Goal: Information Seeking & Learning: Compare options

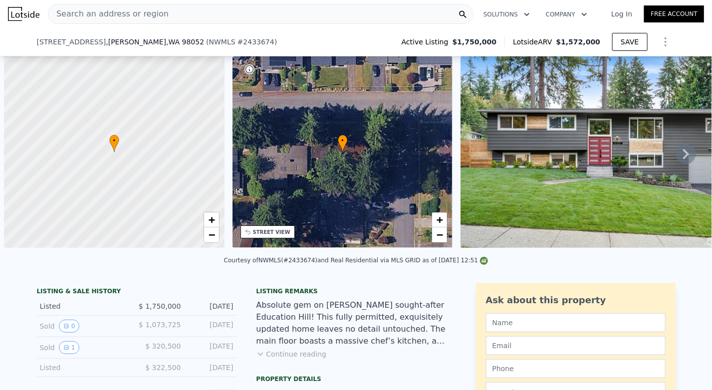
scroll to position [0, 4]
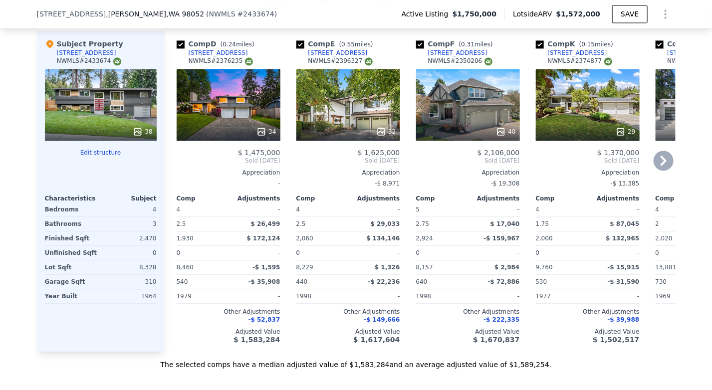
click at [260, 319] on span "-$ 52,837" at bounding box center [265, 319] width 32 height 7
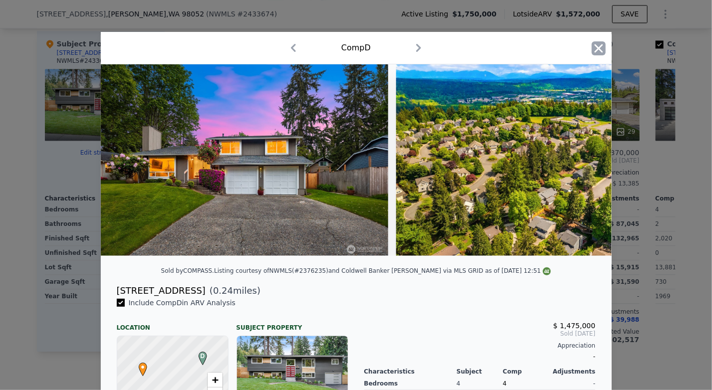
click at [595, 46] on icon "button" at bounding box center [599, 48] width 14 height 14
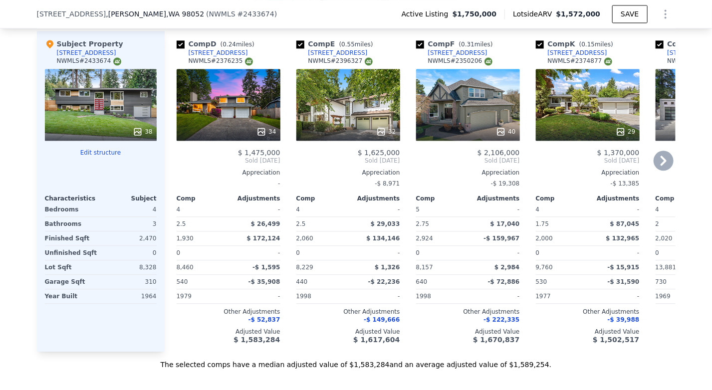
click at [336, 115] on div "32" at bounding box center [348, 105] width 104 height 72
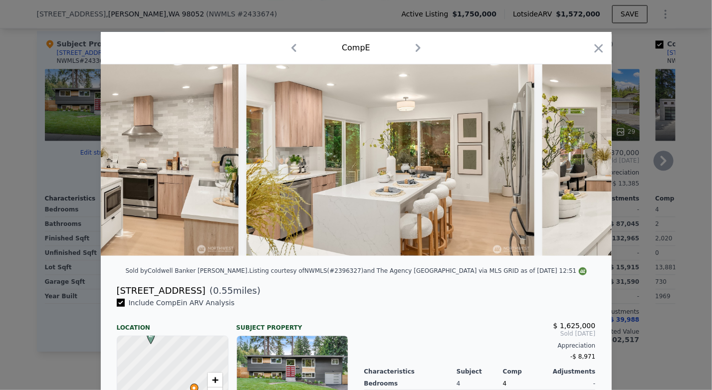
scroll to position [0, 742]
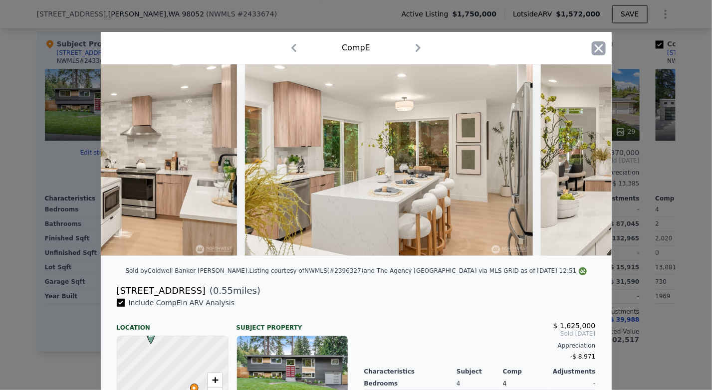
click at [597, 44] on icon "button" at bounding box center [599, 48] width 14 height 14
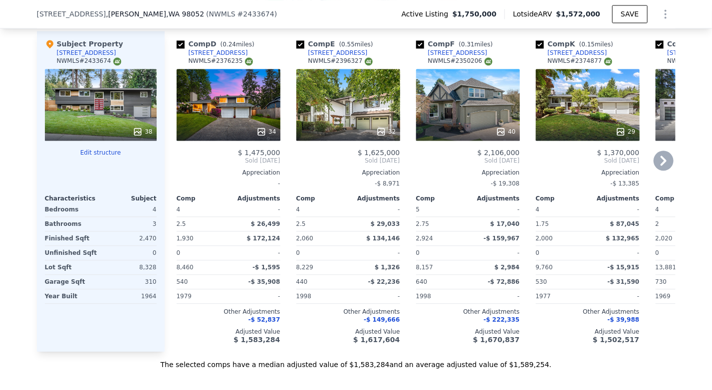
click at [209, 112] on div "34" at bounding box center [229, 105] width 104 height 72
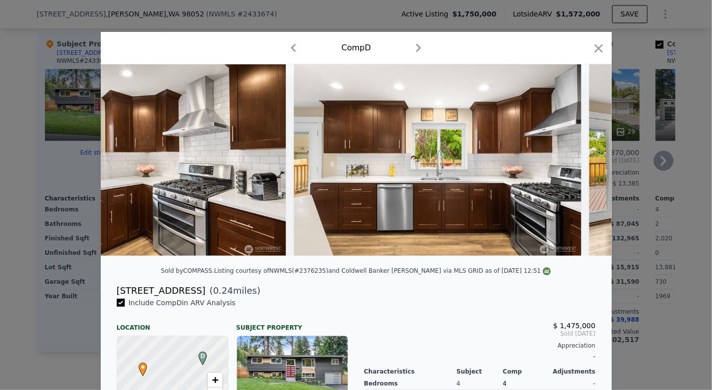
scroll to position [0, 2573]
click at [593, 48] on icon "button" at bounding box center [599, 48] width 14 height 14
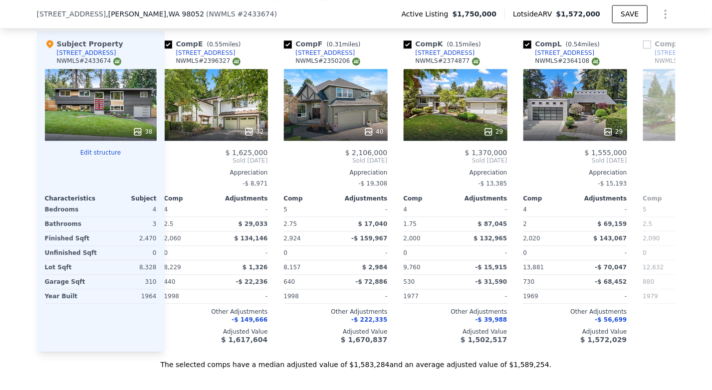
scroll to position [0, 133]
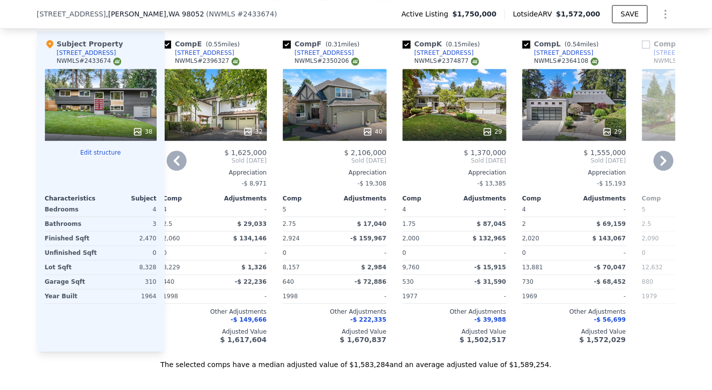
click at [578, 100] on div "29" at bounding box center [574, 105] width 104 height 72
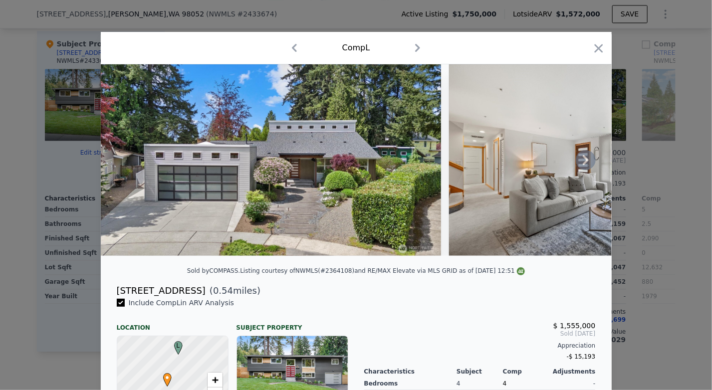
click at [431, 183] on img at bounding box center [271, 160] width 341 height 192
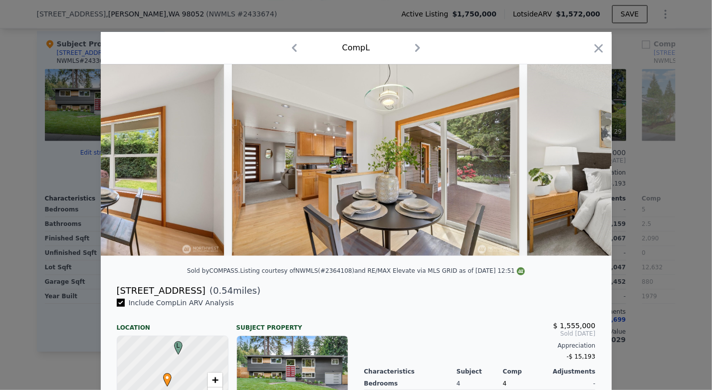
scroll to position [0, 1990]
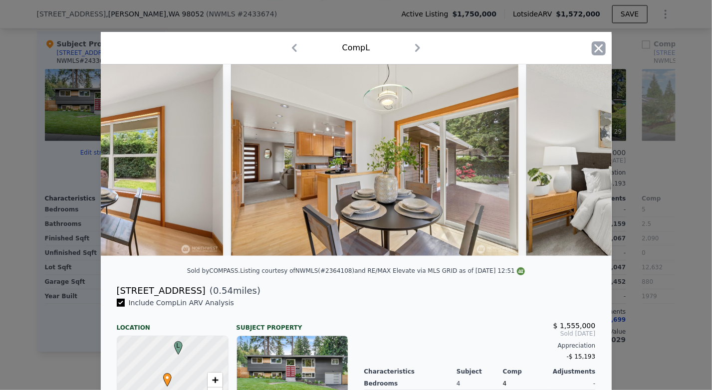
click at [593, 54] on icon "button" at bounding box center [599, 48] width 14 height 14
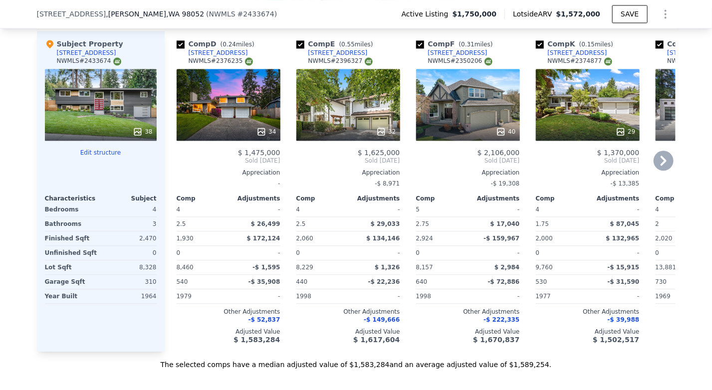
click at [220, 64] on div "NWMLS # 2376235" at bounding box center [221, 61] width 64 height 8
copy div "2376235"
click at [463, 63] on div "NWMLS # 2350206" at bounding box center [460, 61] width 64 height 8
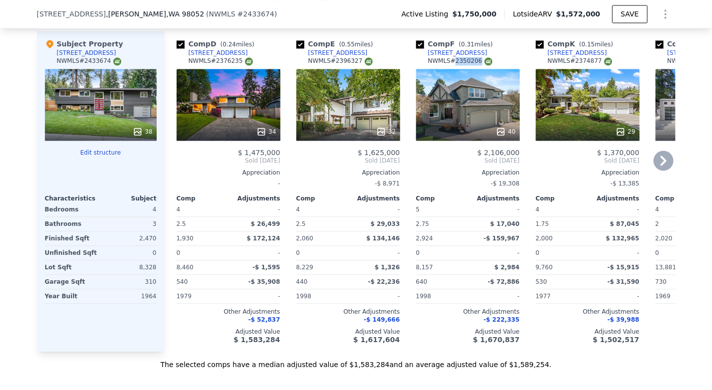
copy div "2350206"
click at [575, 64] on div "NWMLS # 2374877" at bounding box center [580, 61] width 64 height 8
copy div "2374877"
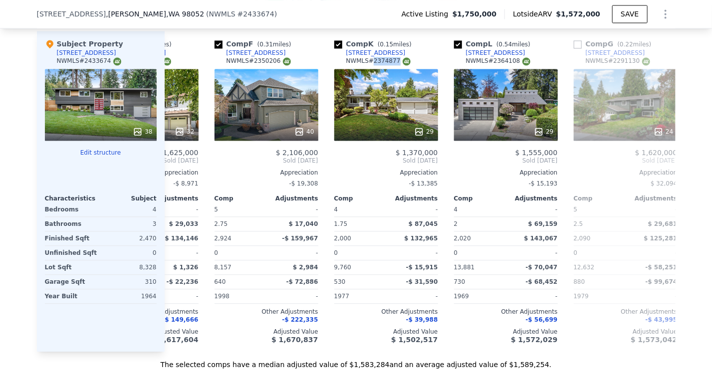
scroll to position [0, 230]
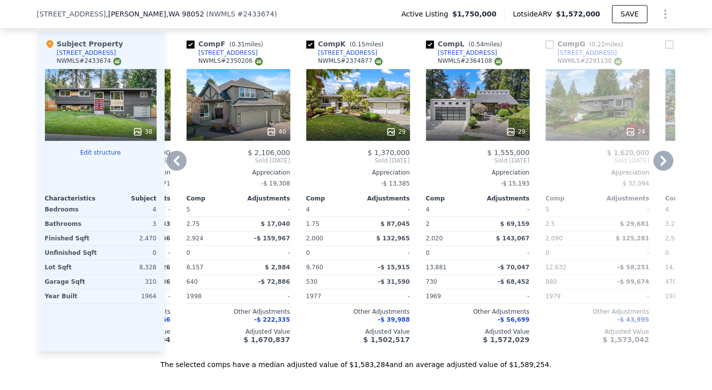
click at [468, 64] on div "NWMLS # 2364108" at bounding box center [470, 61] width 64 height 8
copy div "2364108"
click at [333, 104] on div "29" at bounding box center [358, 105] width 104 height 72
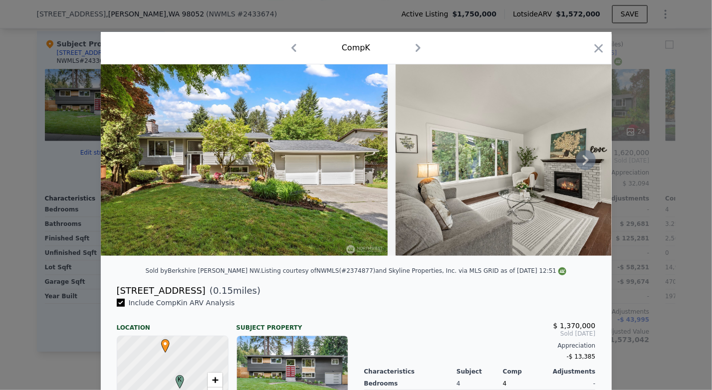
click at [579, 166] on icon at bounding box center [586, 160] width 20 height 20
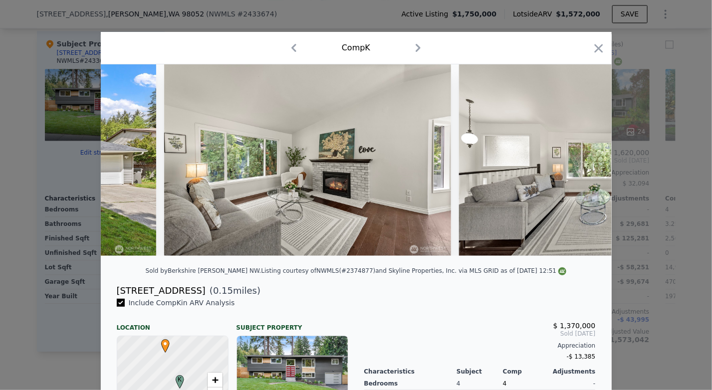
scroll to position [0, 240]
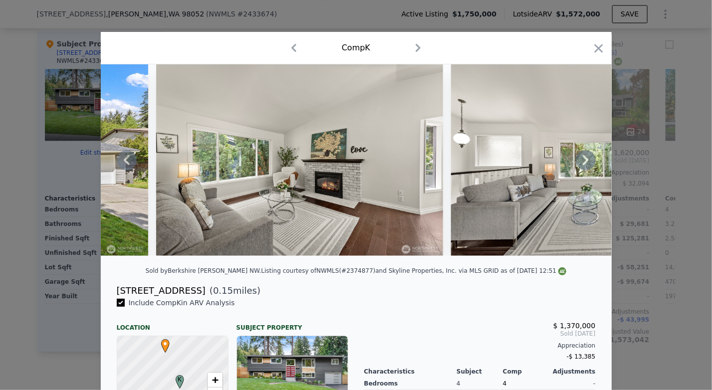
click at [589, 163] on icon at bounding box center [586, 160] width 20 height 20
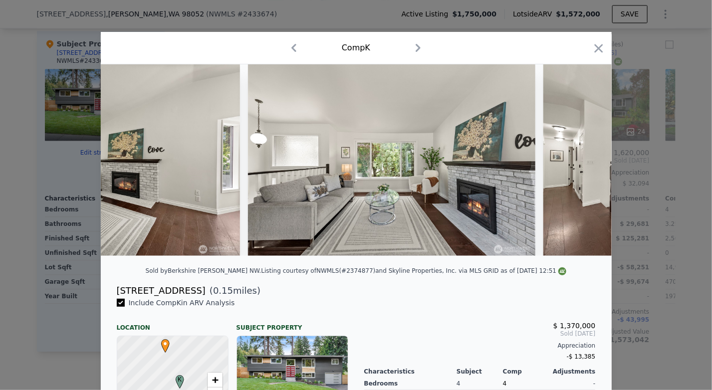
scroll to position [0, 479]
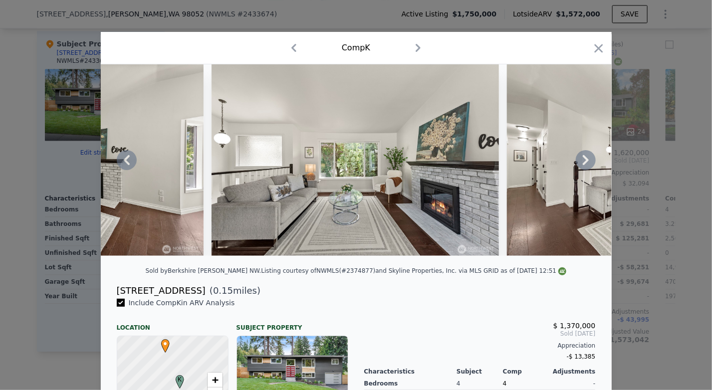
click at [589, 163] on icon at bounding box center [586, 160] width 20 height 20
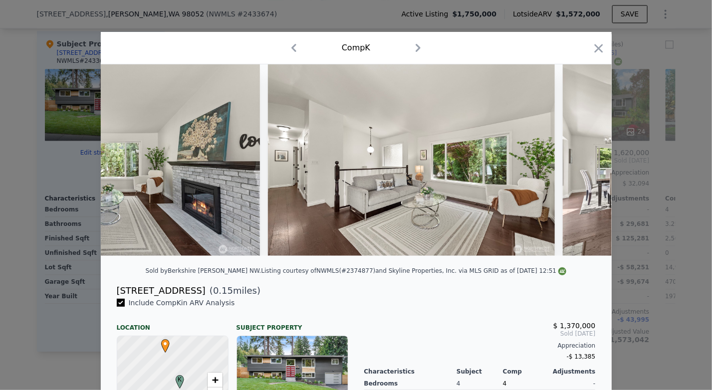
scroll to position [0, 719]
click at [581, 163] on icon at bounding box center [586, 160] width 20 height 20
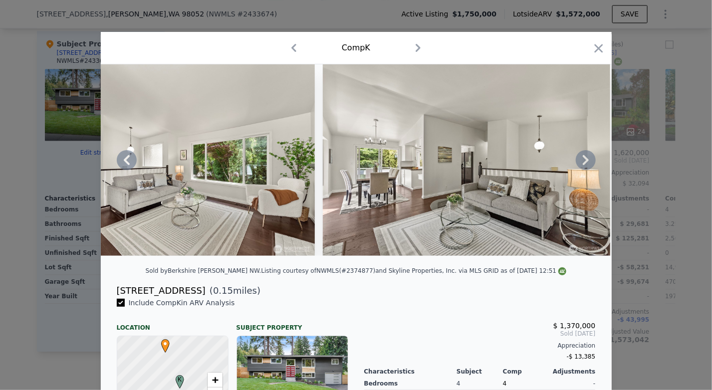
click at [581, 163] on icon at bounding box center [586, 160] width 20 height 20
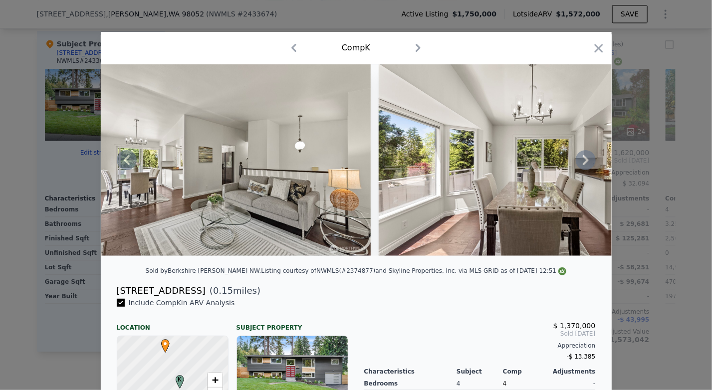
click at [581, 163] on icon at bounding box center [586, 160] width 20 height 20
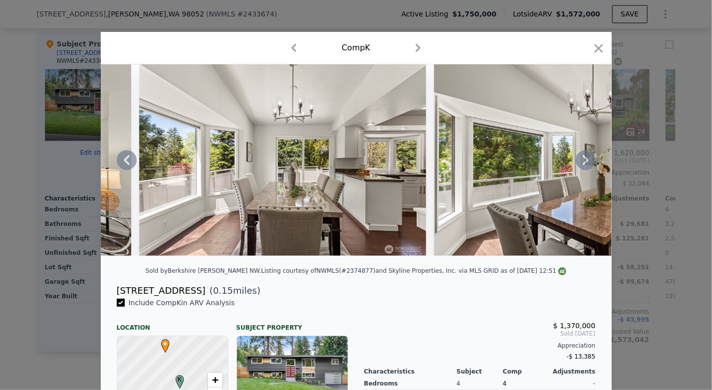
click at [581, 163] on icon at bounding box center [586, 160] width 20 height 20
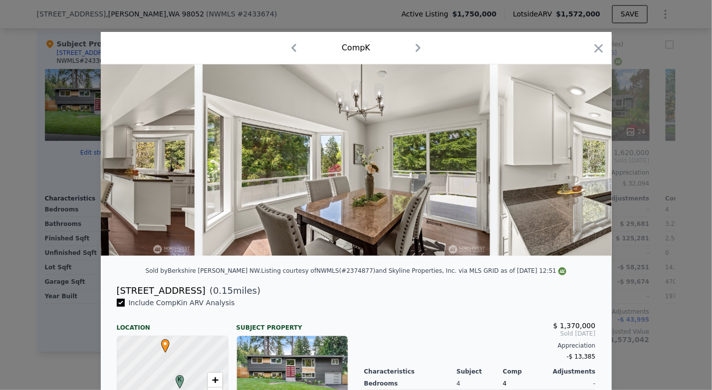
scroll to position [0, 1677]
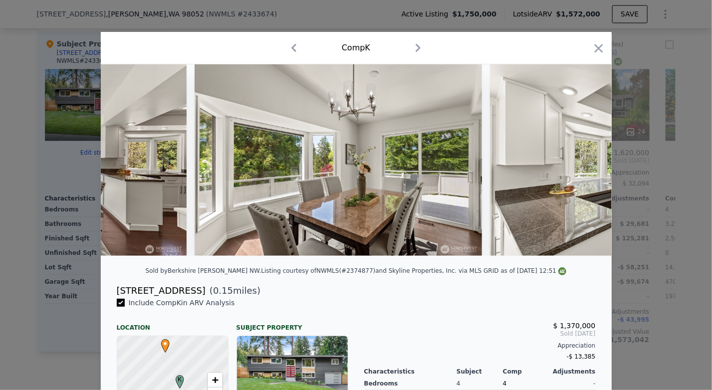
click at [581, 163] on div at bounding box center [356, 160] width 511 height 192
click at [581, 163] on icon at bounding box center [586, 160] width 20 height 20
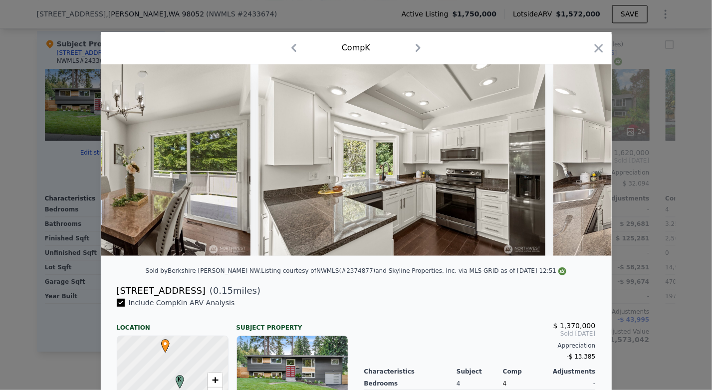
scroll to position [0, 1916]
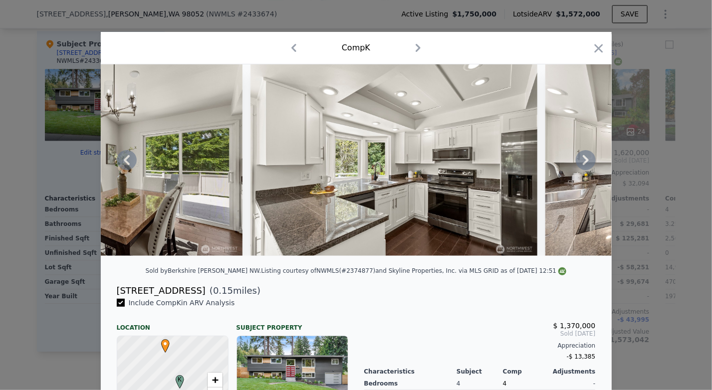
click at [581, 163] on div at bounding box center [356, 160] width 511 height 192
click at [597, 52] on icon "button" at bounding box center [599, 48] width 14 height 14
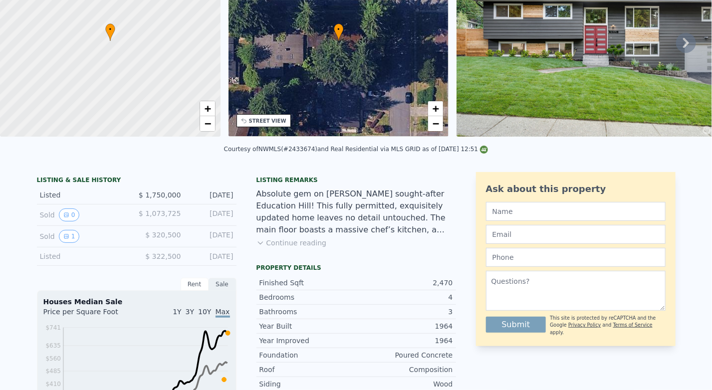
scroll to position [3, 0]
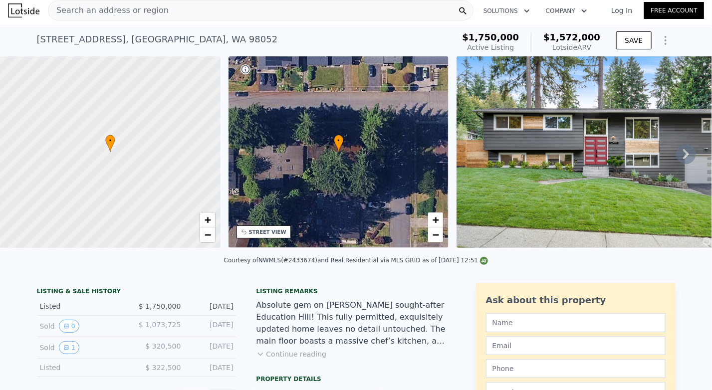
click at [662, 38] on icon "Show Options" at bounding box center [666, 40] width 12 height 12
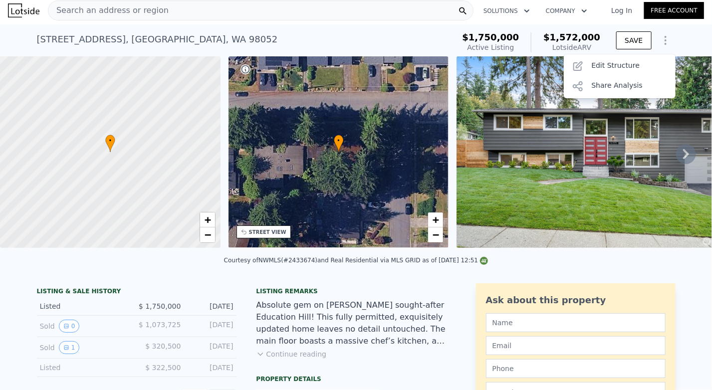
click at [619, 10] on link "Log In" at bounding box center [621, 10] width 45 height 10
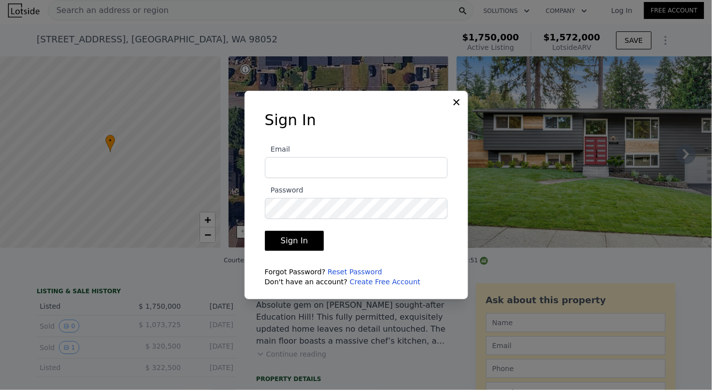
click at [457, 102] on icon at bounding box center [457, 102] width 6 height 6
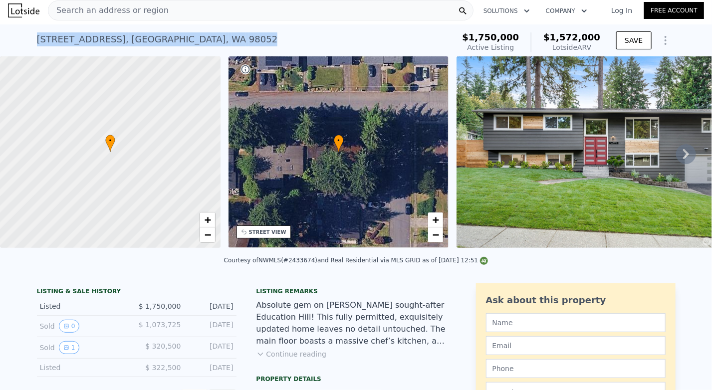
drag, startPoint x: 204, startPoint y: 40, endPoint x: 30, endPoint y: 35, distance: 173.7
click at [30, 35] on div "16725 NE 97th St , King County , WA 98052 Active at $1.750m (~ARV $1.572m ) $1,…" at bounding box center [356, 40] width 712 height 32
copy div "16725 NE 97th St , King County , WA 98052"
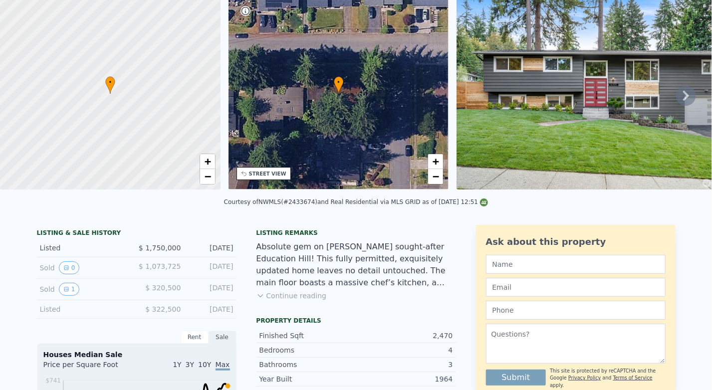
scroll to position [0, 0]
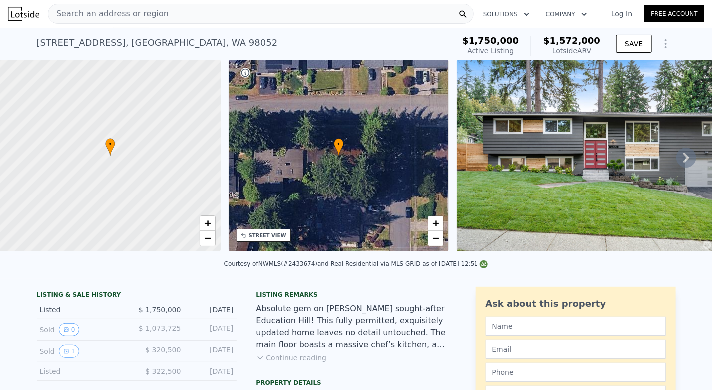
click at [663, 42] on icon "Show Options" at bounding box center [666, 44] width 12 height 12
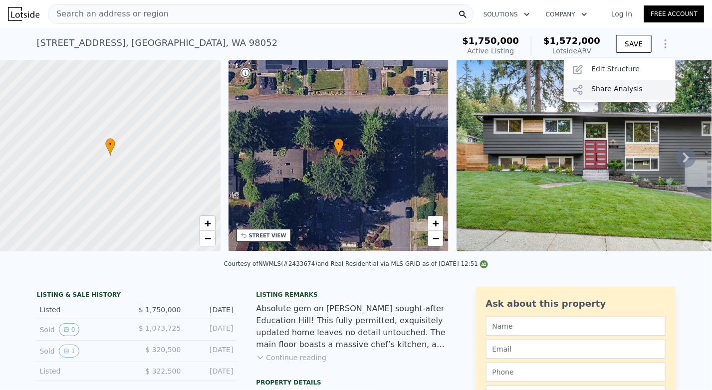
click at [595, 86] on div "Share Analysis" at bounding box center [620, 90] width 112 height 20
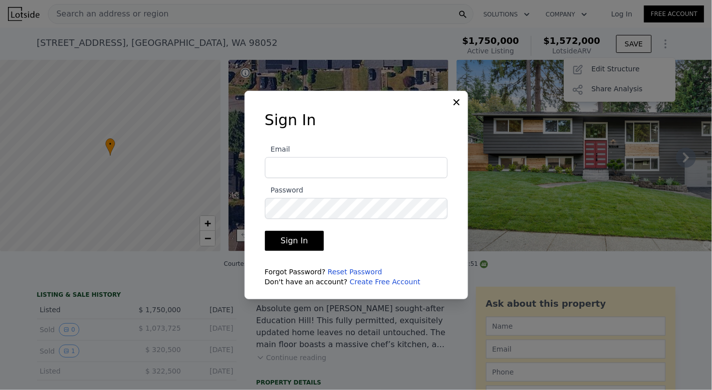
click at [326, 167] on input "Email" at bounding box center [356, 167] width 183 height 21
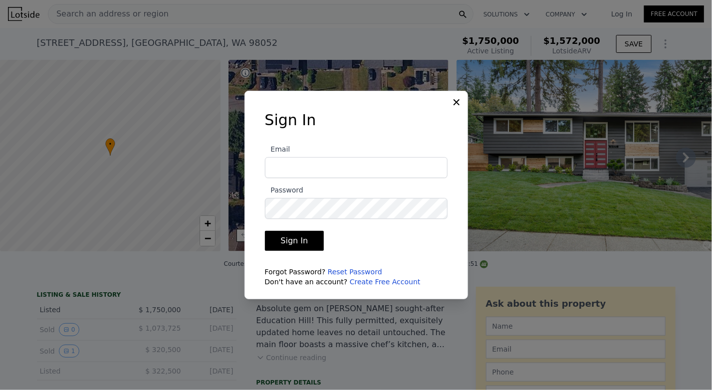
type input "kjilla@gmail.com"
click at [305, 233] on button "Sign In" at bounding box center [294, 241] width 59 height 20
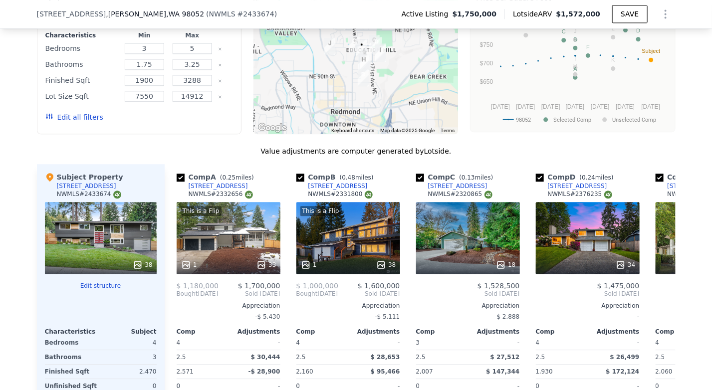
scroll to position [1027, 0]
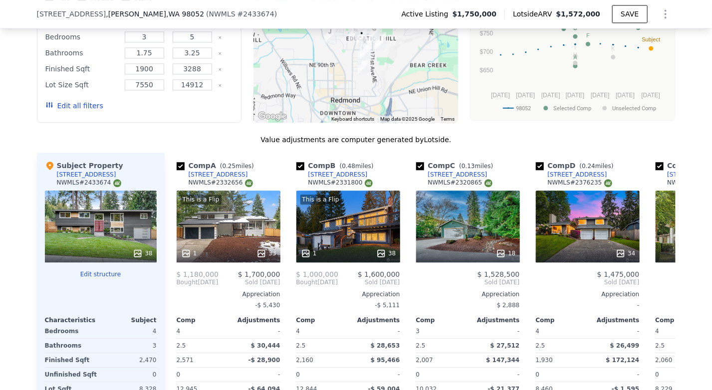
click at [81, 101] on button "Edit all filters" at bounding box center [74, 106] width 58 height 10
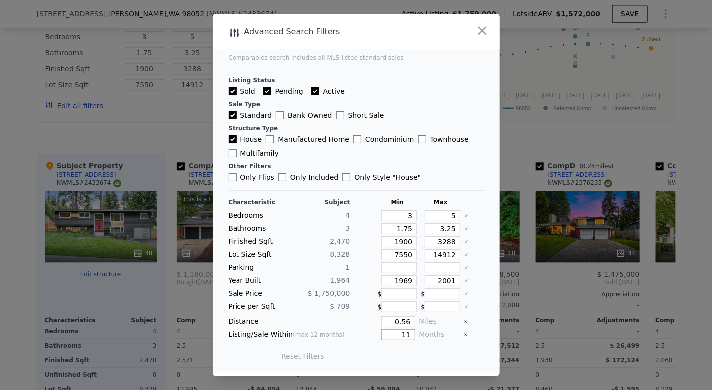
drag, startPoint x: 407, startPoint y: 334, endPoint x: 386, endPoint y: 331, distance: 21.2
click at [386, 331] on input "11" at bounding box center [397, 334] width 33 height 11
type input "6"
click at [394, 355] on button "Update Search" at bounding box center [411, 356] width 75 height 14
checkbox input "false"
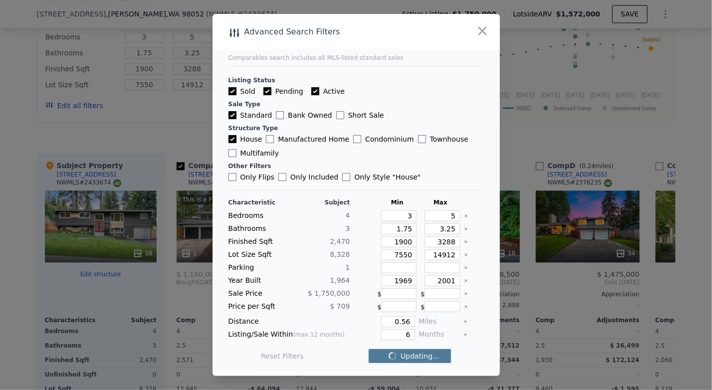
checkbox input "false"
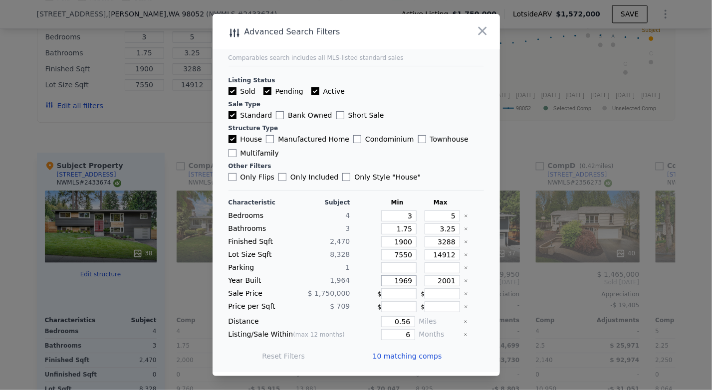
click at [404, 279] on input "1969" at bounding box center [398, 280] width 35 height 11
type input "1960"
click at [411, 350] on button "Update Search" at bounding box center [411, 356] width 75 height 14
click at [486, 37] on icon "button" at bounding box center [483, 31] width 14 height 14
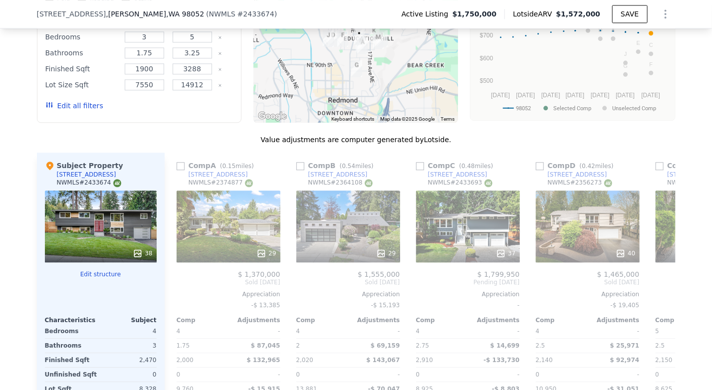
click at [691, 125] on div "We found 13 sales that match your search Listings provided by NWMLS Filters Map…" at bounding box center [356, 205] width 712 height 572
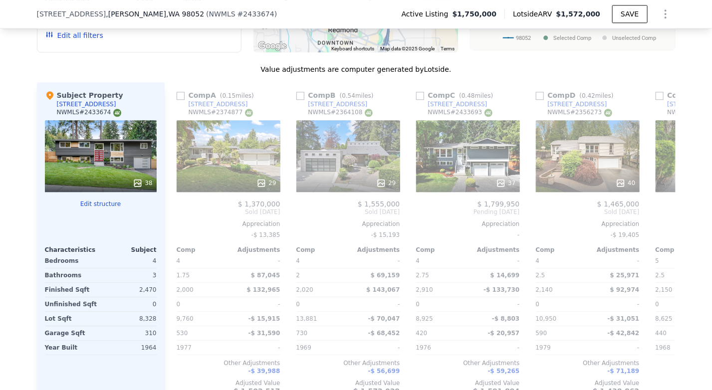
scroll to position [1119, 0]
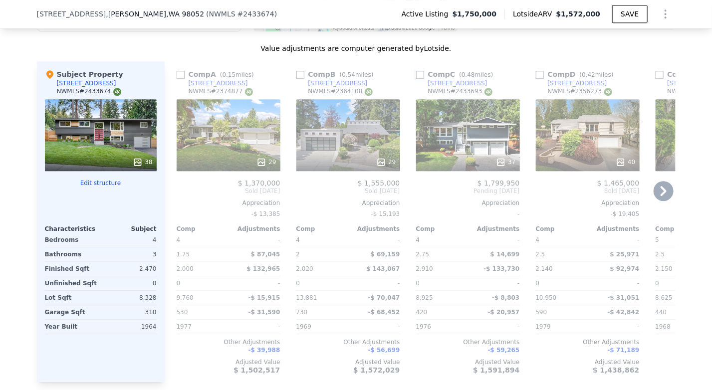
click at [417, 71] on input "checkbox" at bounding box center [420, 75] width 8 height 8
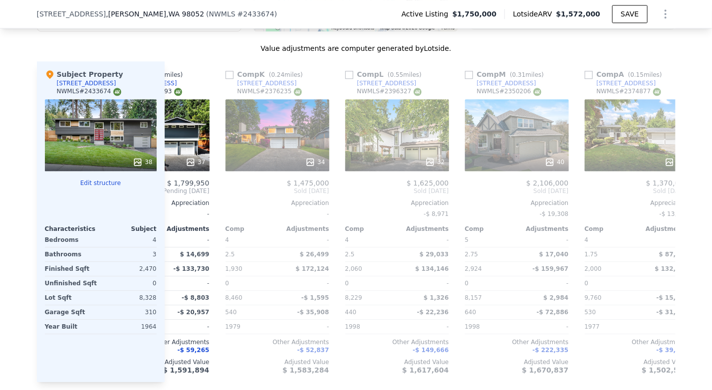
scroll to position [0, 0]
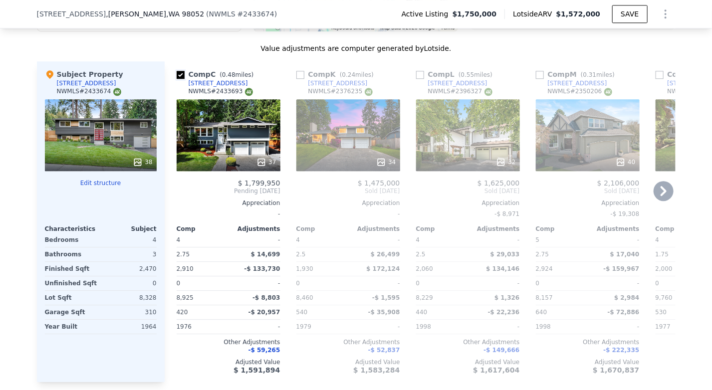
click at [177, 71] on input "checkbox" at bounding box center [181, 75] width 8 height 8
checkbox input "true"
click at [297, 71] on input "checkbox" at bounding box center [300, 75] width 8 height 8
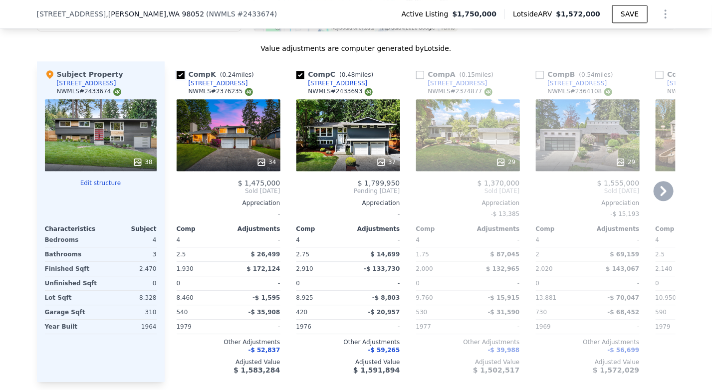
click at [177, 71] on input "checkbox" at bounding box center [181, 75] width 8 height 8
checkbox input "false"
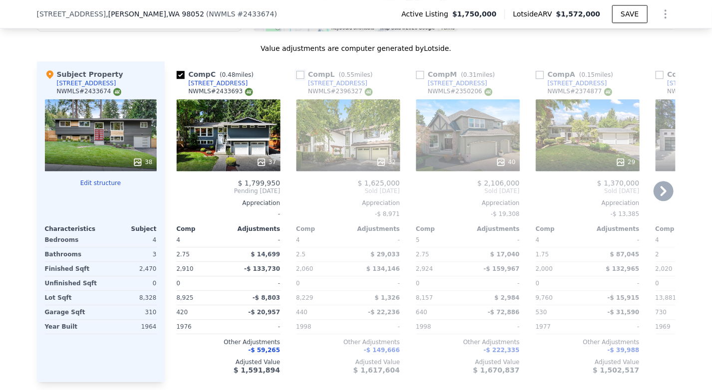
click at [296, 71] on input "checkbox" at bounding box center [300, 75] width 8 height 8
checkbox input "true"
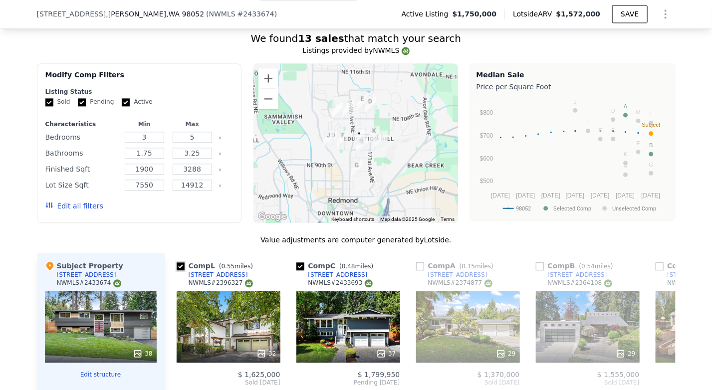
scroll to position [905, 0]
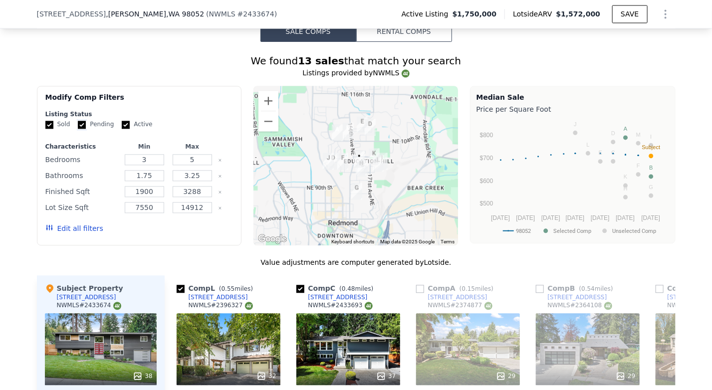
click at [78, 121] on input "Pending" at bounding box center [82, 125] width 8 height 8
checkbox input "false"
click at [122, 121] on input "Active" at bounding box center [126, 125] width 8 height 8
checkbox input "false"
click at [182, 223] on button "Update Search" at bounding box center [194, 229] width 75 height 14
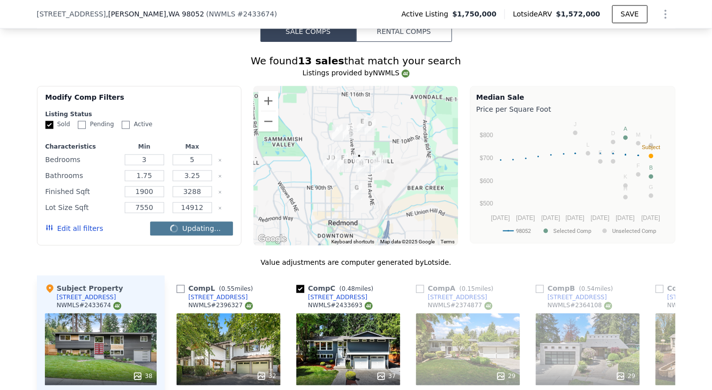
checkbox input "false"
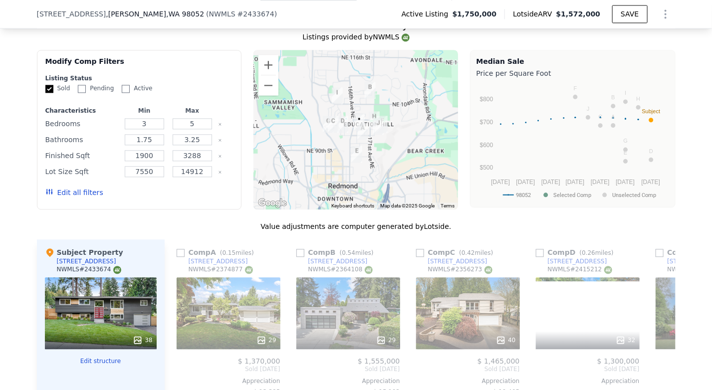
scroll to position [922, 0]
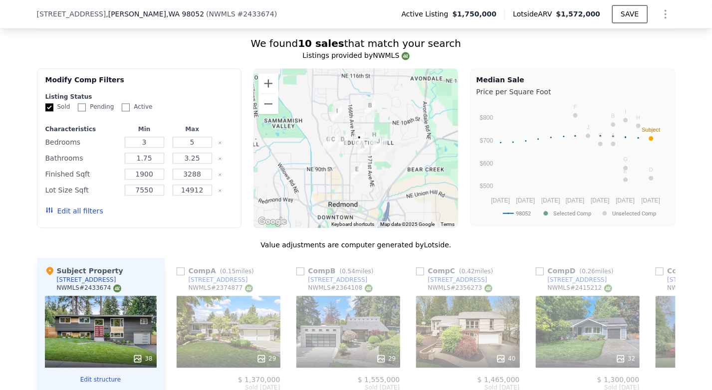
click at [50, 206] on button "Edit all filters" at bounding box center [74, 211] width 58 height 10
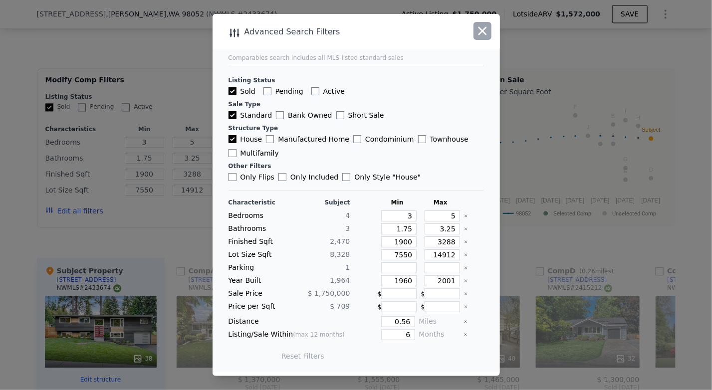
click at [486, 35] on icon "button" at bounding box center [483, 31] width 8 height 8
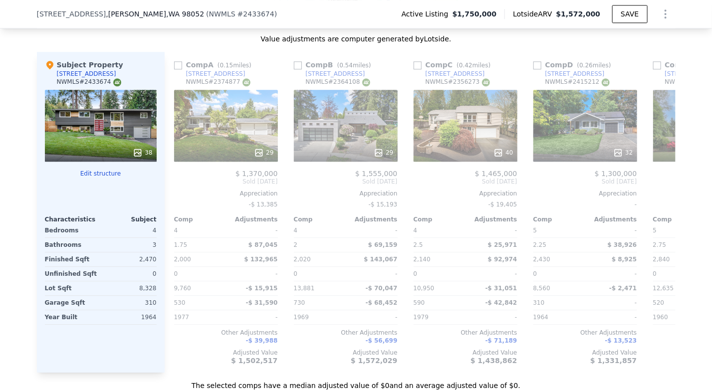
scroll to position [0, 0]
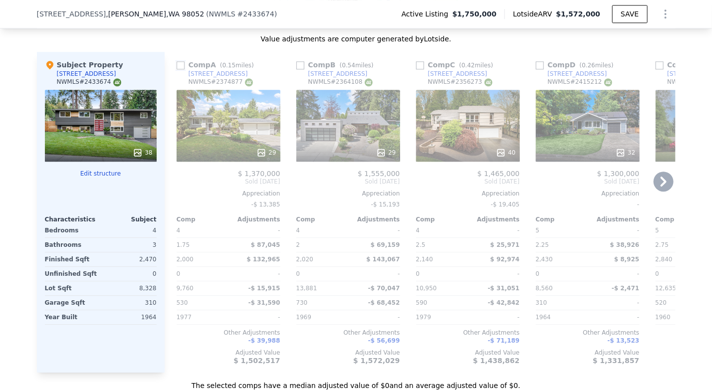
click at [177, 61] on input "checkbox" at bounding box center [181, 65] width 8 height 8
checkbox input "true"
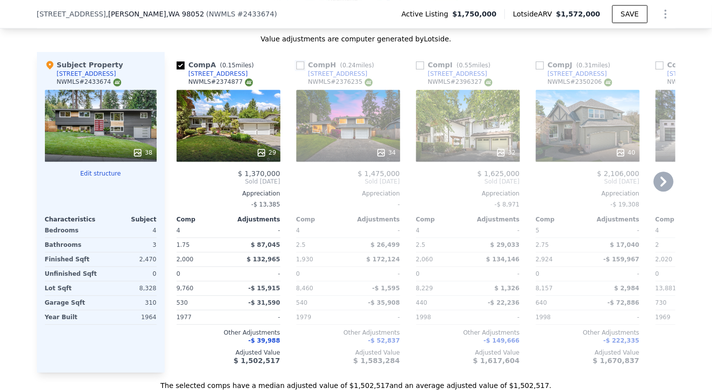
click at [298, 61] on input "checkbox" at bounding box center [300, 65] width 8 height 8
checkbox input "true"
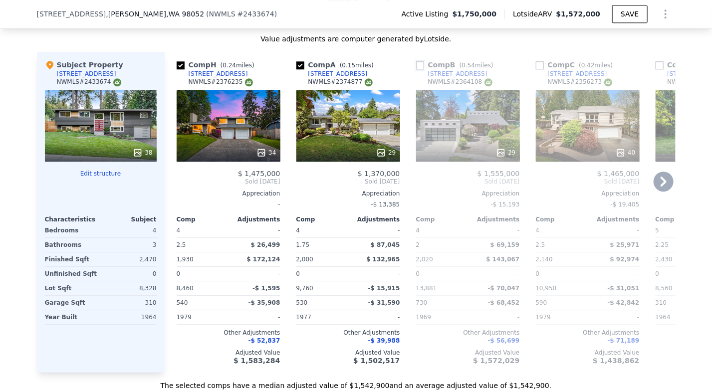
click at [416, 61] on input "checkbox" at bounding box center [420, 65] width 8 height 8
checkbox input "true"
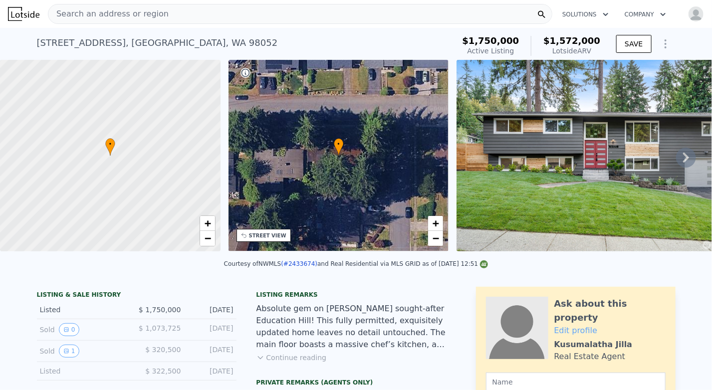
click at [663, 43] on icon "Show Options" at bounding box center [666, 44] width 12 height 12
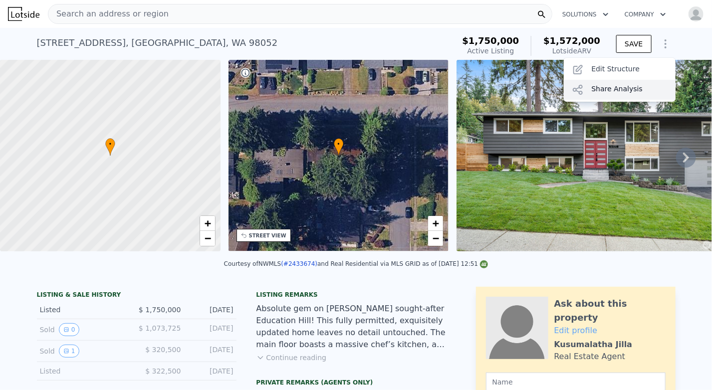
click at [596, 88] on div "Share Analysis" at bounding box center [620, 90] width 112 height 20
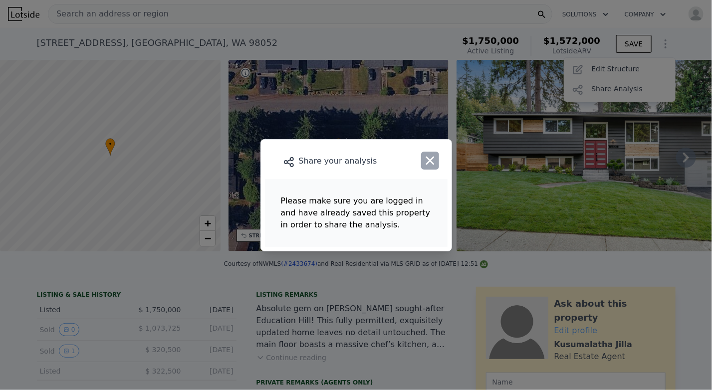
click at [432, 162] on icon "button" at bounding box center [430, 160] width 8 height 8
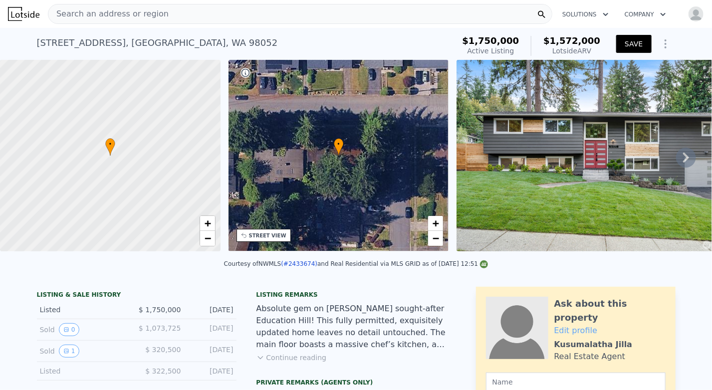
click at [627, 43] on button "SAVE" at bounding box center [633, 44] width 35 height 18
click at [662, 42] on icon "Show Options" at bounding box center [666, 44] width 12 height 12
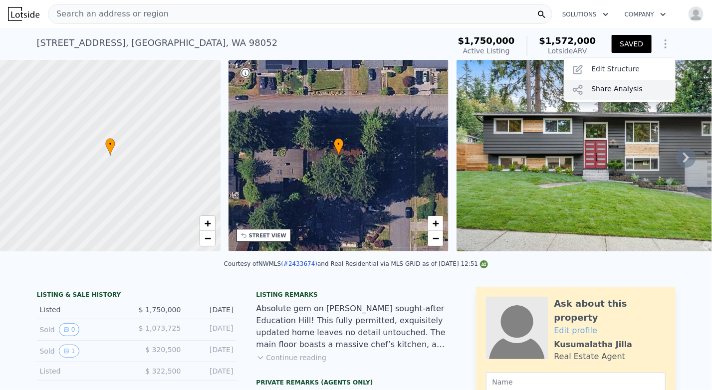
click at [591, 92] on div "Share Analysis" at bounding box center [620, 90] width 112 height 20
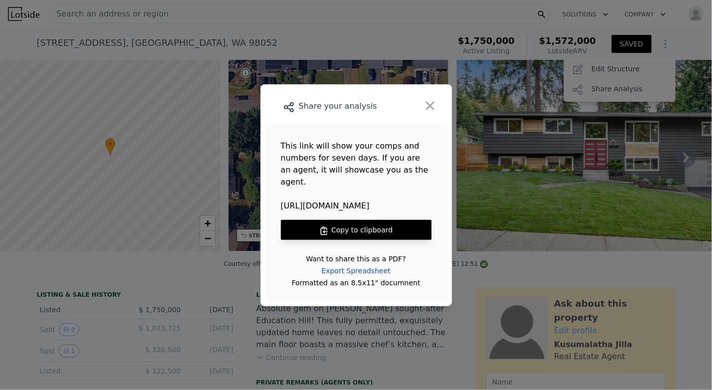
click at [354, 220] on button "Copy to clipboard" at bounding box center [356, 230] width 151 height 20
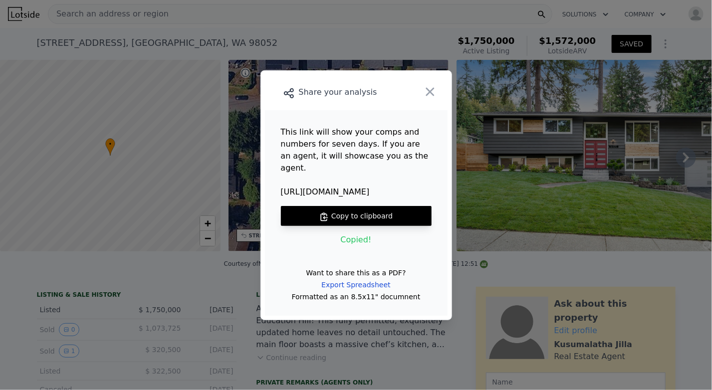
checkbox input "true"
type input "4"
type input "2.75"
type input "1930"
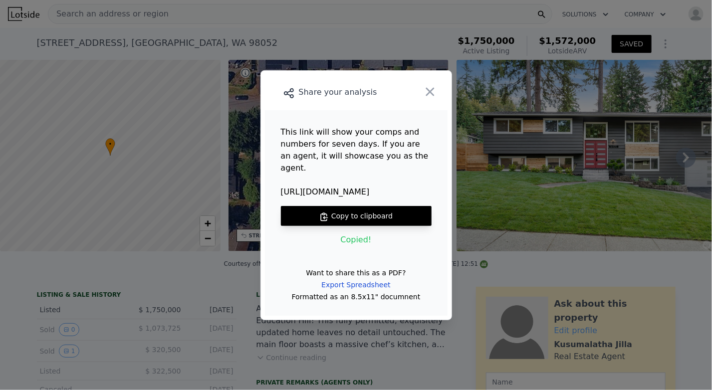
type input "3100"
type input "7768"
type input "14701"
click at [434, 96] on icon "button" at bounding box center [430, 92] width 14 height 14
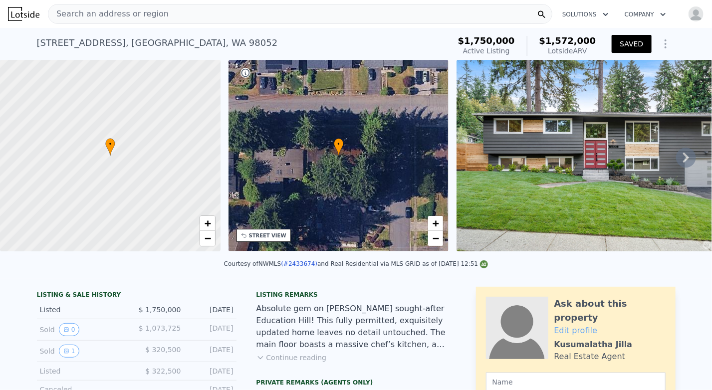
click at [703, 146] on img at bounding box center [600, 156] width 287 height 192
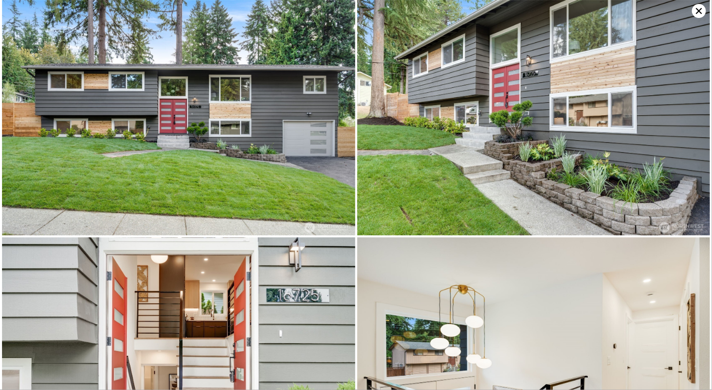
click at [703, 146] on div "​" at bounding box center [356, 195] width 712 height 390
click at [698, 11] on icon at bounding box center [699, 11] width 6 height 6
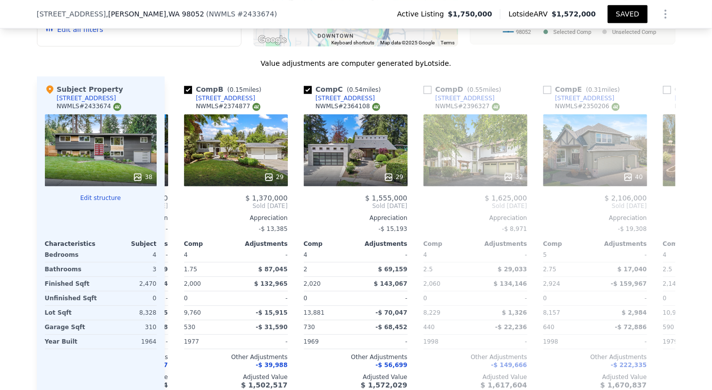
scroll to position [0, 114]
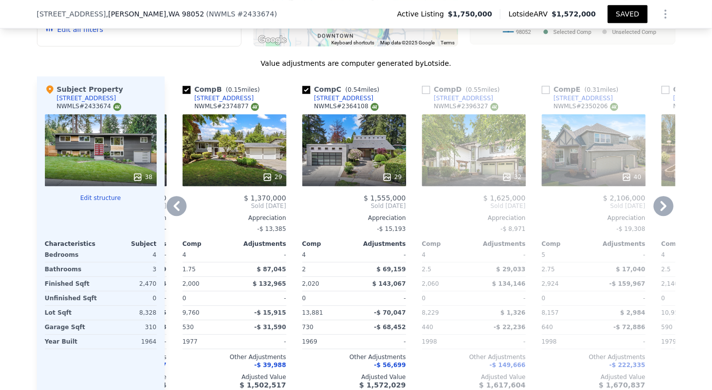
click at [467, 154] on div "32" at bounding box center [474, 150] width 104 height 72
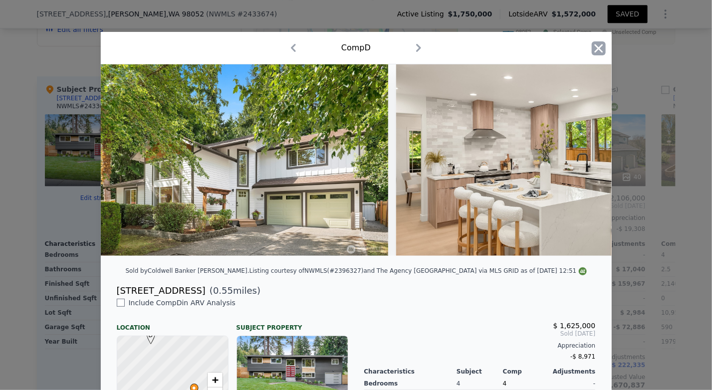
click at [593, 52] on icon "button" at bounding box center [599, 48] width 14 height 14
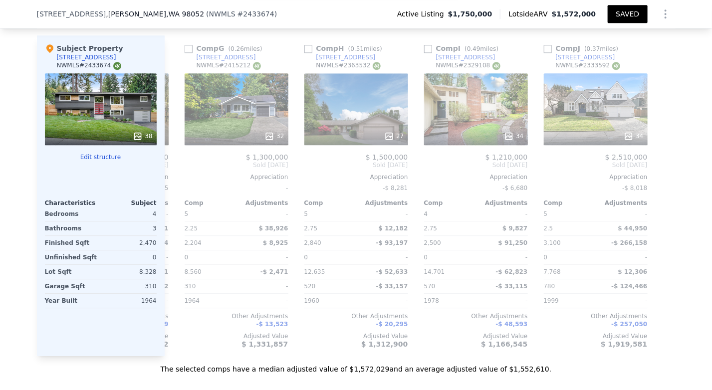
scroll to position [1114, 0]
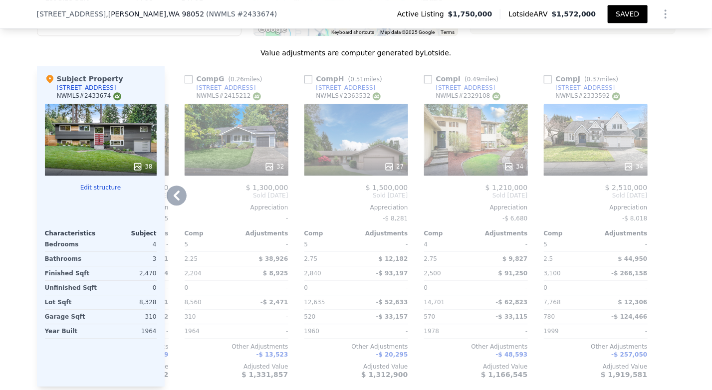
click at [593, 147] on div "34" at bounding box center [596, 140] width 104 height 72
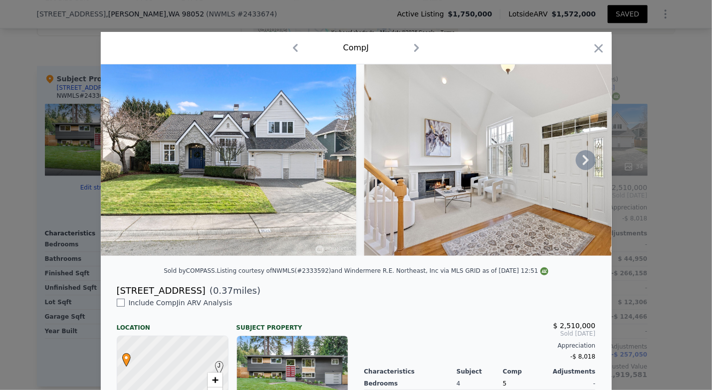
click at [579, 165] on icon at bounding box center [586, 160] width 20 height 20
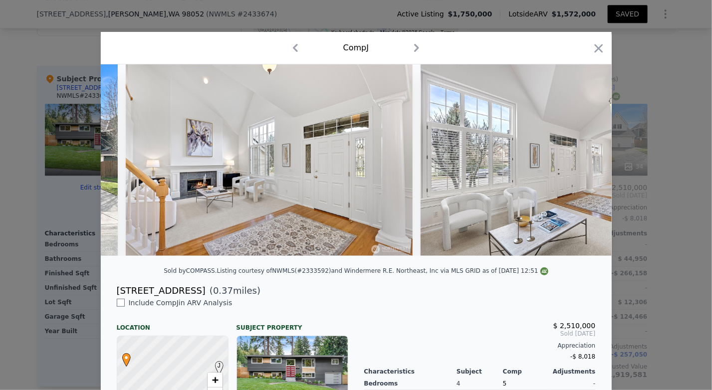
scroll to position [0, 240]
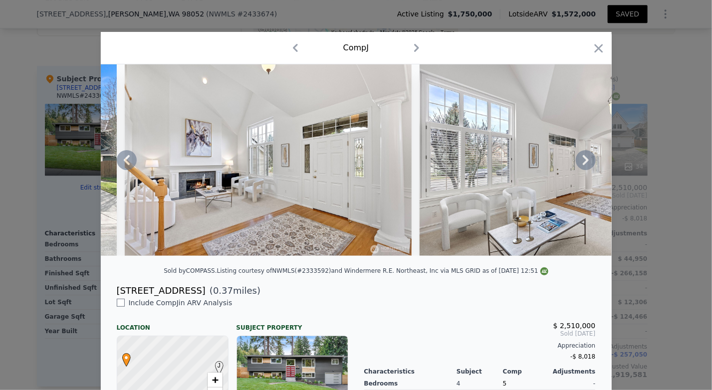
click at [580, 165] on icon at bounding box center [586, 160] width 20 height 20
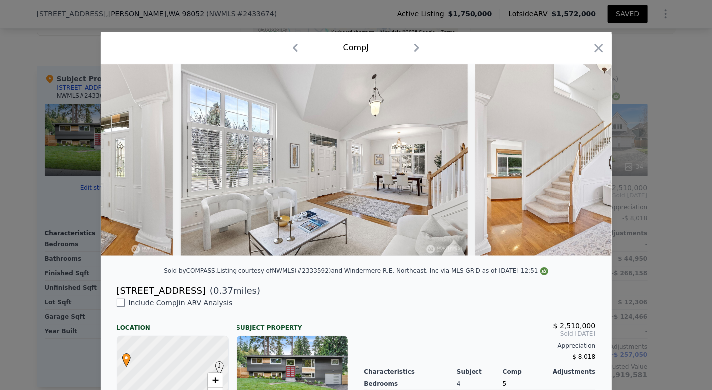
scroll to position [0, 479]
click at [580, 165] on div at bounding box center [356, 160] width 511 height 192
click at [584, 157] on icon at bounding box center [586, 160] width 20 height 20
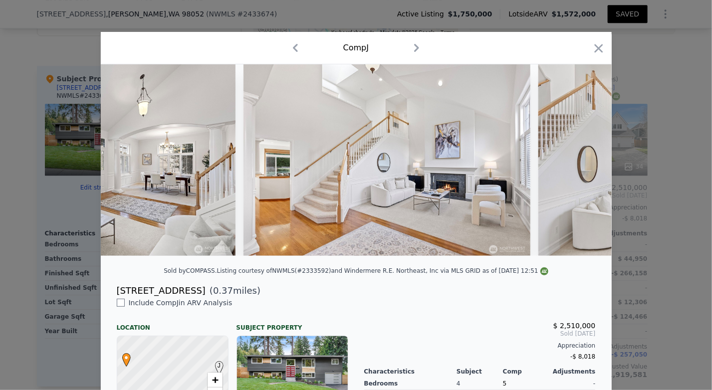
scroll to position [0, 719]
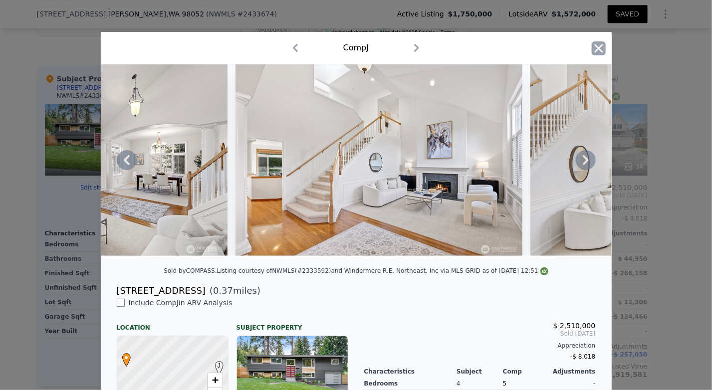
click at [595, 46] on icon "button" at bounding box center [599, 48] width 14 height 14
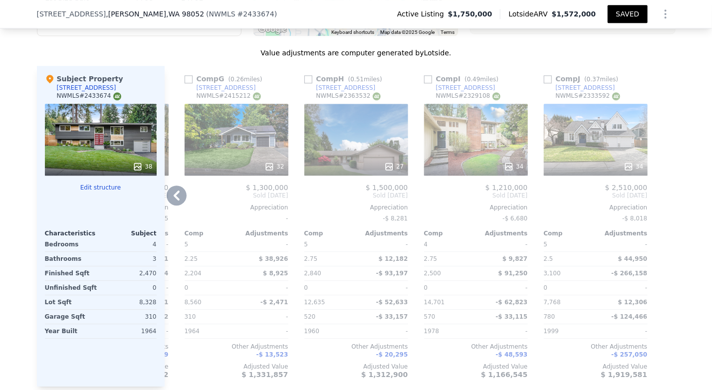
click at [592, 92] on div "NWMLS # 2333592" at bounding box center [588, 96] width 64 height 8
copy div "2333592"
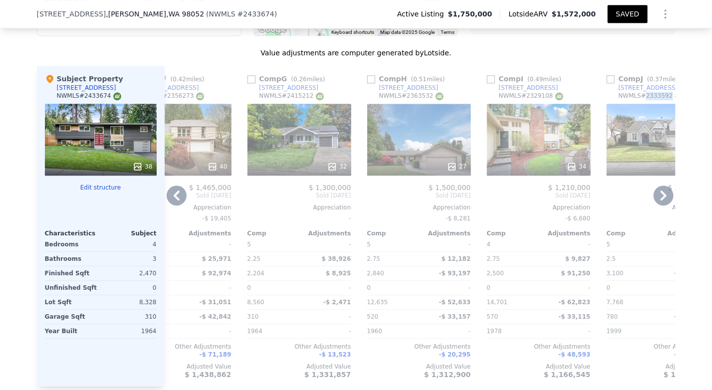
scroll to position [0, 711]
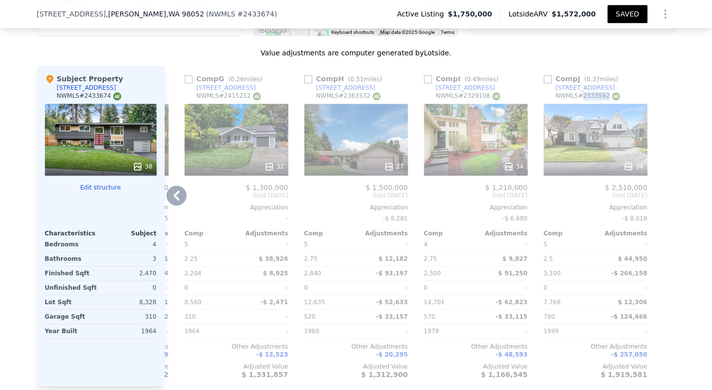
click at [590, 92] on div "NWMLS # 2333592" at bounding box center [588, 96] width 64 height 8
click at [589, 84] on div "9626 174th Pl NE" at bounding box center [585, 88] width 59 height 8
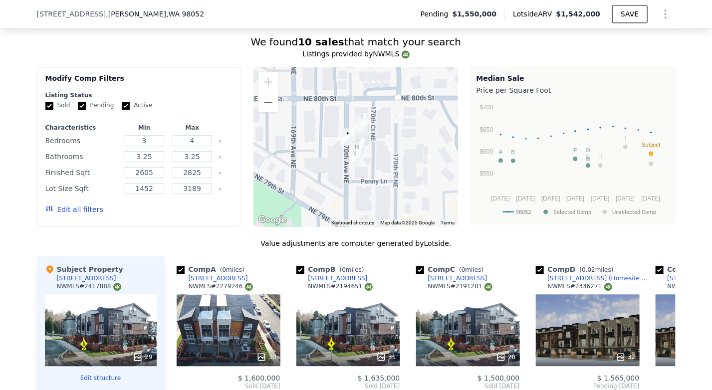
scroll to position [1039, 0]
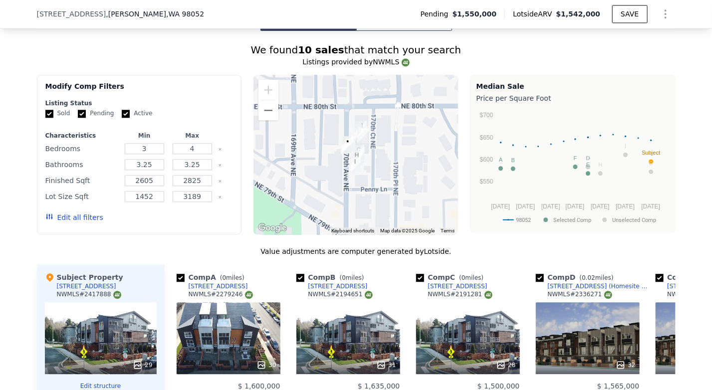
click at [71, 213] on button "Edit all filters" at bounding box center [74, 218] width 58 height 10
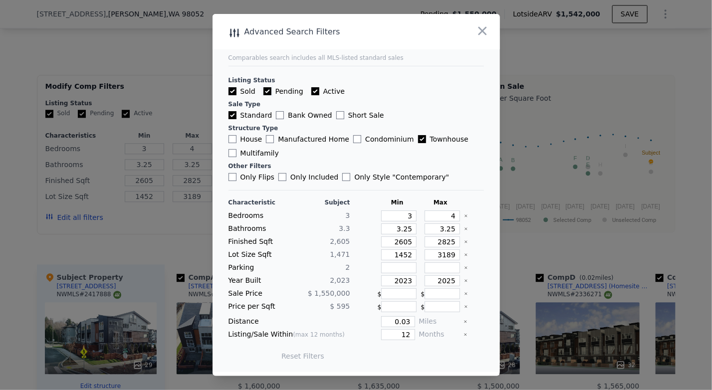
click at [266, 92] on input "Pending" at bounding box center [267, 91] width 8 height 8
checkbox input "false"
click at [311, 93] on input "Active" at bounding box center [315, 91] width 8 height 8
checkbox input "false"
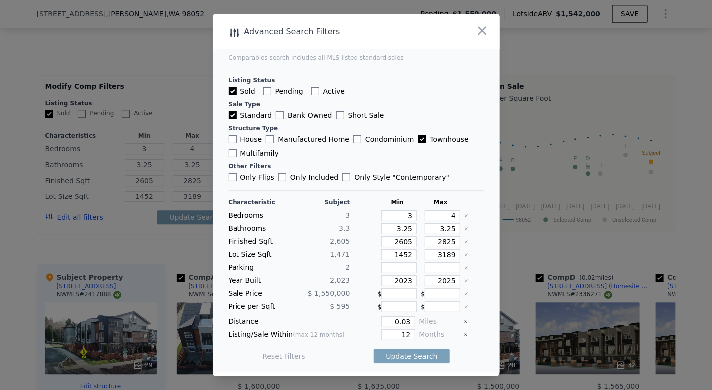
checkbox input "false"
drag, startPoint x: 405, startPoint y: 335, endPoint x: 394, endPoint y: 335, distance: 10.5
click at [394, 335] on input "12" at bounding box center [397, 334] width 33 height 11
click at [403, 350] on button "Update Search" at bounding box center [411, 356] width 75 height 14
drag, startPoint x: 401, startPoint y: 332, endPoint x: 413, endPoint y: 332, distance: 12.5
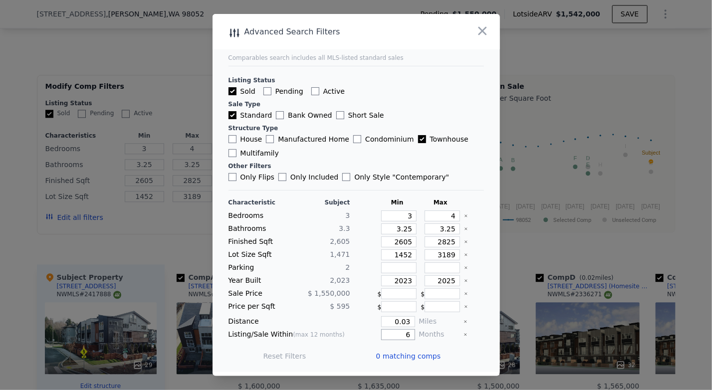
click at [413, 332] on div "Listing/Sale Within (max 12 months) 6 Months" at bounding box center [356, 334] width 255 height 11
type input "12"
click at [391, 355] on button "Update Search" at bounding box center [411, 356] width 75 height 14
checkbox input "false"
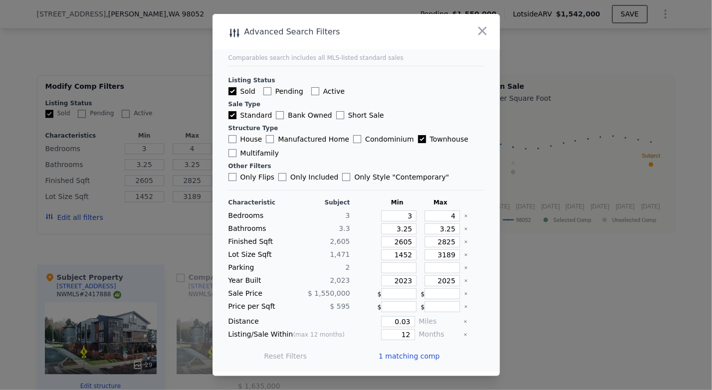
click at [482, 45] on div at bounding box center [470, 31] width 57 height 35
click at [482, 38] on icon "button" at bounding box center [483, 31] width 14 height 14
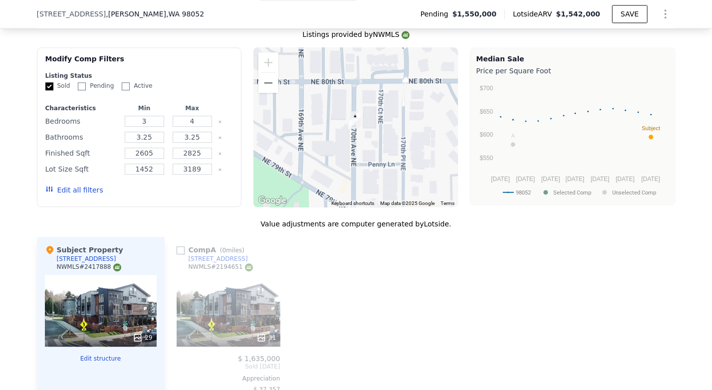
scroll to position [1061, 0]
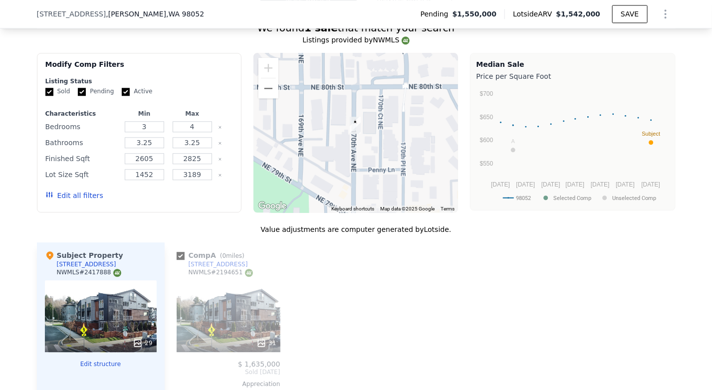
checkbox input "true"
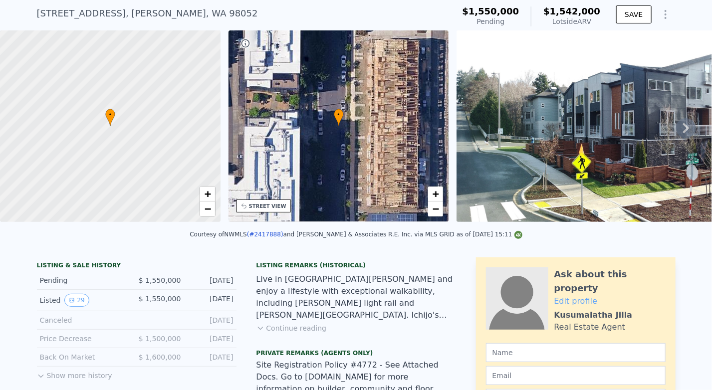
scroll to position [0, 0]
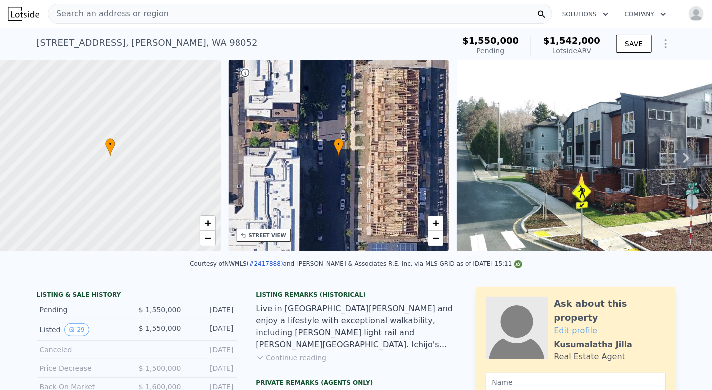
click at [683, 163] on icon at bounding box center [686, 158] width 6 height 10
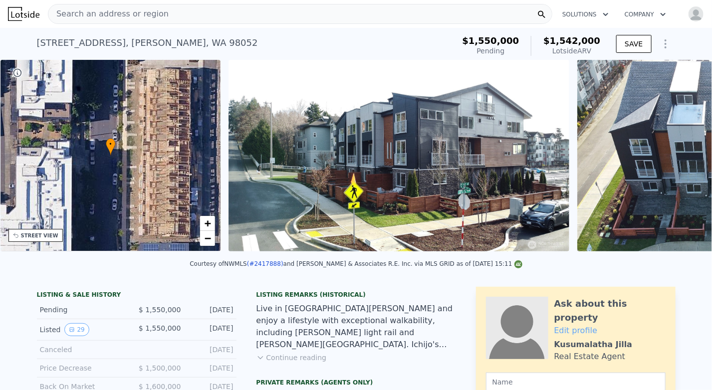
scroll to position [0, 232]
click at [683, 163] on icon at bounding box center [686, 158] width 6 height 10
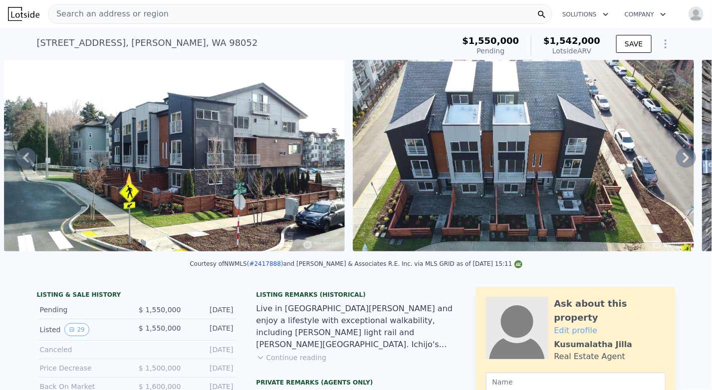
click at [683, 163] on icon at bounding box center [686, 158] width 6 height 10
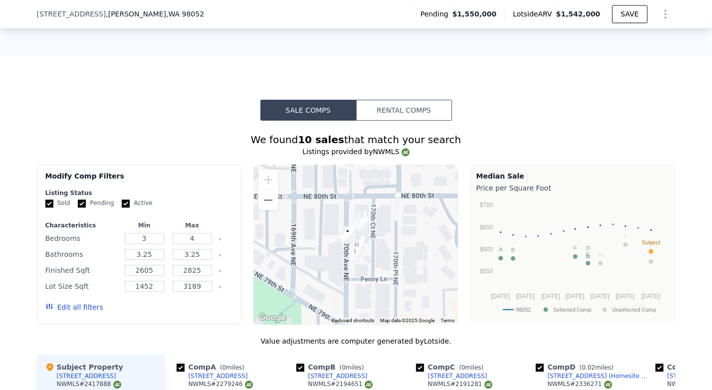
scroll to position [930, 0]
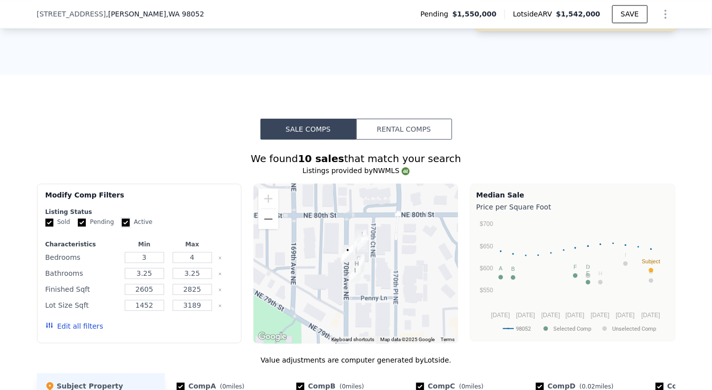
click at [122, 219] on input "Active" at bounding box center [126, 223] width 8 height 8
checkbox input "false"
click at [78, 219] on input "Pending" at bounding box center [82, 223] width 8 height 8
checkbox input "false"
click at [82, 321] on button "Edit all filters" at bounding box center [74, 326] width 58 height 10
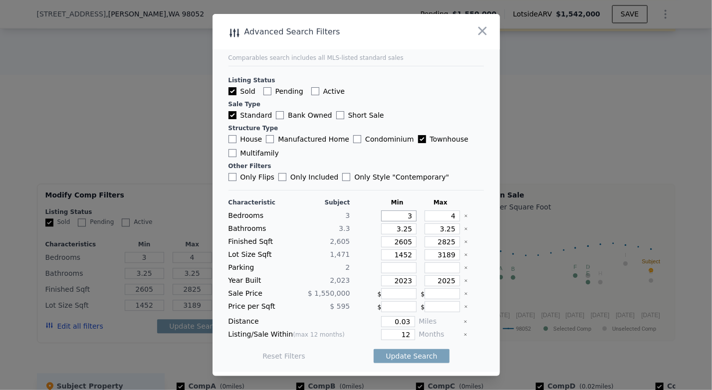
click at [403, 220] on input "3" at bounding box center [398, 216] width 35 height 11
type input "2"
drag, startPoint x: 408, startPoint y: 233, endPoint x: 394, endPoint y: 232, distance: 14.0
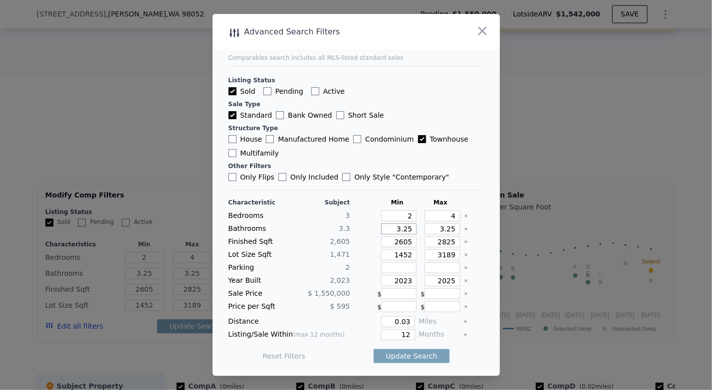
click at [394, 232] on input "3.25" at bounding box center [398, 229] width 35 height 11
type input "2"
click at [444, 219] on input "4" at bounding box center [442, 216] width 35 height 11
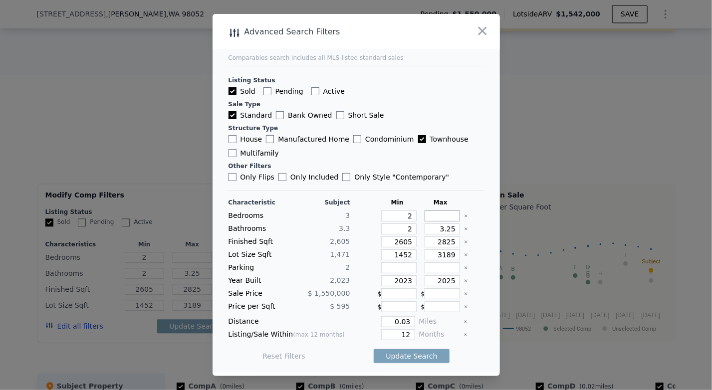
type input "5"
drag, startPoint x: 450, startPoint y: 231, endPoint x: 434, endPoint y: 230, distance: 16.0
click at [434, 230] on input "3.25" at bounding box center [442, 229] width 35 height 11
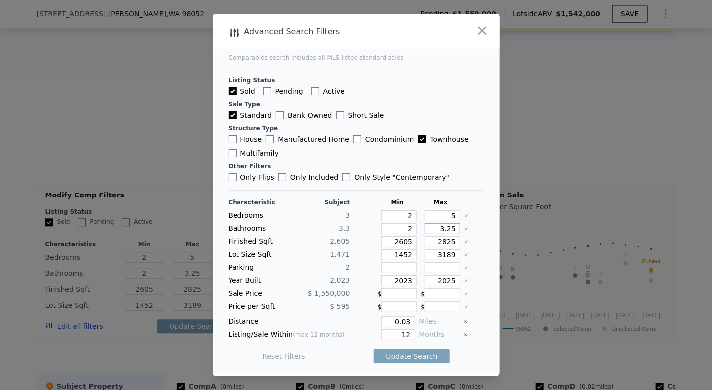
type input "4"
drag, startPoint x: 450, startPoint y: 253, endPoint x: 429, endPoint y: 251, distance: 21.1
click at [429, 251] on input "3189" at bounding box center [442, 255] width 35 height 11
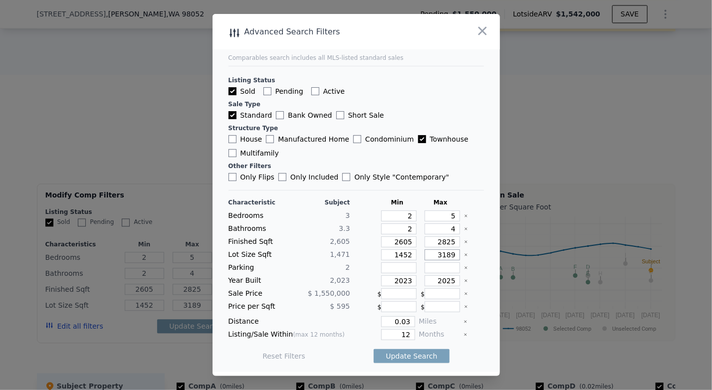
type input "4"
type input "40"
type input "400"
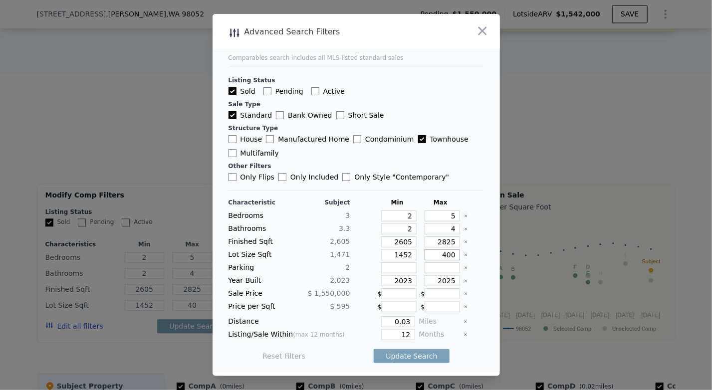
type input "400"
type input "4000"
click at [411, 355] on button "Update Search" at bounding box center [411, 356] width 75 height 14
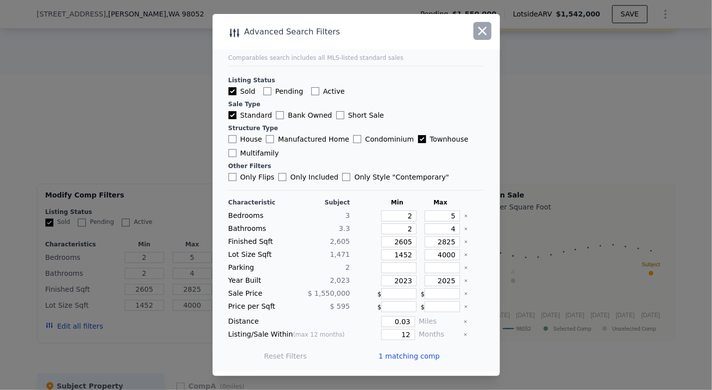
click at [481, 36] on icon "button" at bounding box center [483, 31] width 14 height 14
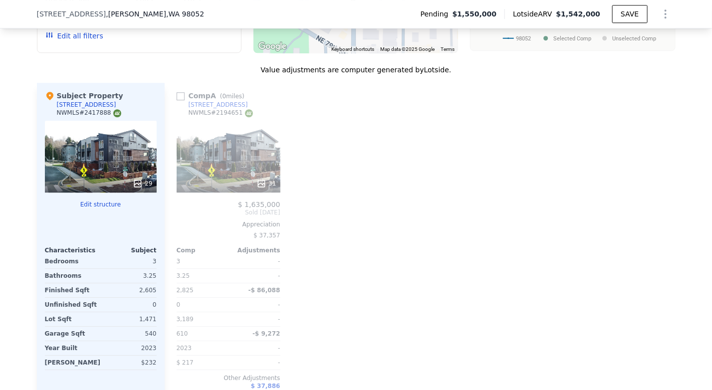
scroll to position [1215, 0]
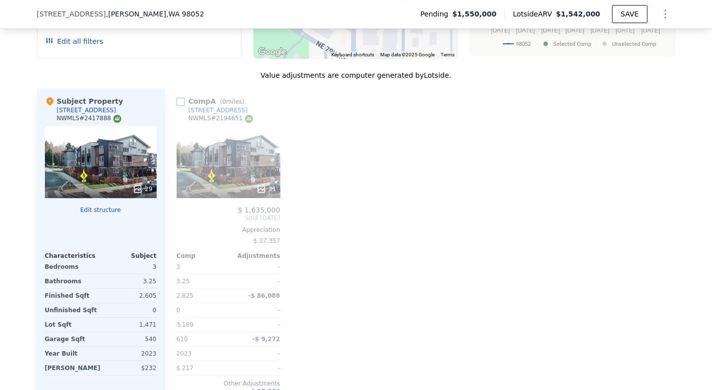
click at [177, 98] on input "checkbox" at bounding box center [181, 102] width 8 height 8
checkbox input "true"
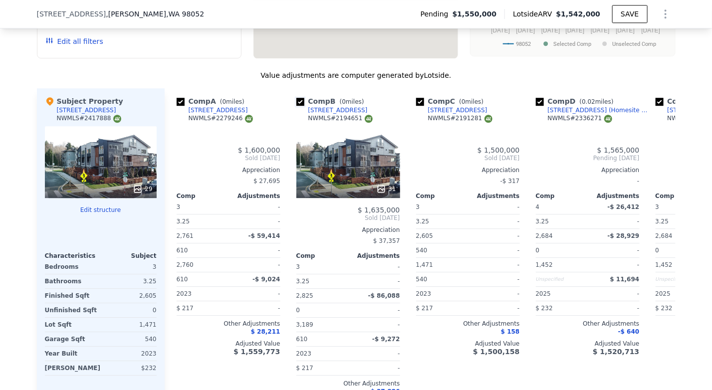
checkbox input "true"
type input "3"
type input "4"
type input "3.25"
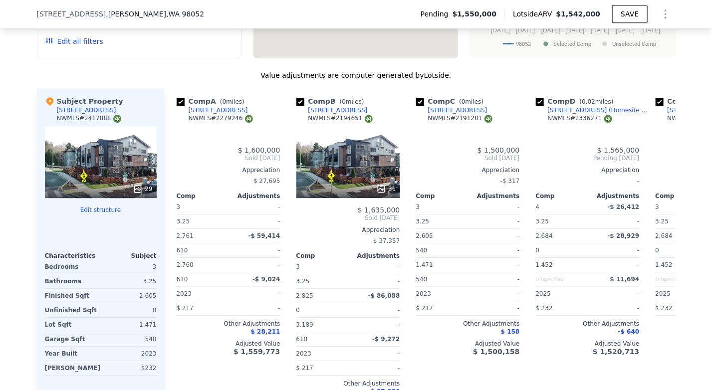
type input "3.25"
type input "3189"
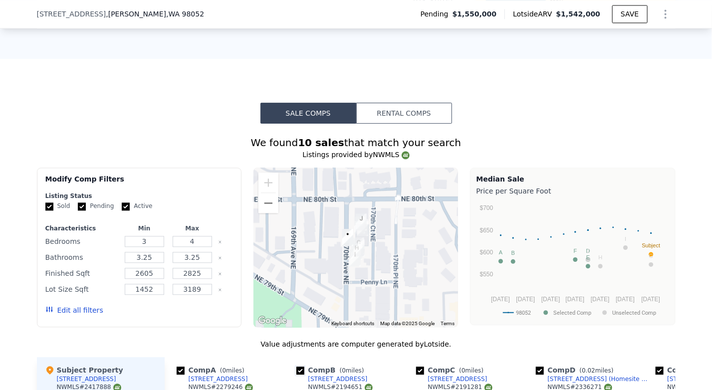
scroll to position [944, 0]
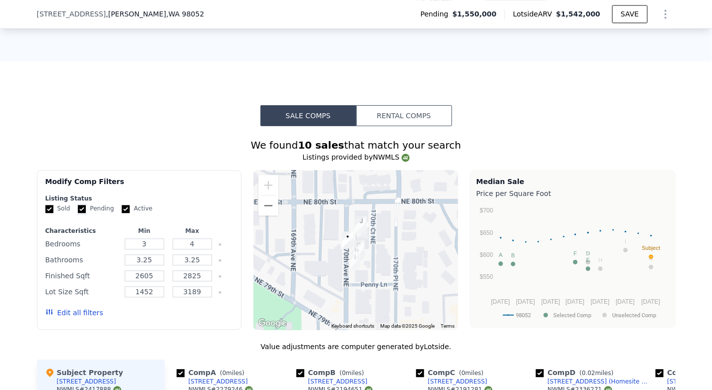
click at [78, 205] on input "Pending" at bounding box center [82, 209] width 8 height 8
checkbox input "false"
click at [122, 205] on input "Active" at bounding box center [126, 209] width 8 height 8
checkbox input "false"
click at [74, 308] on button "Edit all filters" at bounding box center [74, 313] width 58 height 10
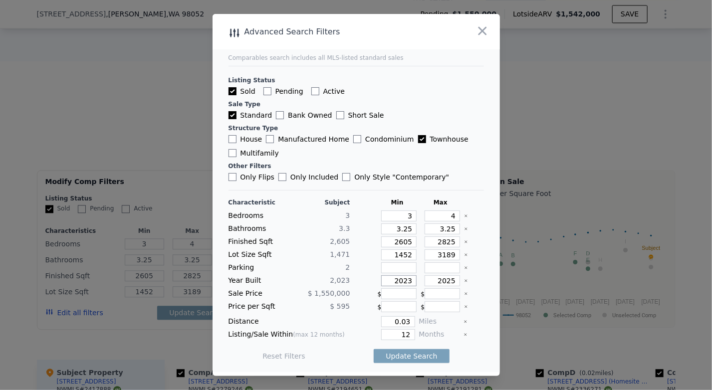
click at [405, 282] on input "2023" at bounding box center [398, 280] width 35 height 11
type input "2015"
drag, startPoint x: 406, startPoint y: 216, endPoint x: 401, endPoint y: 218, distance: 5.2
click at [401, 218] on input "3" at bounding box center [398, 216] width 35 height 11
drag, startPoint x: 445, startPoint y: 218, endPoint x: 465, endPoint y: 215, distance: 20.7
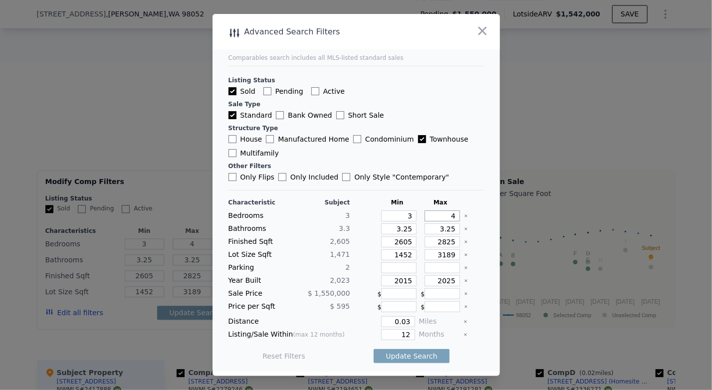
click at [465, 215] on div "Bedrooms 3 3 4" at bounding box center [356, 216] width 255 height 11
type input "5"
click at [402, 354] on button "Update Search" at bounding box center [411, 356] width 75 height 14
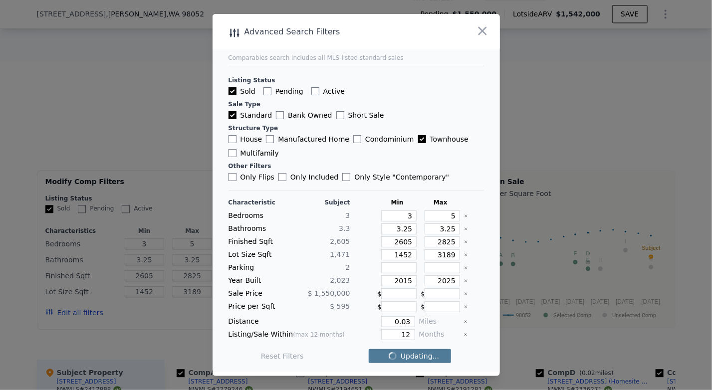
checkbox input "false"
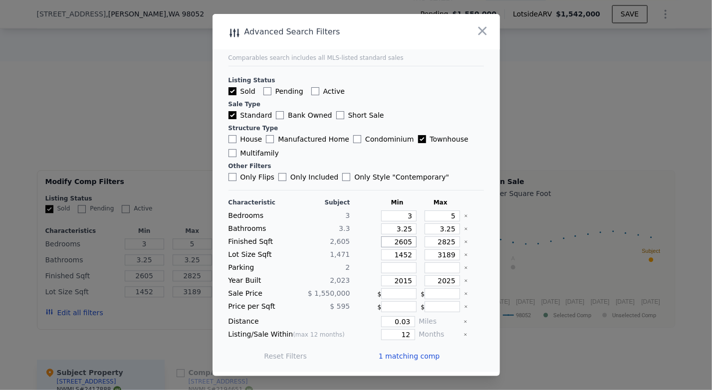
click at [407, 244] on input "2605" at bounding box center [398, 242] width 35 height 11
type input "26"
type input "260"
type input "26"
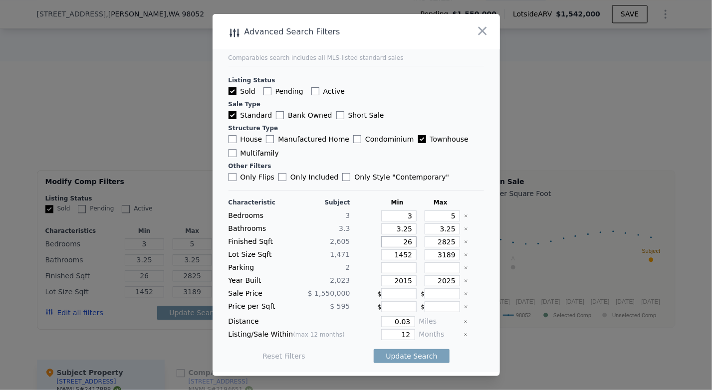
type input "2"
type input "200"
type input "20"
type input "200"
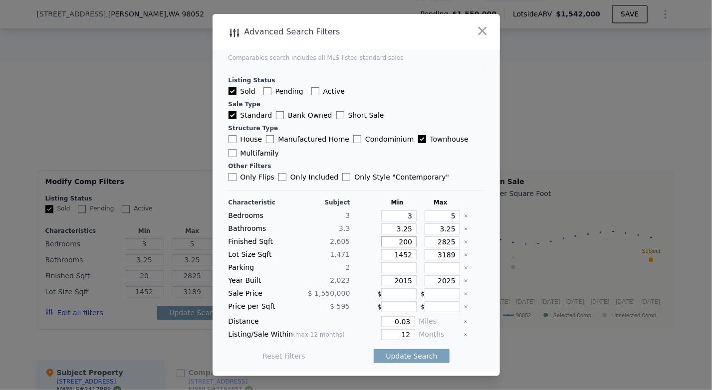
type input "200"
type input "2000"
click at [449, 245] on input "2825" at bounding box center [442, 242] width 35 height 11
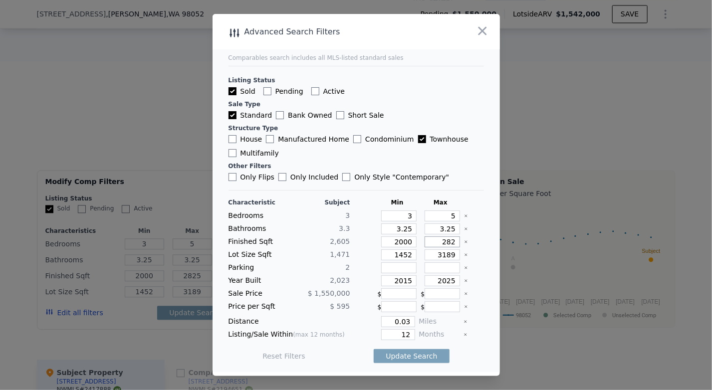
type input "28"
type input "282"
type input "28"
type input "2"
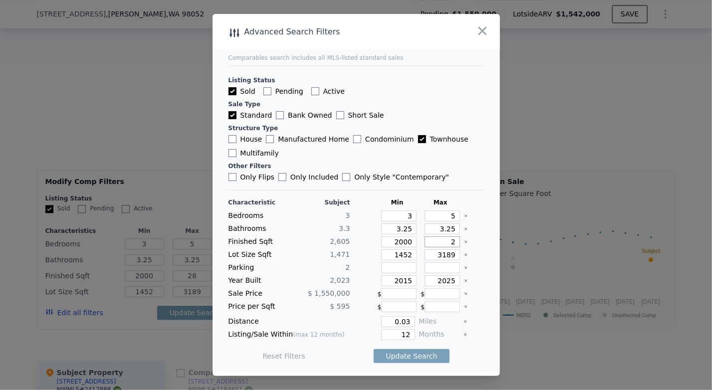
type input "2"
type input "3"
type input "30"
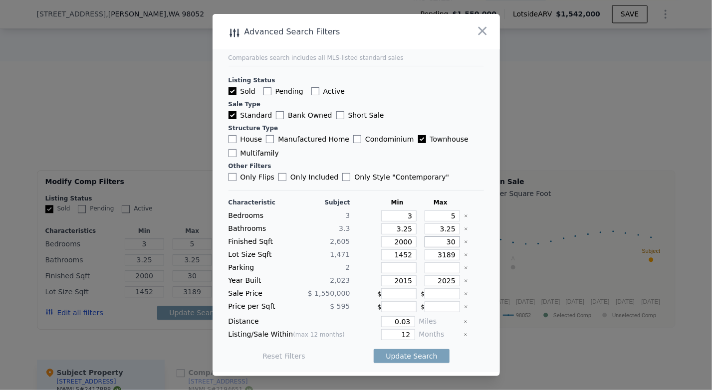
type input "300"
type input "3000"
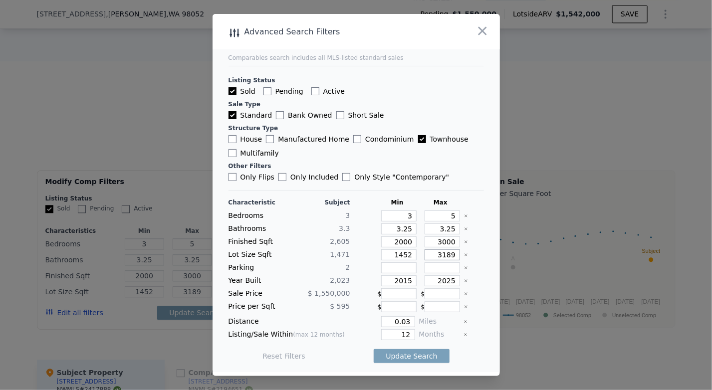
click at [435, 254] on input "3189" at bounding box center [442, 255] width 35 height 11
type input "189"
type input "4189"
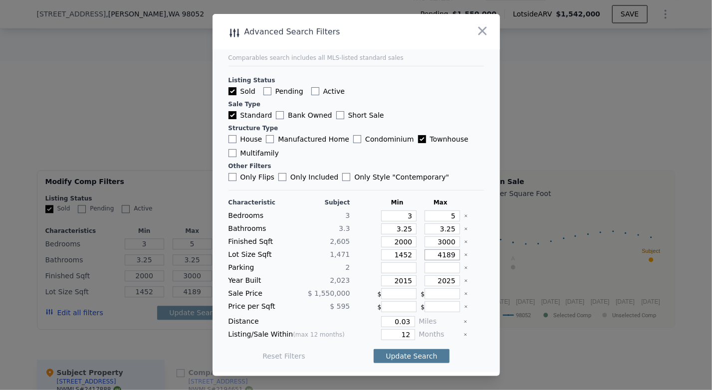
type input "4189"
click at [405, 353] on button "Update Search" at bounding box center [411, 356] width 75 height 14
drag, startPoint x: 408, startPoint y: 219, endPoint x: 402, endPoint y: 220, distance: 5.5
click at [402, 220] on input "3" at bounding box center [398, 216] width 35 height 11
type input "2"
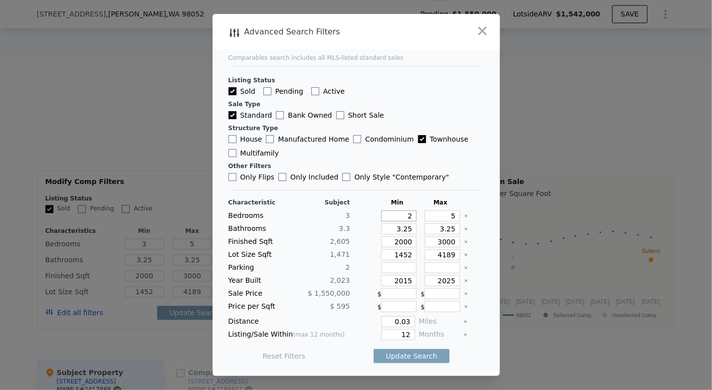
type input "2"
click at [412, 350] on button "Update Search" at bounding box center [411, 356] width 75 height 14
click at [405, 320] on input "0.03" at bounding box center [397, 321] width 33 height 11
type input "0"
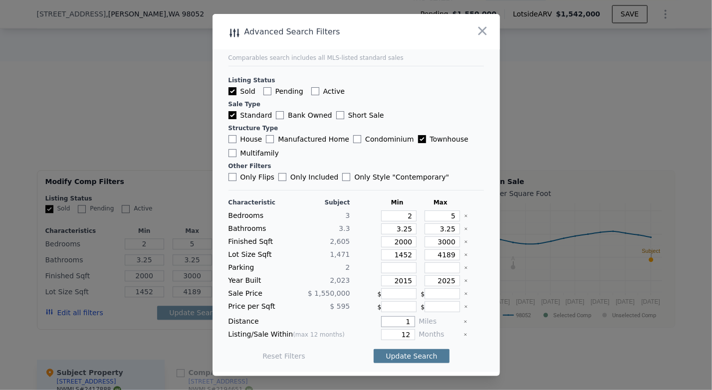
type input "1"
click at [419, 351] on button "Update Search" at bounding box center [411, 356] width 75 height 14
drag, startPoint x: 408, startPoint y: 233, endPoint x: 388, endPoint y: 231, distance: 20.1
click at [388, 231] on input "3.25" at bounding box center [398, 229] width 35 height 11
type input "2"
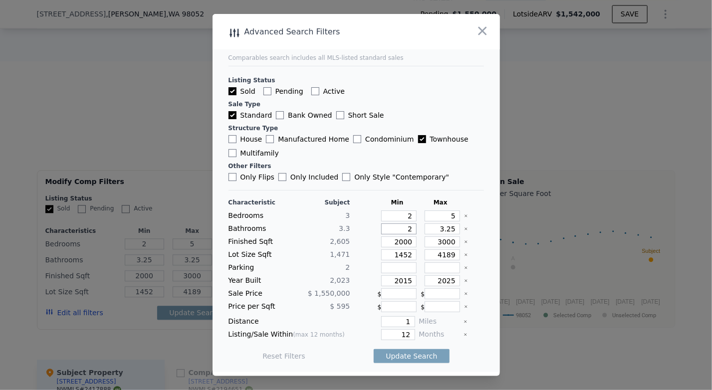
type input "2"
click at [407, 242] on input "2000" at bounding box center [398, 242] width 35 height 11
type input "200"
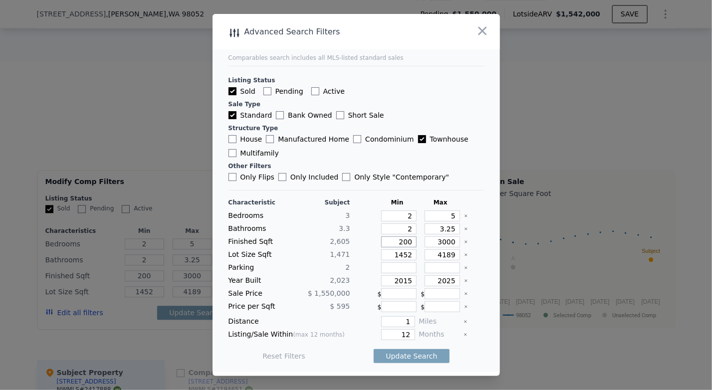
type input "1200"
click at [395, 357] on button "Update Search" at bounding box center [411, 356] width 75 height 14
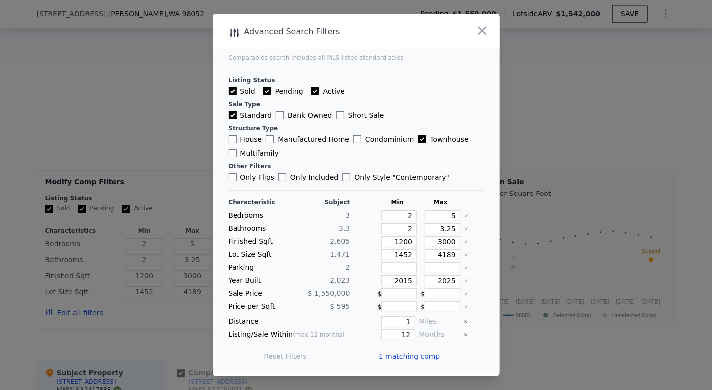
checkbox input "true"
type input "3"
type input "4"
type input "3.25"
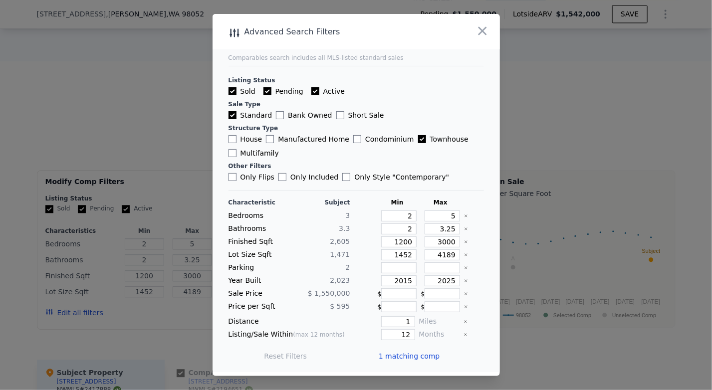
type input "2605"
type input "2825"
type input "3189"
checkbox input "true"
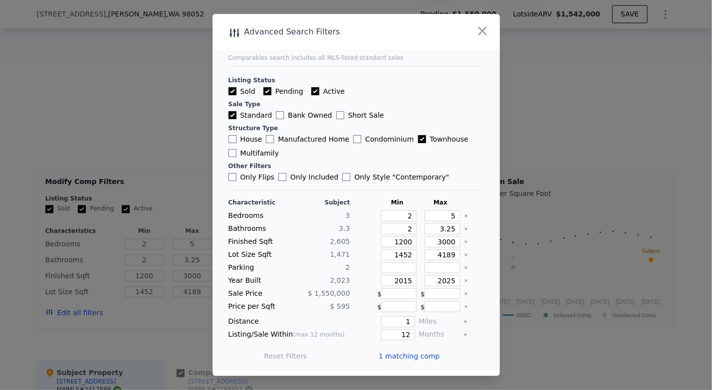
checkbox input "true"
type input "3"
type input "4"
type input "3.25"
type input "2605"
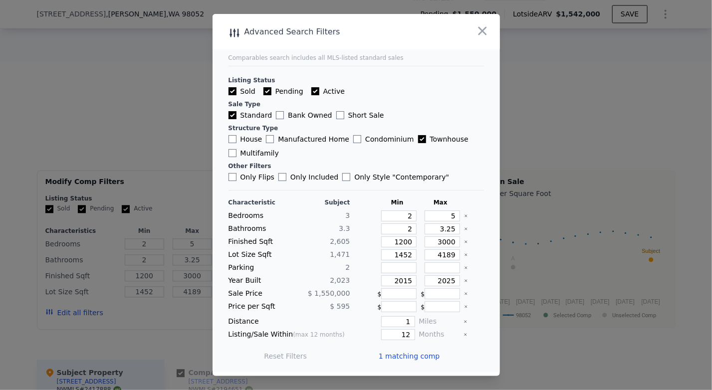
type input "2825"
type input "3189"
type input "2023"
type input "0.03"
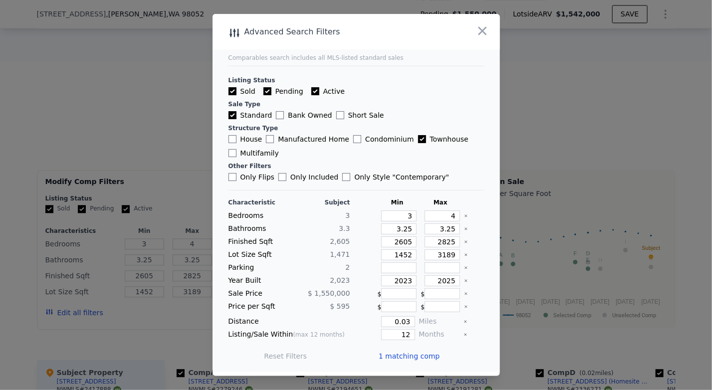
click at [265, 93] on input "Pending" at bounding box center [267, 91] width 8 height 8
checkbox input "false"
click at [311, 94] on input "Active" at bounding box center [315, 91] width 8 height 8
checkbox input "false"
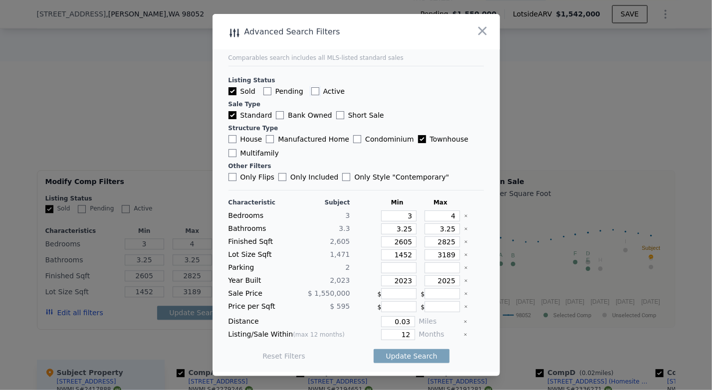
checkbox input "false"
click at [405, 353] on button "Update Search" at bounding box center [411, 356] width 75 height 14
checkbox input "false"
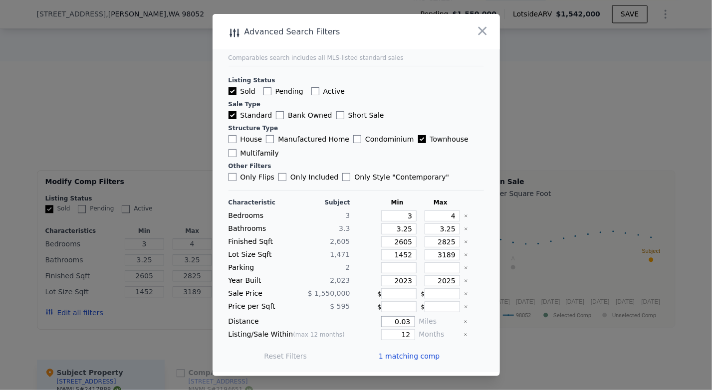
drag, startPoint x: 406, startPoint y: 318, endPoint x: 381, endPoint y: 319, distance: 25.0
click at [381, 319] on input "0.03" at bounding box center [397, 321] width 33 height 11
click at [464, 320] on icon "Clear" at bounding box center [466, 322] width 4 height 4
click at [410, 354] on button "Update Search" at bounding box center [411, 356] width 75 height 14
click at [401, 284] on input "2023" at bounding box center [398, 280] width 35 height 11
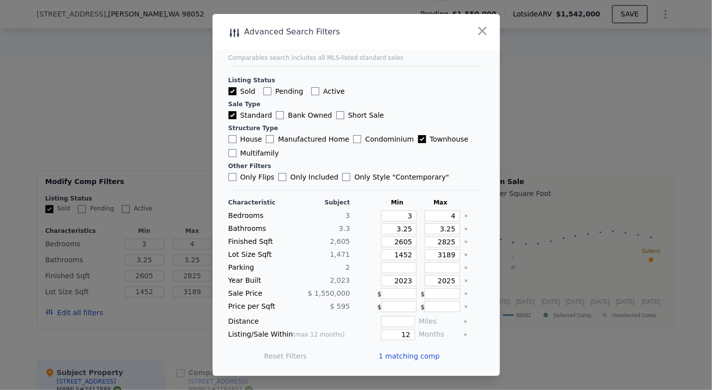
drag, startPoint x: 459, startPoint y: 280, endPoint x: 459, endPoint y: 118, distance: 161.7
click at [459, 118] on form "Listing Status Sold Pending Active Sale Type Standard Bank Owned Short Sale Str…" at bounding box center [356, 216] width 255 height 308
click at [464, 281] on icon "Clear" at bounding box center [466, 281] width 4 height 4
click at [398, 349] on button "Update Search" at bounding box center [411, 356] width 75 height 14
click at [464, 256] on icon "Clear" at bounding box center [466, 255] width 4 height 4
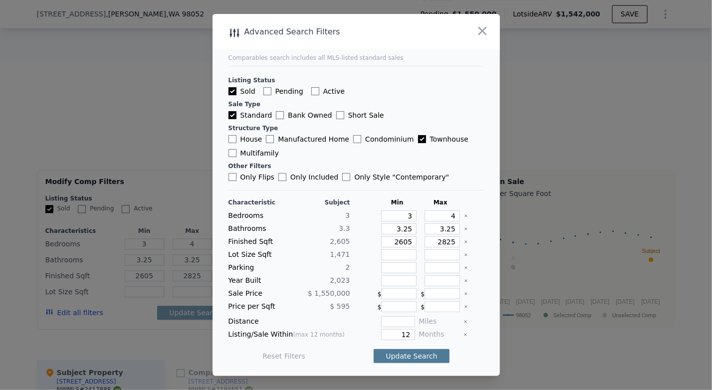
click at [397, 357] on button "Update Search" at bounding box center [411, 356] width 75 height 14
click at [464, 243] on icon "Clear" at bounding box center [466, 242] width 4 height 4
click at [400, 351] on button "Update Search" at bounding box center [411, 356] width 75 height 14
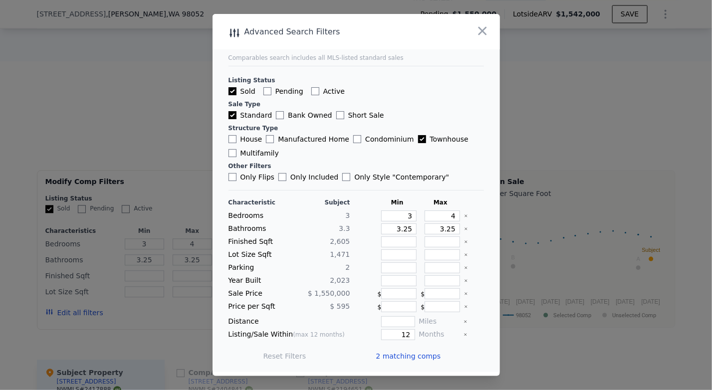
click at [464, 231] on icon "Clear" at bounding box center [466, 229] width 4 height 4
click at [403, 350] on button "Update Search" at bounding box center [411, 356] width 75 height 14
click at [464, 218] on icon "Clear" at bounding box center [466, 216] width 4 height 4
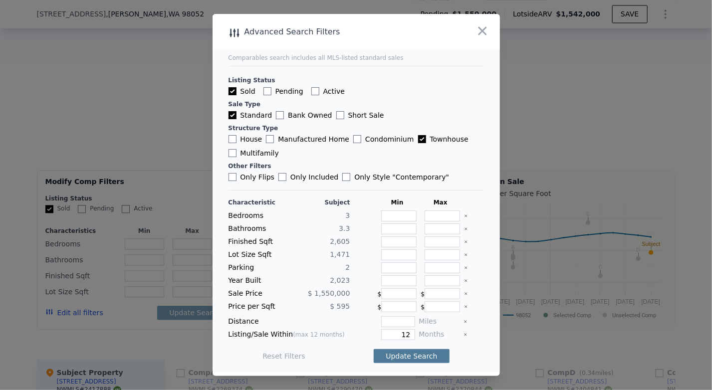
click at [406, 354] on button "Update Search" at bounding box center [411, 356] width 75 height 14
click at [410, 355] on span "11 matching comps" at bounding box center [407, 356] width 69 height 10
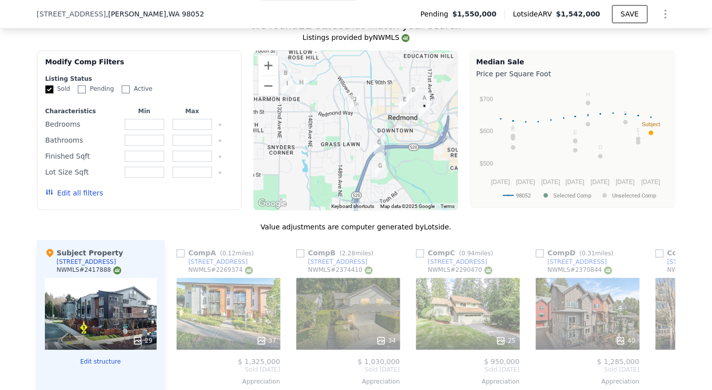
scroll to position [1074, 0]
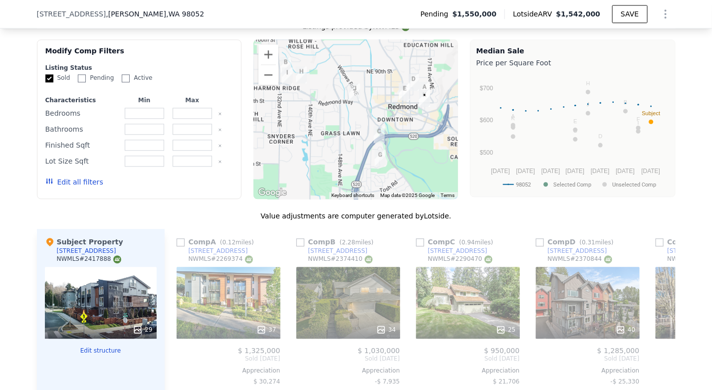
click at [80, 177] on button "Edit all filters" at bounding box center [74, 182] width 58 height 10
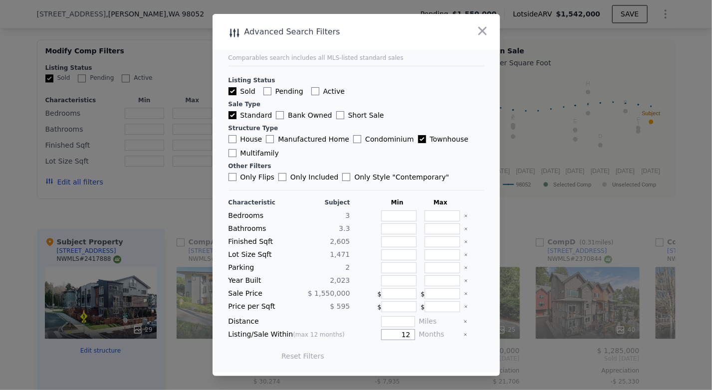
drag, startPoint x: 391, startPoint y: 333, endPoint x: 410, endPoint y: 333, distance: 19.0
click at [410, 333] on div "Listing/Sale Within (max 12 months) 12 Months" at bounding box center [356, 334] width 255 height 11
type input "3"
click at [403, 353] on button "Update Search" at bounding box center [411, 356] width 75 height 14
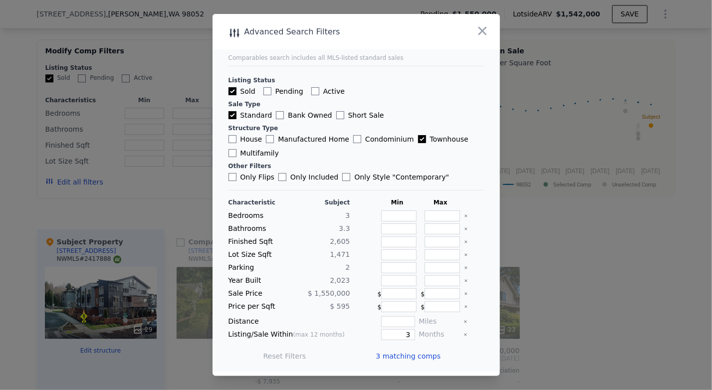
click at [395, 355] on span "3 matching comps" at bounding box center [408, 356] width 65 height 10
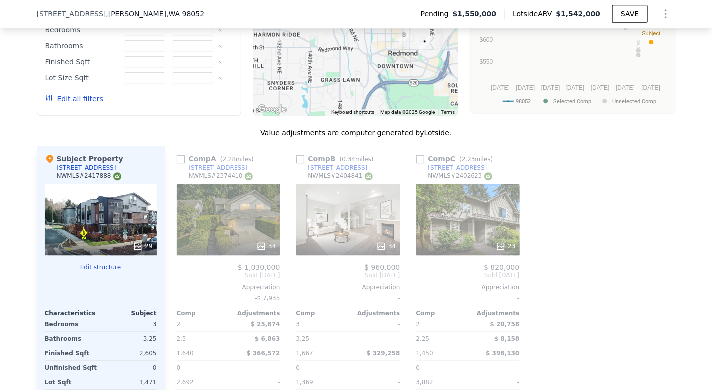
scroll to position [1171, 0]
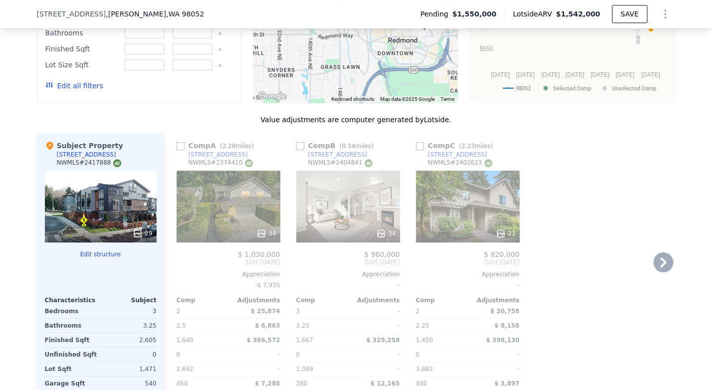
click at [296, 142] on input "checkbox" at bounding box center [300, 146] width 8 height 8
checkbox input "true"
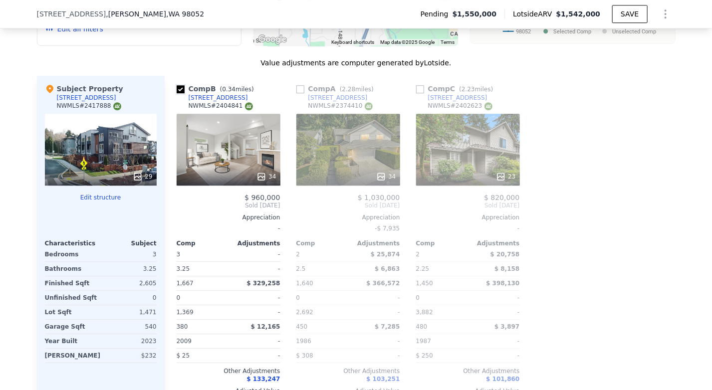
scroll to position [1227, 0]
click at [416, 86] on input "checkbox" at bounding box center [420, 90] width 8 height 8
checkbox input "true"
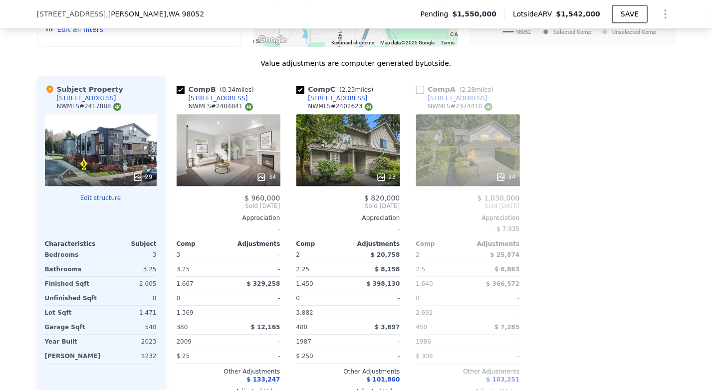
click at [416, 86] on input "checkbox" at bounding box center [420, 90] width 8 height 8
checkbox input "true"
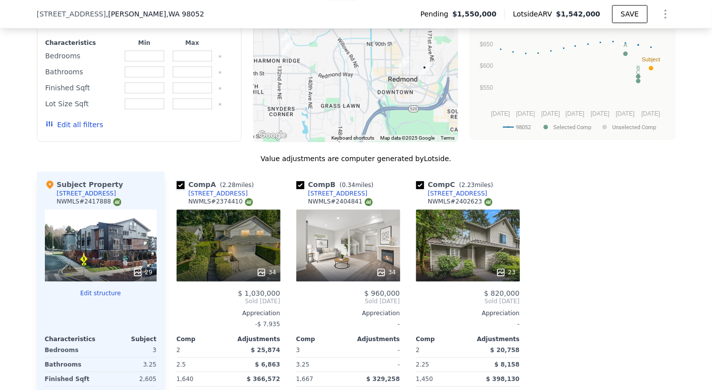
scroll to position [1129, 0]
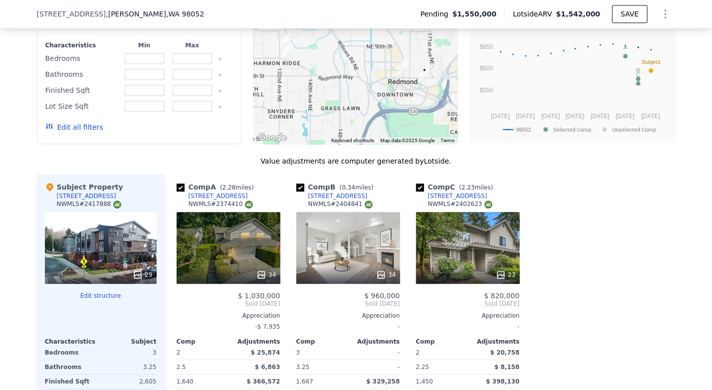
click at [75, 122] on button "Edit all filters" at bounding box center [74, 127] width 58 height 10
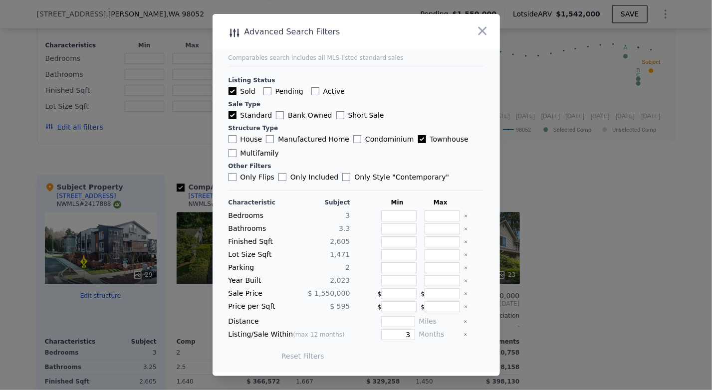
click at [74, 83] on div at bounding box center [356, 195] width 712 height 390
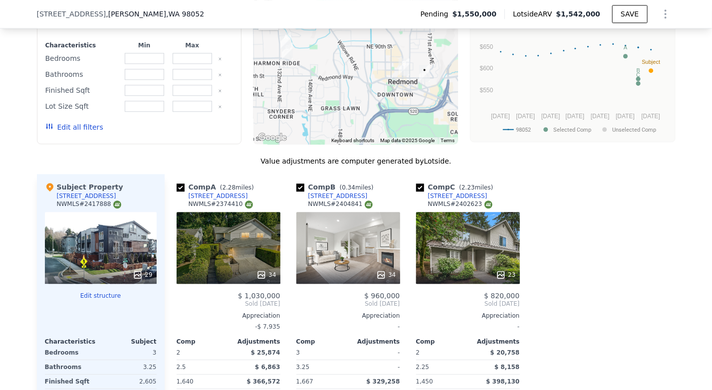
click at [80, 122] on button "Edit all filters" at bounding box center [74, 127] width 58 height 10
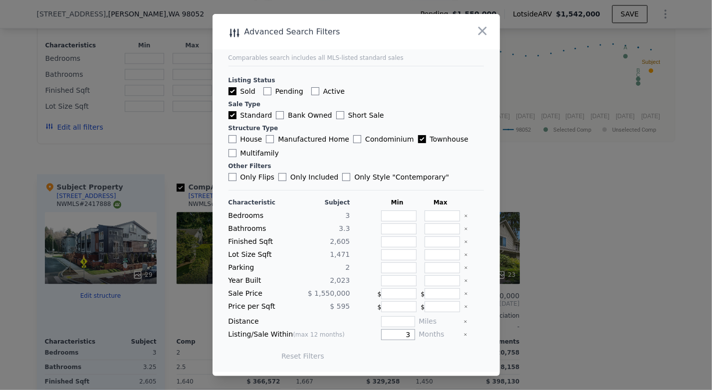
drag, startPoint x: 399, startPoint y: 332, endPoint x: 410, endPoint y: 333, distance: 10.5
click at [410, 333] on div "Listing/Sale Within (max 12 months) 3 Months" at bounding box center [356, 334] width 255 height 11
type input "6"
click at [406, 356] on button "Update Search" at bounding box center [411, 356] width 75 height 14
checkbox input "false"
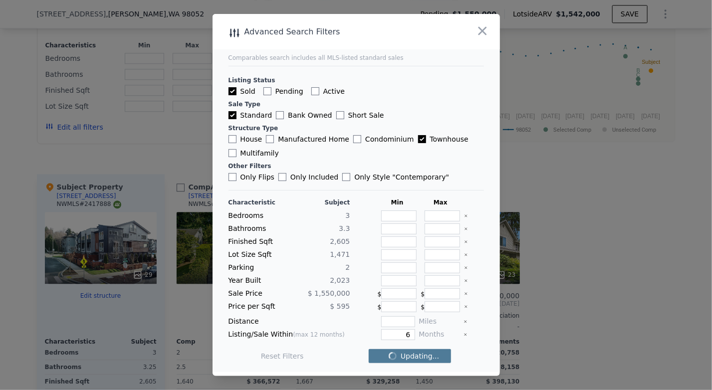
checkbox input "false"
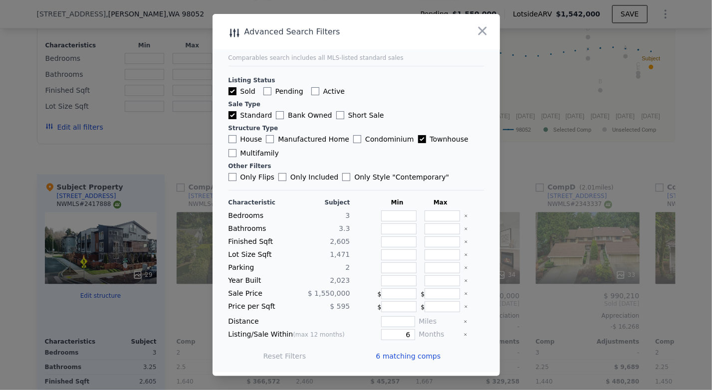
click at [398, 352] on span "6 matching comps" at bounding box center [408, 356] width 65 height 10
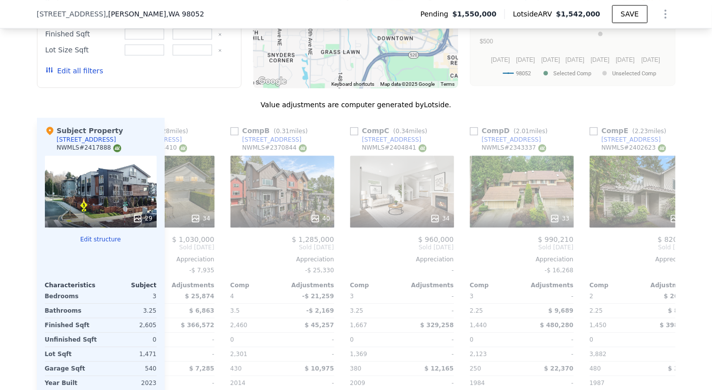
scroll to position [0, 66]
click at [350, 127] on input "checkbox" at bounding box center [354, 131] width 8 height 8
checkbox input "true"
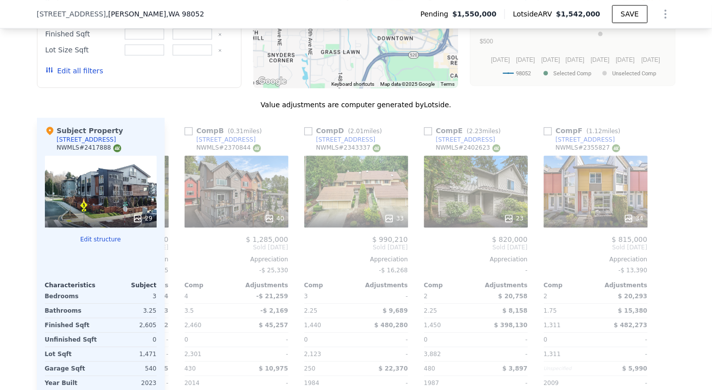
scroll to position [0, 230]
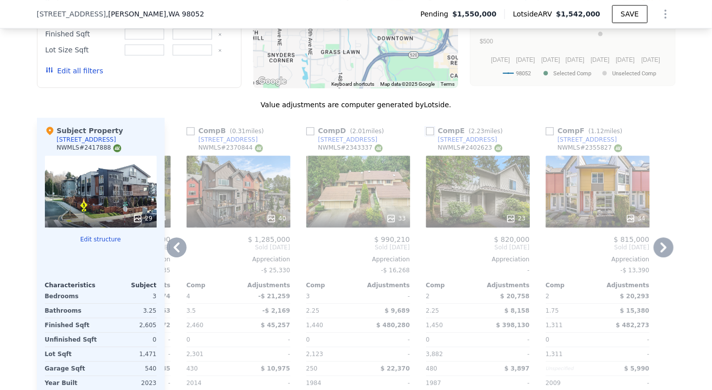
click at [429, 127] on input "checkbox" at bounding box center [430, 131] width 8 height 8
checkbox input "true"
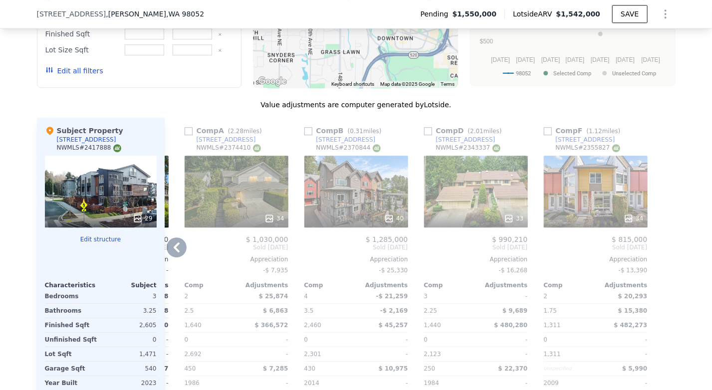
scroll to position [0, 228]
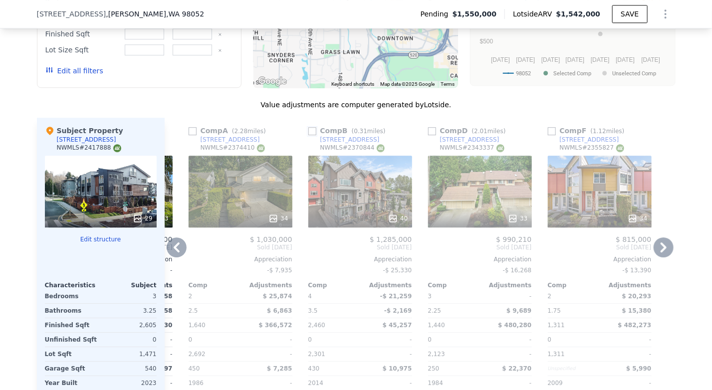
click at [308, 127] on input "checkbox" at bounding box center [312, 131] width 8 height 8
checkbox input "true"
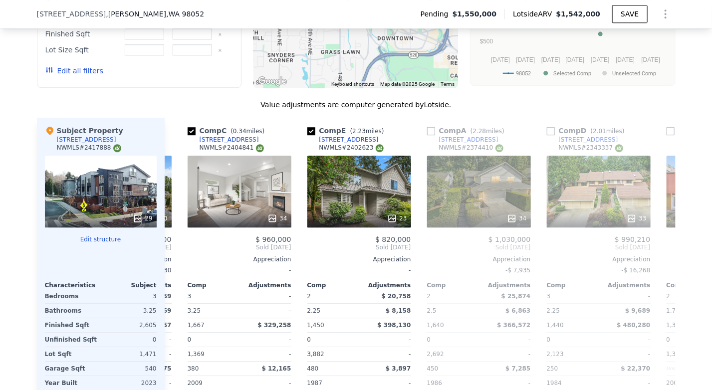
scroll to position [0, 108]
click at [428, 127] on input "checkbox" at bounding box center [432, 131] width 8 height 8
checkbox input "true"
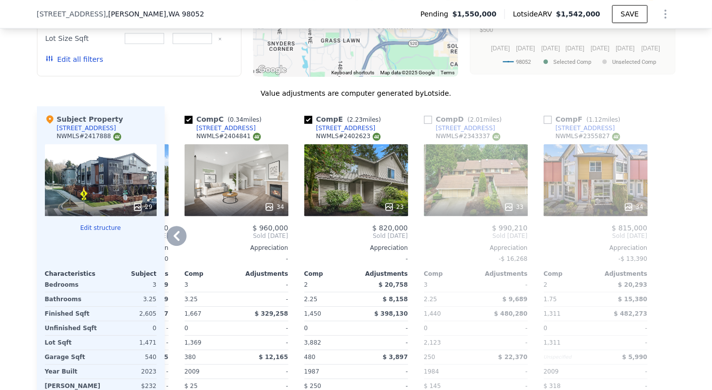
scroll to position [1198, 0]
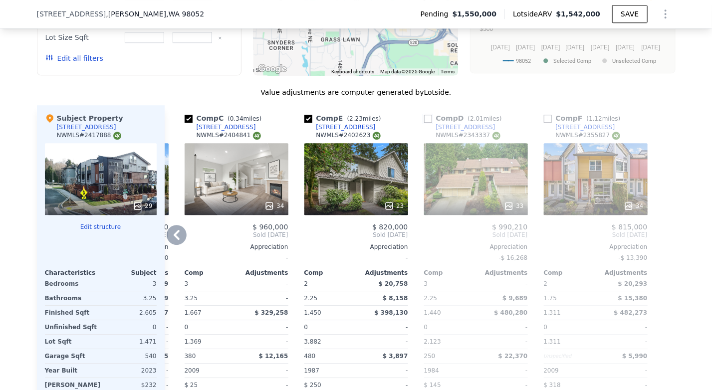
click at [424, 115] on input "checkbox" at bounding box center [428, 119] width 8 height 8
checkbox input "true"
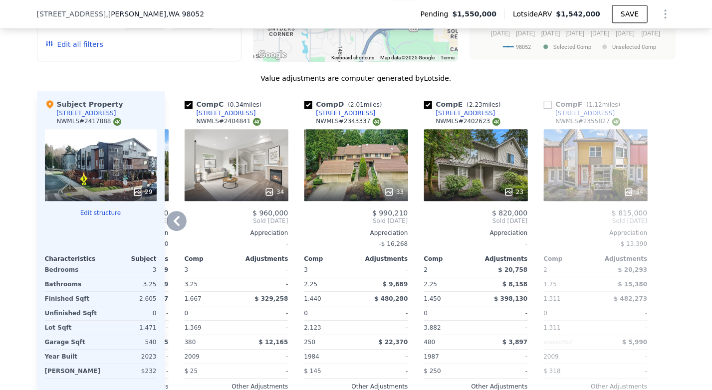
scroll to position [1215, 0]
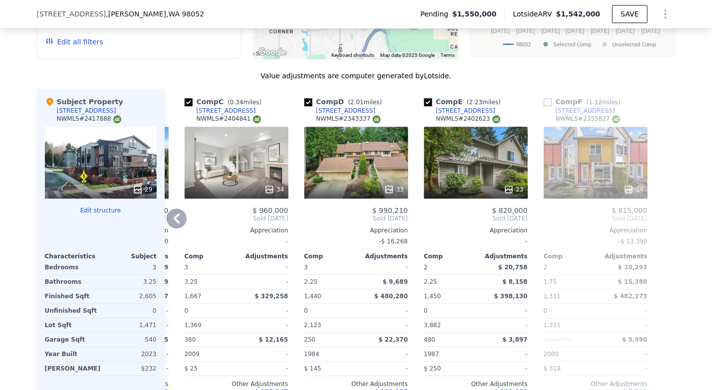
click at [424, 98] on input "checkbox" at bounding box center [428, 102] width 8 height 8
checkbox input "false"
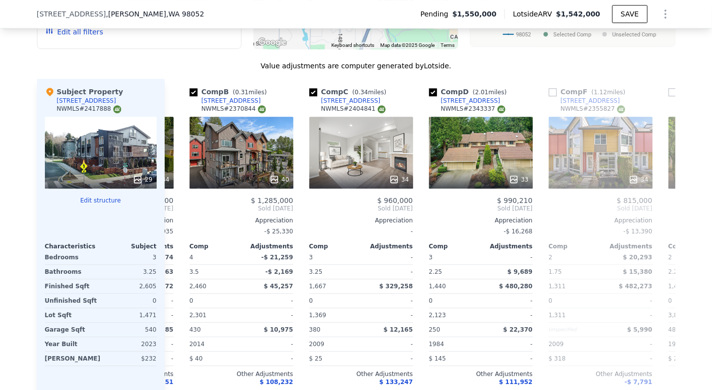
scroll to position [0, 112]
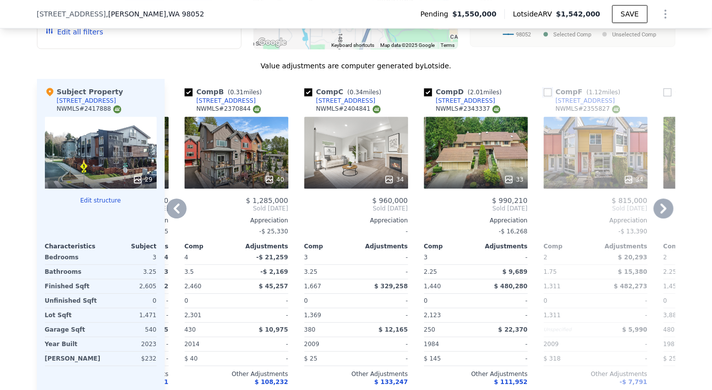
click at [544, 88] on input "checkbox" at bounding box center [548, 92] width 8 height 8
checkbox input "true"
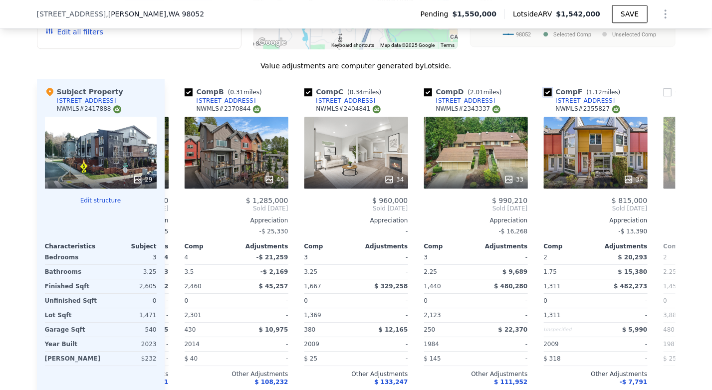
scroll to position [0, 232]
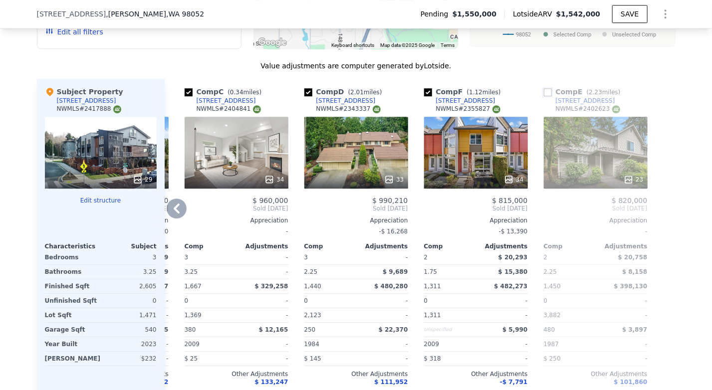
click at [544, 88] on input "checkbox" at bounding box center [548, 92] width 8 height 8
checkbox input "true"
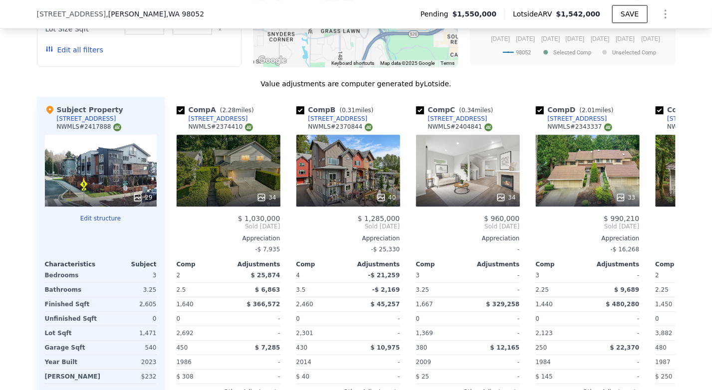
scroll to position [1193, 0]
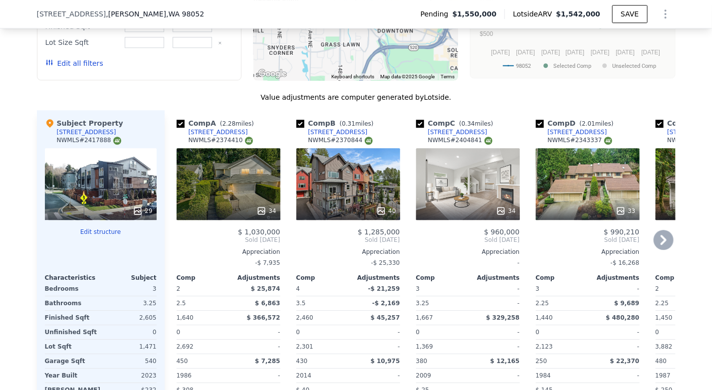
click at [225, 136] on div "NWMLS # 2374410" at bounding box center [221, 140] width 64 height 8
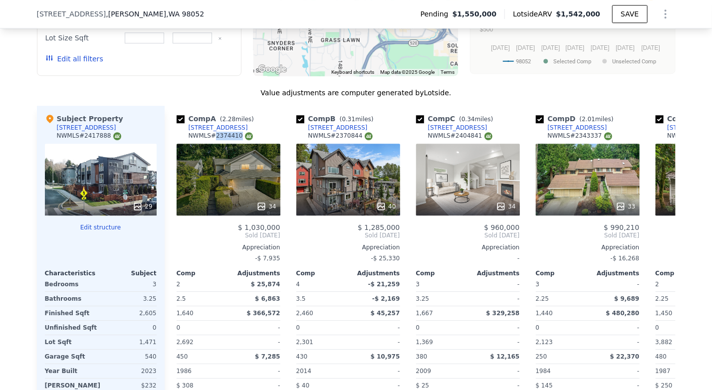
scroll to position [1192, 0]
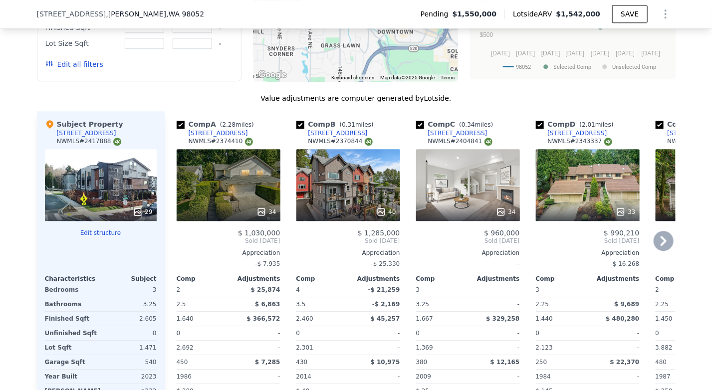
click at [340, 137] on div "NWMLS # 2370844" at bounding box center [340, 141] width 64 height 8
copy div "2370844"
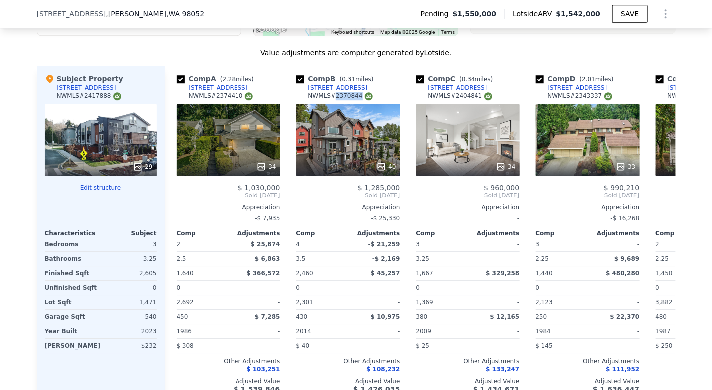
scroll to position [1180, 0]
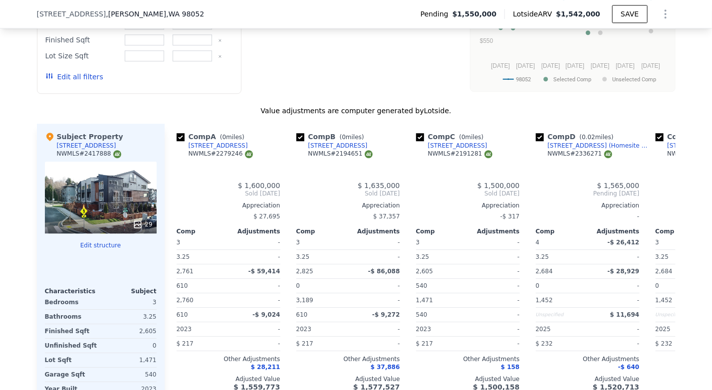
checkbox input "true"
type input "3"
type input "4"
type input "3.25"
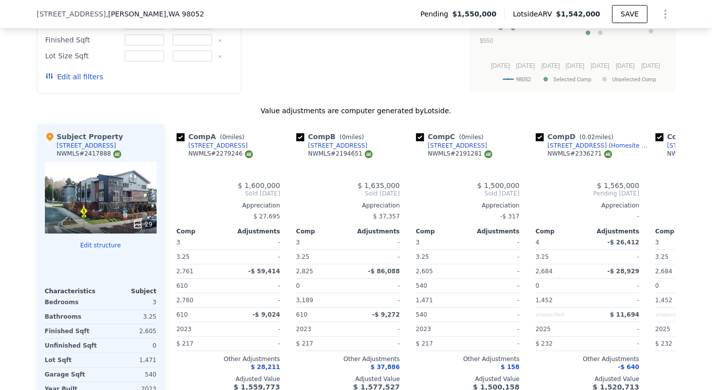
type input "3.25"
type input "2605"
type input "2825"
type input "1452"
type input "3189"
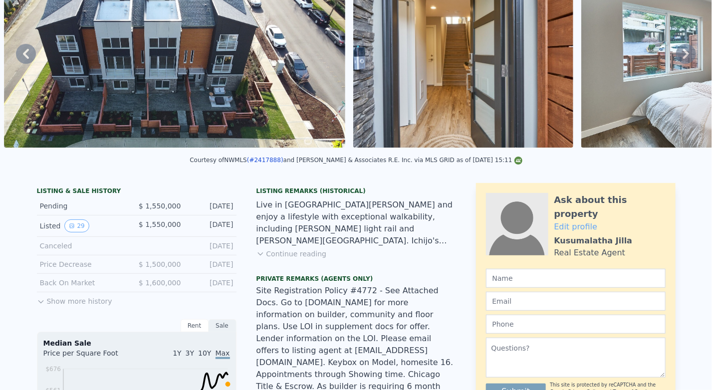
scroll to position [3, 0]
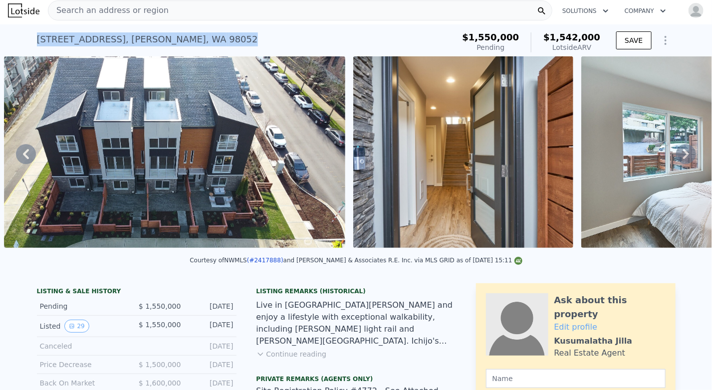
drag, startPoint x: 202, startPoint y: 36, endPoint x: 34, endPoint y: 40, distance: 167.7
click at [37, 40] on div "7994 170th Ave NE , Redmond , WA 98052 Pending (~ARV $1.542m )" at bounding box center [244, 42] width 414 height 28
copy div "7994 170th Ave NE , Redmond , WA 98052"
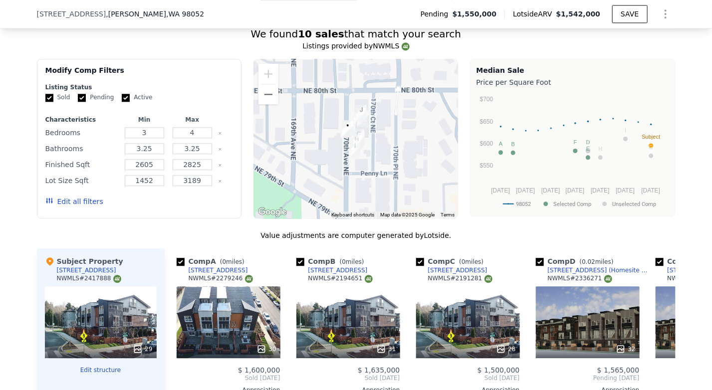
scroll to position [1036, 0]
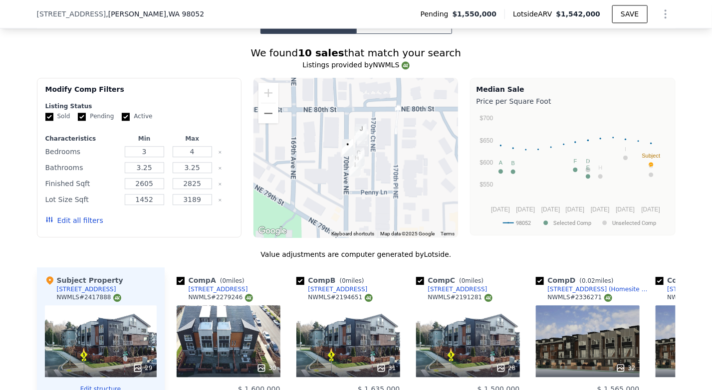
click at [82, 216] on button "Edit all filters" at bounding box center [74, 221] width 58 height 10
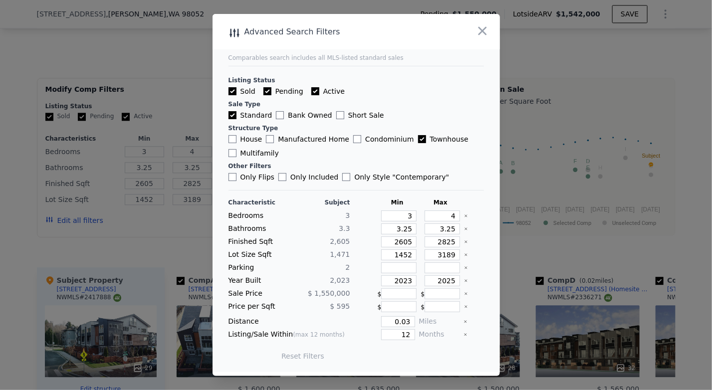
drag, startPoint x: 483, startPoint y: 28, endPoint x: 500, endPoint y: -54, distance: 84.1
click at [500, 0] on html "Search an address or region Solutions Company Open main menu Open user menu 799…" at bounding box center [356, 195] width 712 height 390
click at [483, 33] on icon "button" at bounding box center [483, 31] width 8 height 8
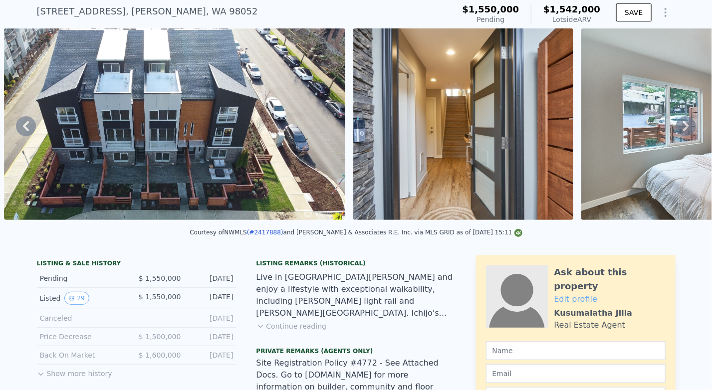
scroll to position [0, 0]
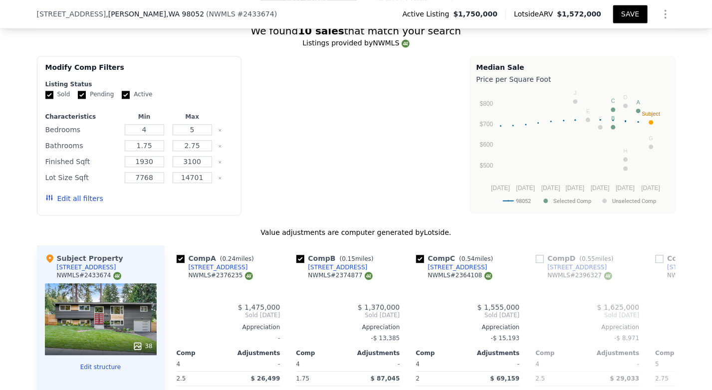
scroll to position [1108, 0]
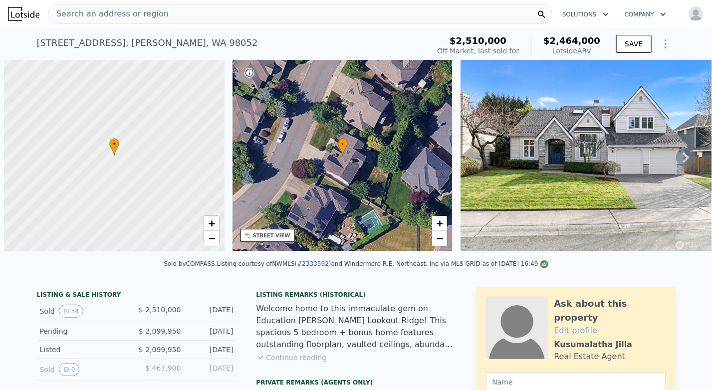
scroll to position [0, 4]
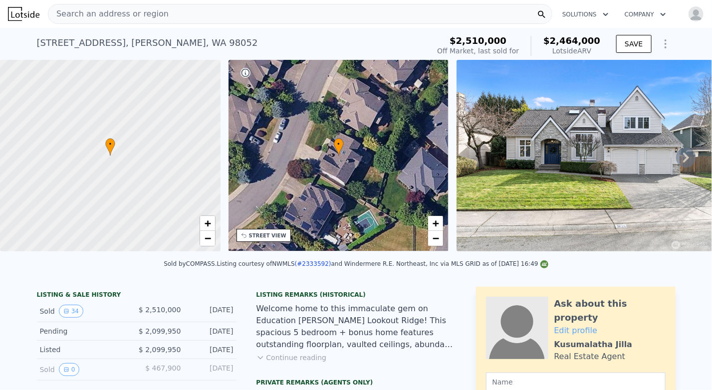
click at [683, 159] on icon at bounding box center [686, 158] width 6 height 10
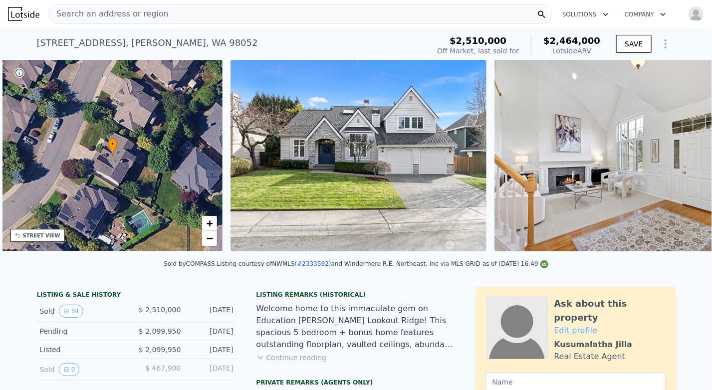
scroll to position [0, 232]
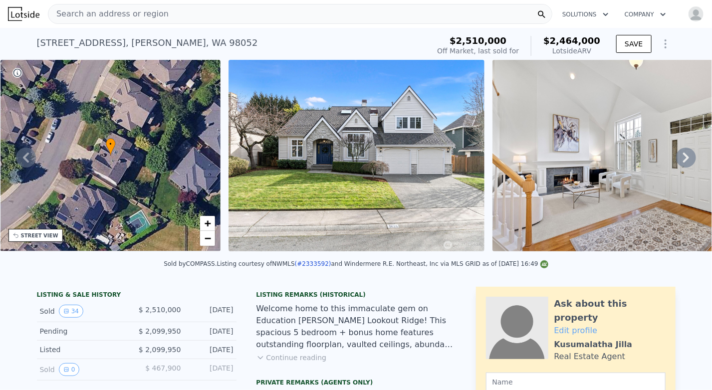
click at [676, 162] on icon at bounding box center [686, 158] width 20 height 20
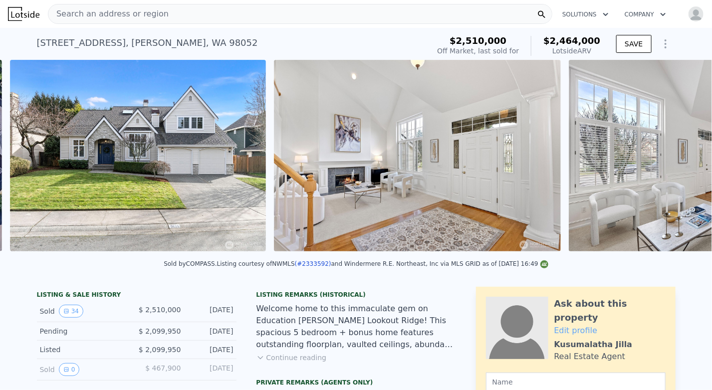
scroll to position [0, 457]
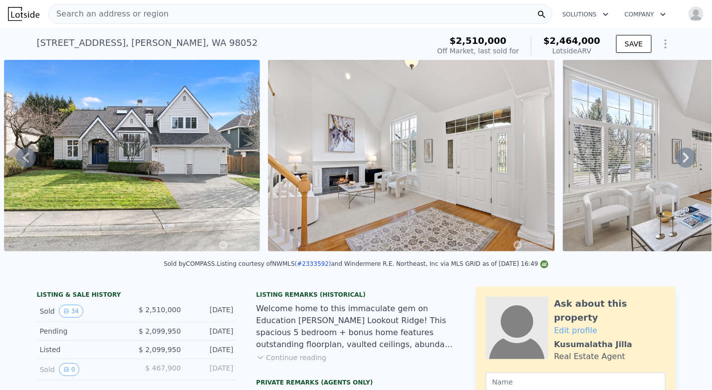
click at [676, 162] on icon at bounding box center [686, 158] width 20 height 20
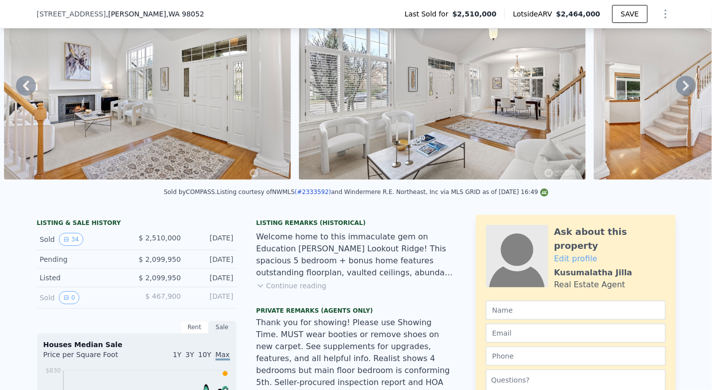
scroll to position [128, 0]
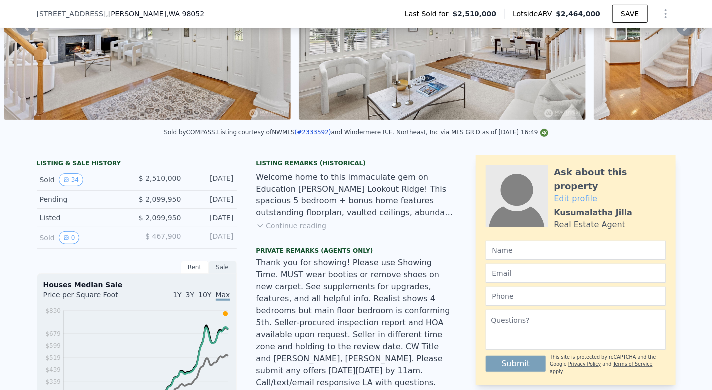
drag, startPoint x: 146, startPoint y: 224, endPoint x: 236, endPoint y: 226, distance: 89.3
click at [339, 214] on div "Welcome home to this immaculate gem on Education Hill's Lookout Ridge! This spa…" at bounding box center [356, 195] width 200 height 48
click at [294, 231] on button "Continue reading" at bounding box center [291, 226] width 70 height 10
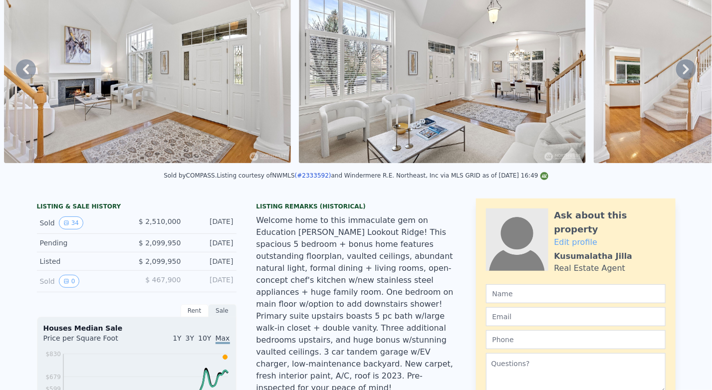
scroll to position [0, 0]
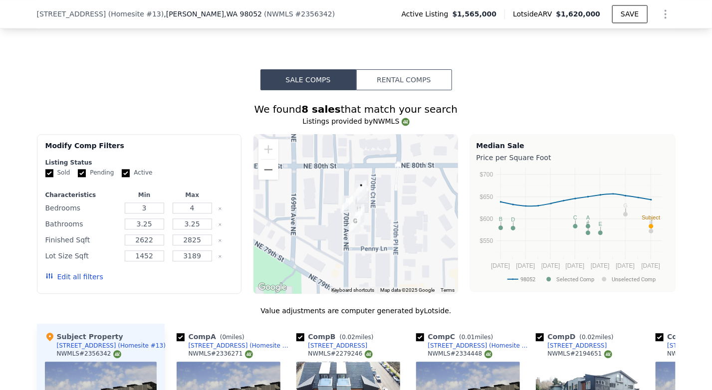
scroll to position [970, 0]
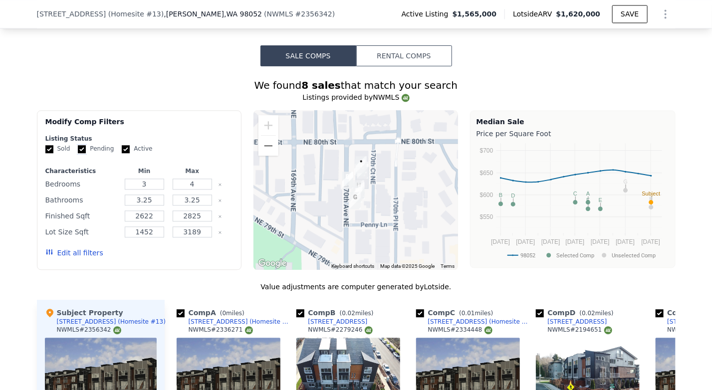
click at [78, 145] on input "Pending" at bounding box center [82, 149] width 8 height 8
checkbox input "false"
click at [122, 145] on input "Active" at bounding box center [126, 149] width 8 height 8
checkbox input "false"
click at [73, 248] on button "Edit all filters" at bounding box center [74, 253] width 58 height 10
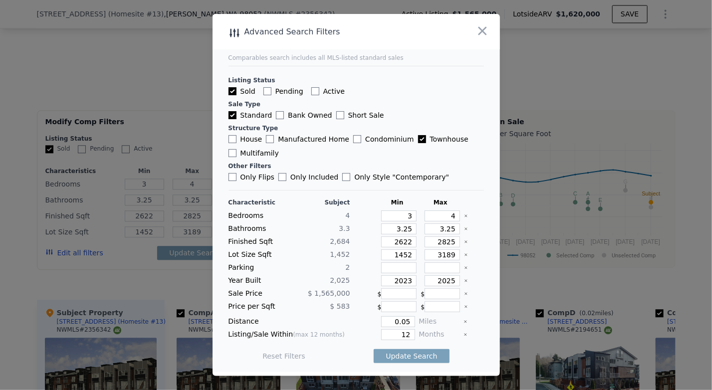
click at [277, 353] on button "Reset Filters" at bounding box center [283, 356] width 43 height 10
checkbox input "true"
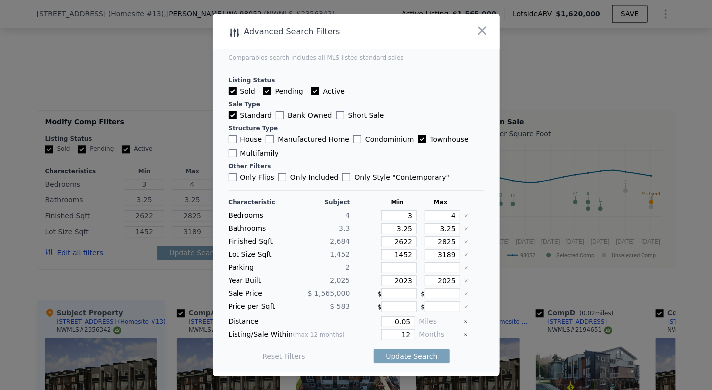
click at [277, 353] on button "Reset Filters" at bounding box center [283, 356] width 43 height 10
click at [464, 218] on icon "Clear" at bounding box center [466, 216] width 4 height 4
click at [464, 231] on icon "Clear" at bounding box center [466, 229] width 4 height 4
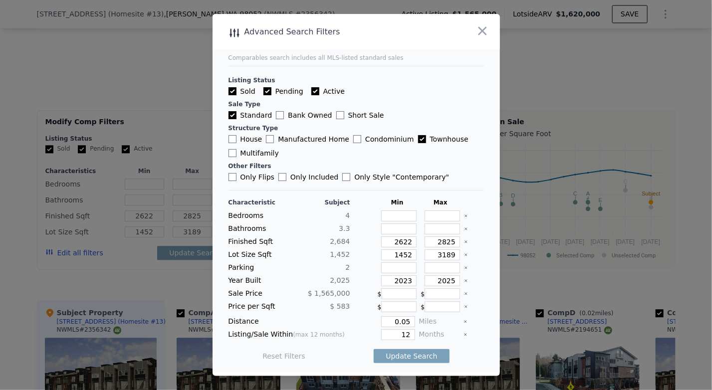
click at [465, 243] on icon "Clear" at bounding box center [466, 242] width 2 height 2
click at [465, 256] on icon "Clear" at bounding box center [466, 255] width 2 height 2
click at [464, 279] on icon "Clear" at bounding box center [466, 281] width 4 height 4
click at [406, 349] on button "Update Search" at bounding box center [411, 356] width 75 height 14
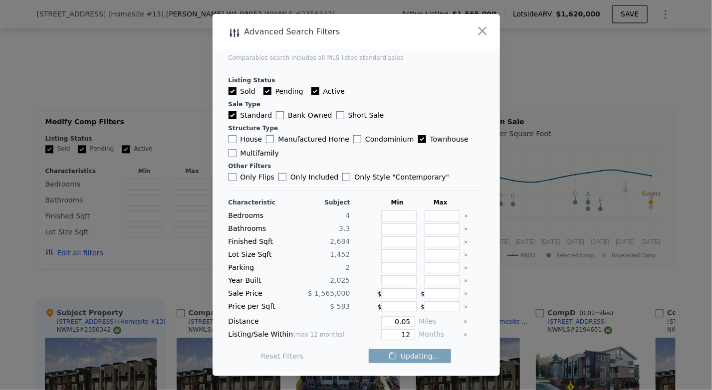
checkbox input "false"
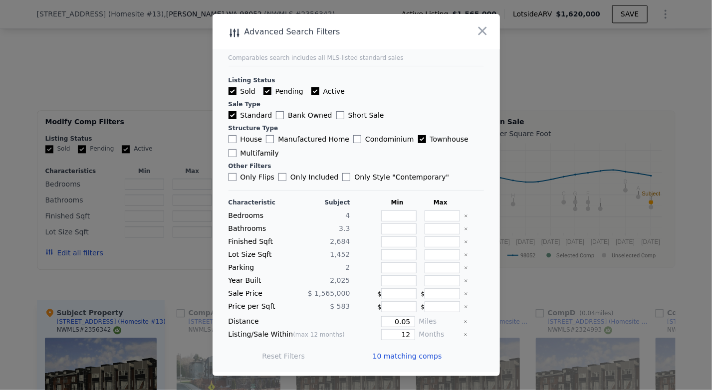
click at [266, 93] on input "Pending" at bounding box center [267, 91] width 8 height 8
checkbox input "false"
click at [312, 93] on input "Active" at bounding box center [315, 91] width 8 height 8
checkbox input "false"
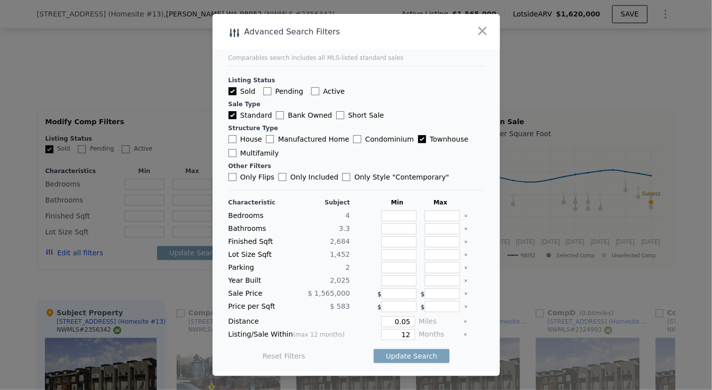
checkbox input "false"
click at [425, 357] on button "Update Search" at bounding box center [411, 356] width 75 height 14
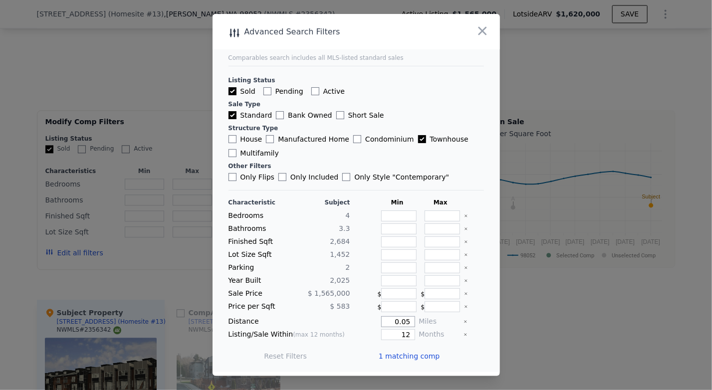
click at [406, 321] on input "0.05" at bounding box center [397, 321] width 33 height 11
type input "0"
type input "5"
type input "1"
type input "2"
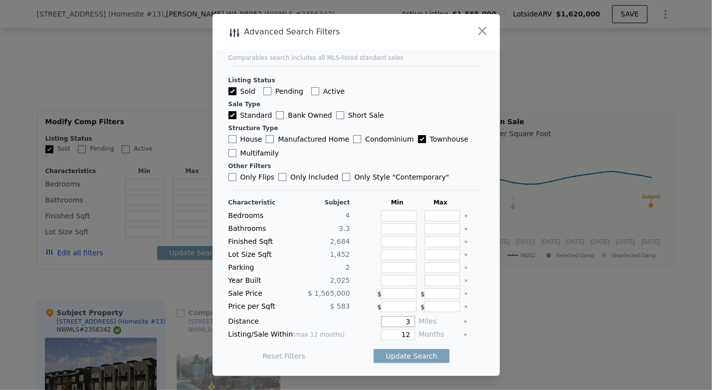
type input "3"
click at [464, 320] on div at bounding box center [474, 321] width 20 height 11
click at [465, 321] on icon "Clear" at bounding box center [466, 322] width 2 height 2
click at [408, 351] on button "Update Search" at bounding box center [411, 356] width 75 height 14
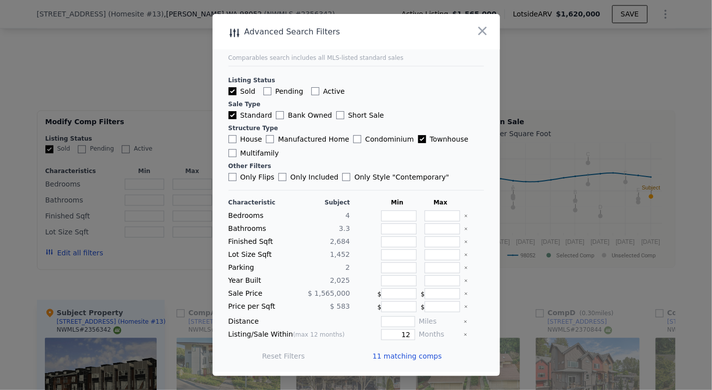
click at [405, 355] on span "11 matching comps" at bounding box center [407, 356] width 69 height 10
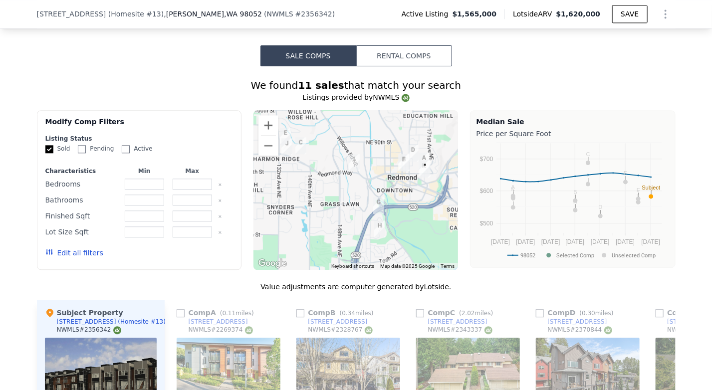
scroll to position [1102, 0]
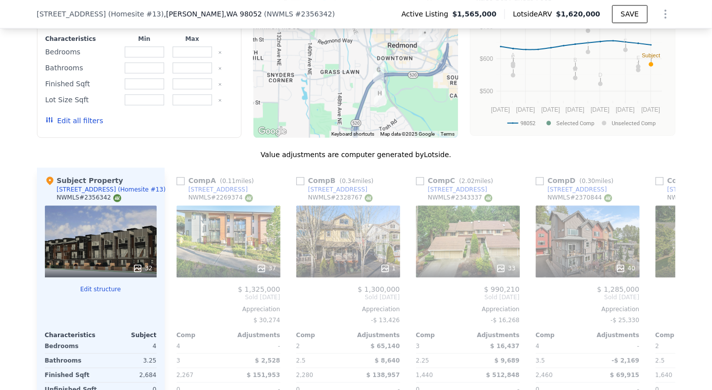
click at [78, 116] on button "Edit all filters" at bounding box center [74, 121] width 58 height 10
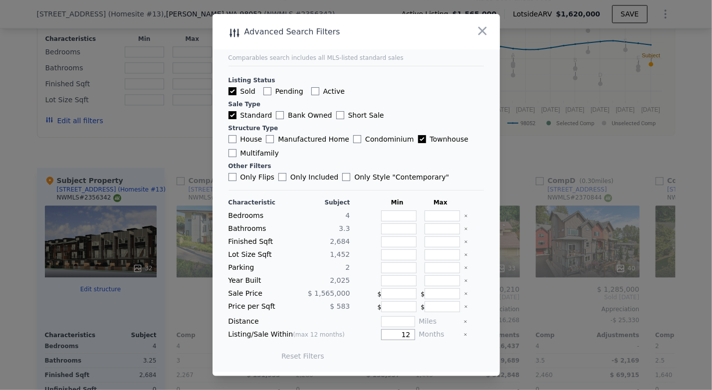
drag, startPoint x: 391, startPoint y: 334, endPoint x: 423, endPoint y: 330, distance: 32.2
click at [423, 330] on div "Listing/Sale Within (max 12 months) 12 Months" at bounding box center [356, 334] width 255 height 11
click at [480, 34] on icon "button" at bounding box center [483, 31] width 14 height 14
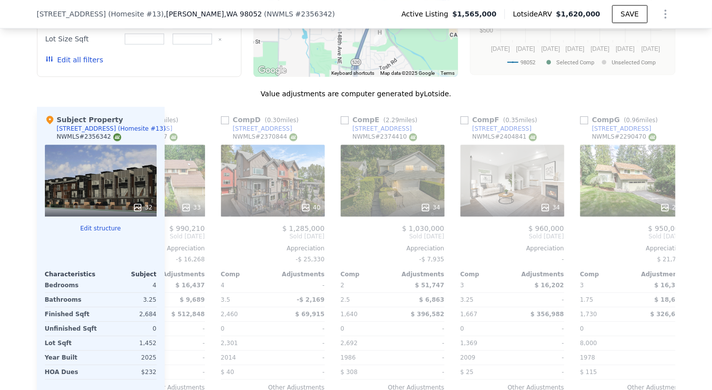
scroll to position [0, 320]
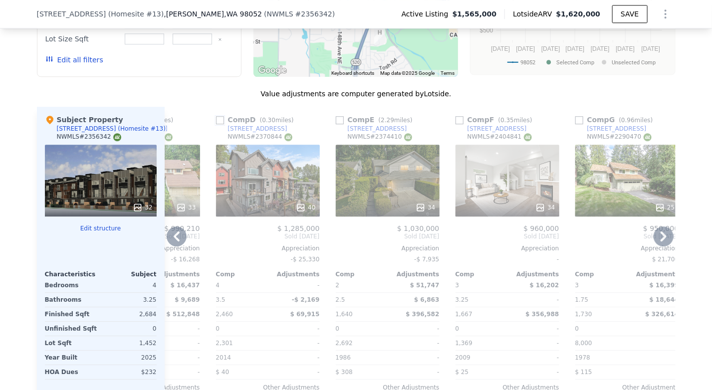
click at [217, 116] on input "checkbox" at bounding box center [220, 120] width 8 height 8
checkbox input "true"
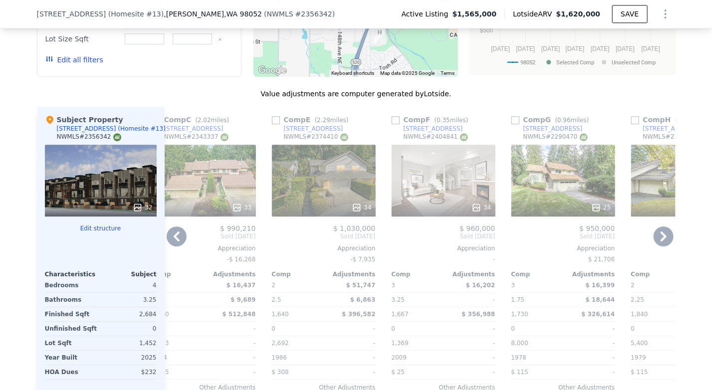
scroll to position [0, 503]
click at [393, 116] on input "checkbox" at bounding box center [396, 120] width 8 height 8
checkbox input "true"
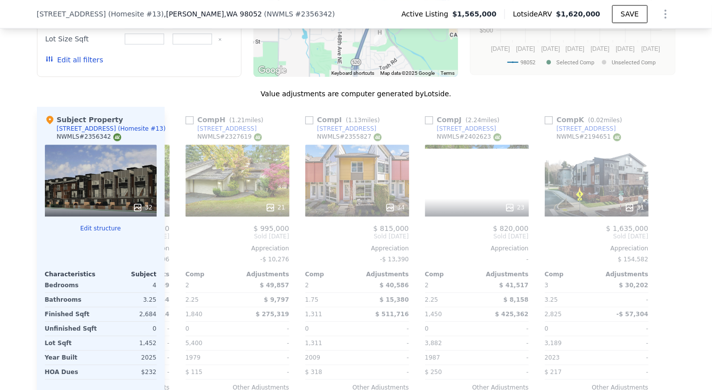
scroll to position [0, 830]
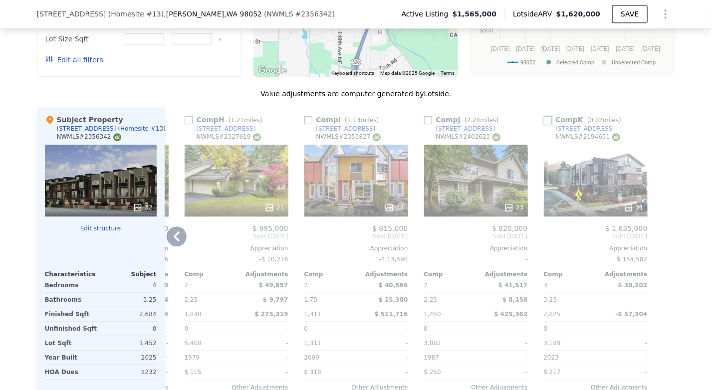
click at [545, 116] on input "checkbox" at bounding box center [548, 120] width 8 height 8
checkbox input "true"
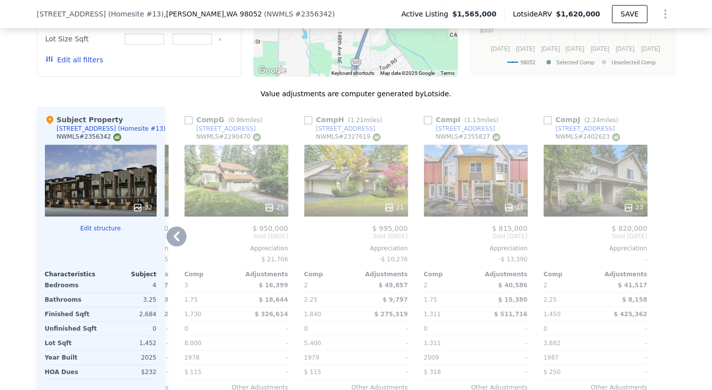
click at [425, 116] on input "checkbox" at bounding box center [428, 120] width 8 height 8
checkbox input "true"
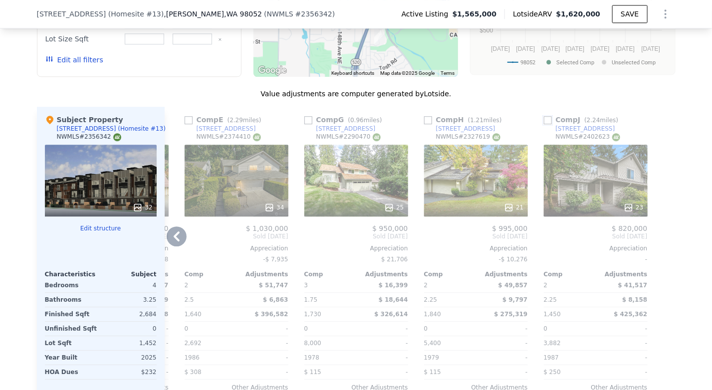
click at [545, 116] on input "checkbox" at bounding box center [548, 120] width 8 height 8
checkbox input "true"
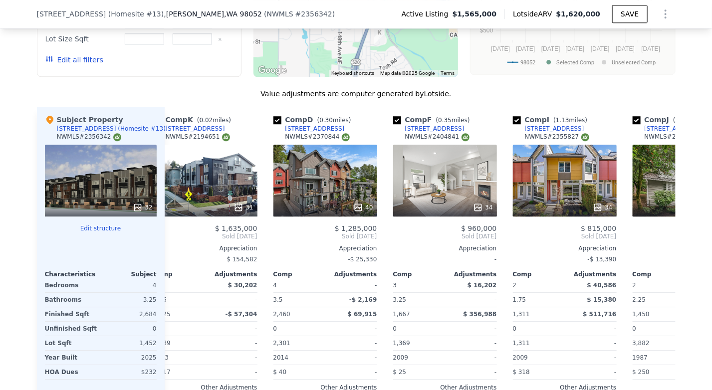
scroll to position [0, 0]
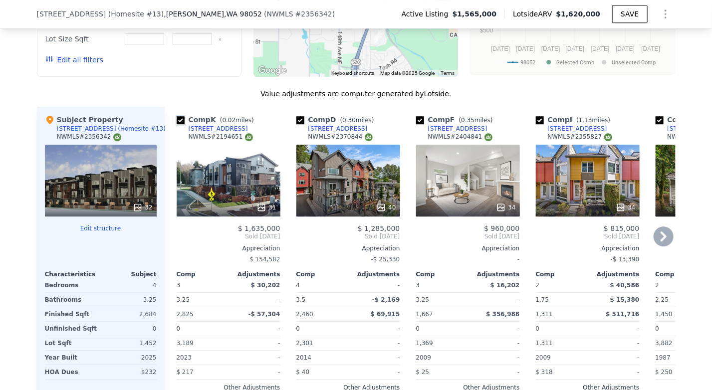
click at [178, 116] on input "checkbox" at bounding box center [181, 120] width 8 height 8
checkbox input "false"
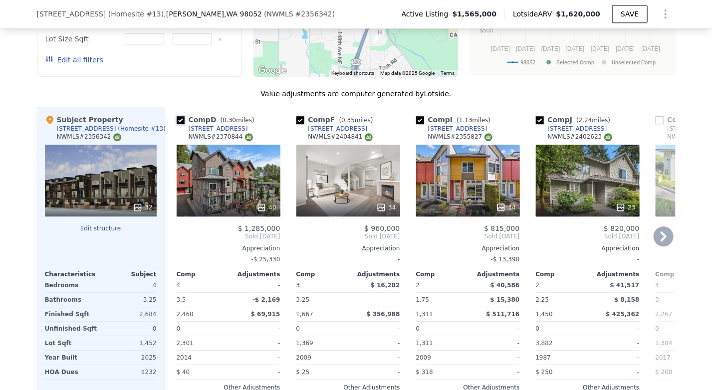
click at [177, 116] on input "checkbox" at bounding box center [181, 120] width 8 height 8
checkbox input "false"
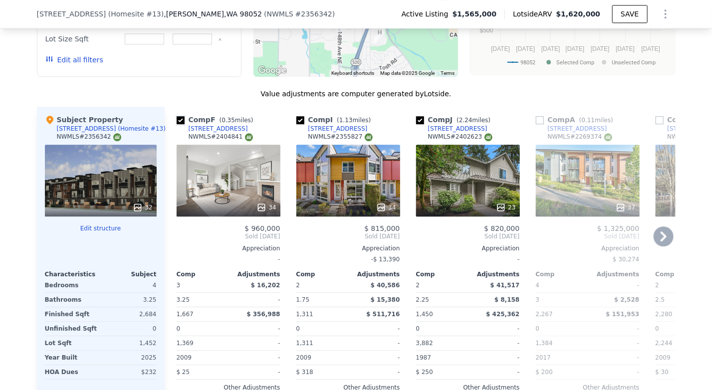
click at [177, 116] on input "checkbox" at bounding box center [181, 120] width 8 height 8
checkbox input "false"
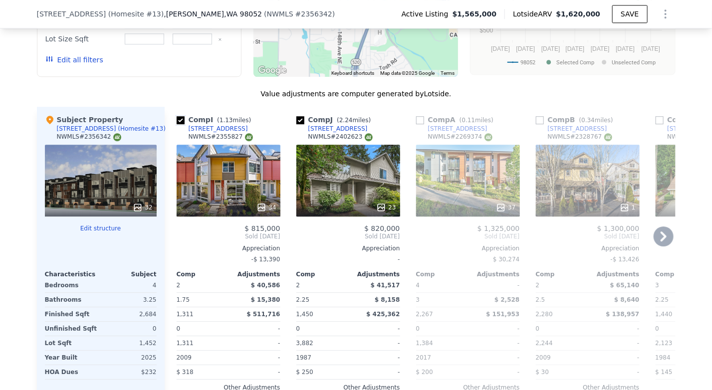
click at [178, 116] on input "checkbox" at bounding box center [181, 120] width 8 height 8
checkbox input "false"
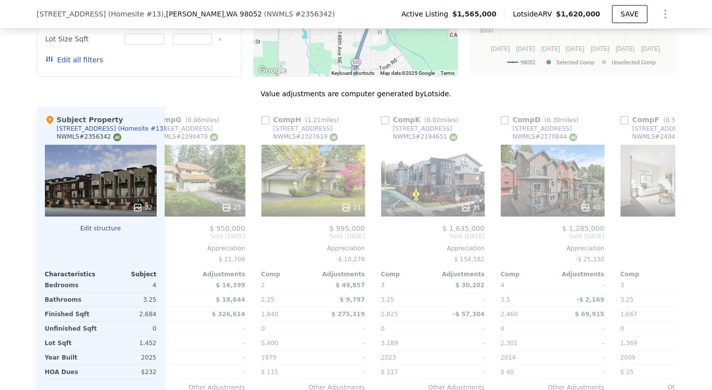
scroll to position [0, 634]
click at [501, 116] on input "checkbox" at bounding box center [505, 120] width 8 height 8
checkbox input "true"
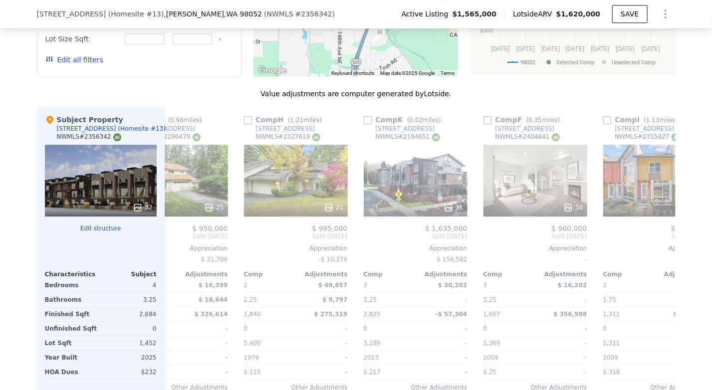
scroll to position [0, 772]
click at [484, 116] on input "checkbox" at bounding box center [487, 120] width 8 height 8
checkbox input "true"
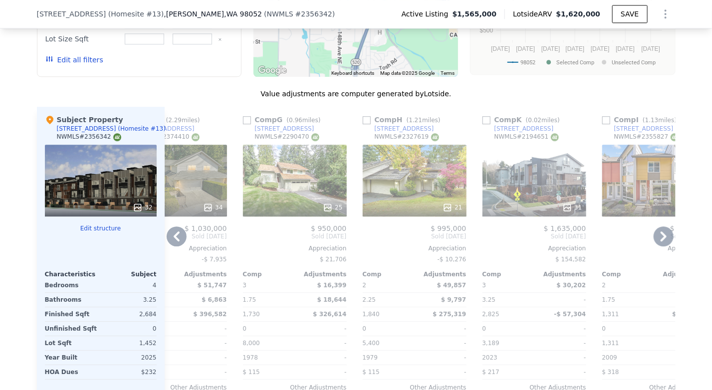
scroll to position [0, 830]
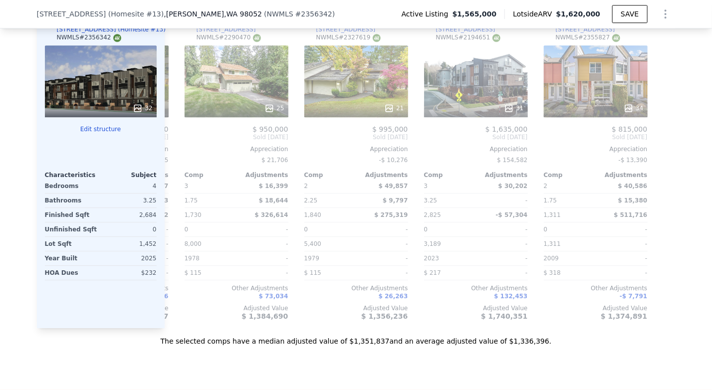
drag, startPoint x: 559, startPoint y: 383, endPoint x: 426, endPoint y: 387, distance: 133.3
click at [426, 387] on div "Search an address or region Solutions Company Open main menu Open user menu 798…" at bounding box center [356, 85] width 712 height 2694
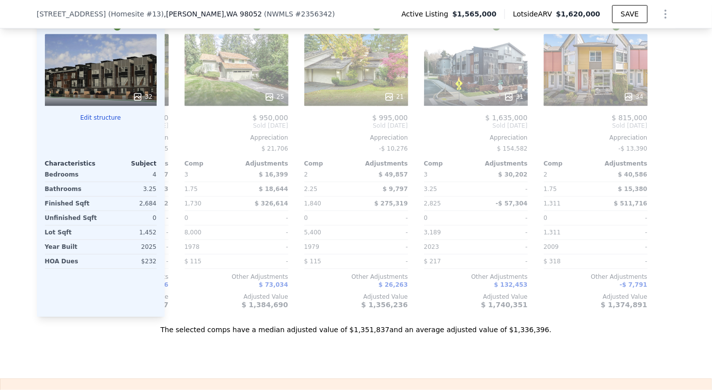
click at [529, 315] on div "Sale Comps Rental Comps We found 11 sales that match your search Listings provi…" at bounding box center [356, 38] width 712 height 681
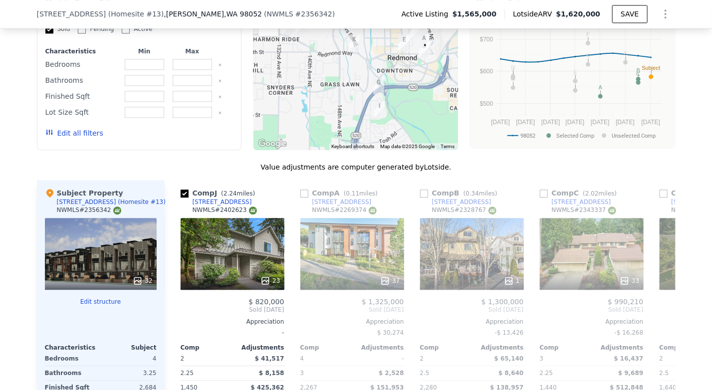
scroll to position [1084, 0]
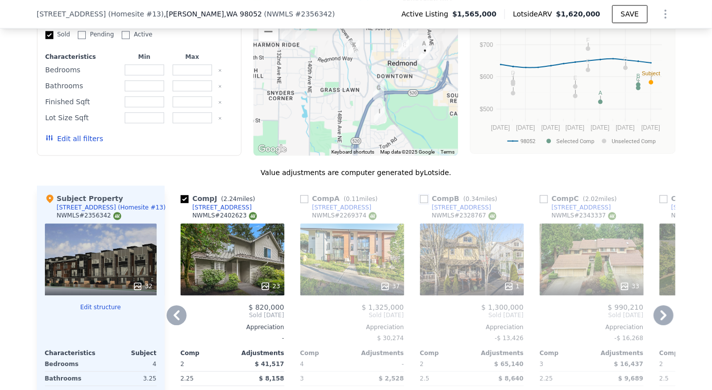
click at [420, 195] on input "checkbox" at bounding box center [424, 199] width 8 height 8
checkbox input "true"
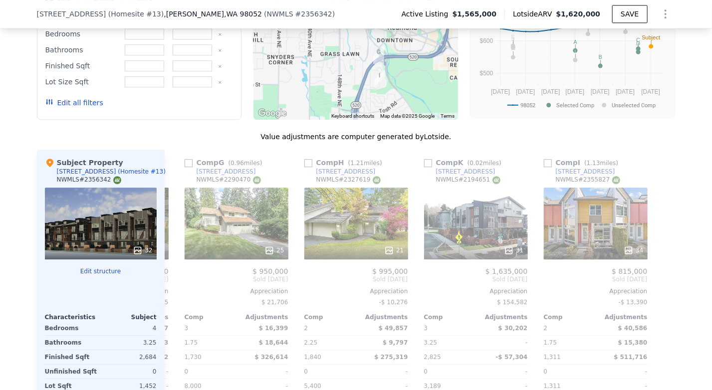
scroll to position [1118, 0]
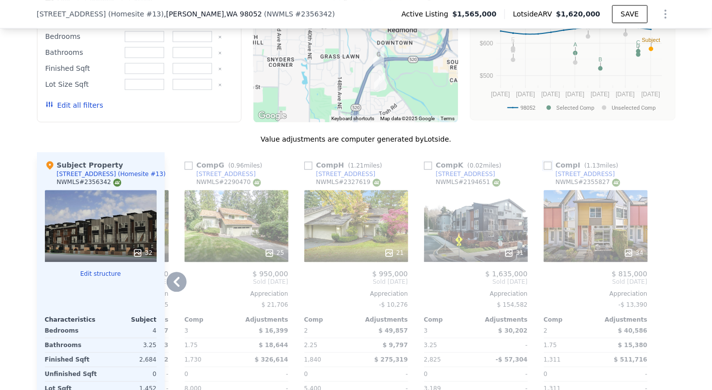
click at [544, 162] on input "checkbox" at bounding box center [548, 166] width 8 height 8
checkbox input "true"
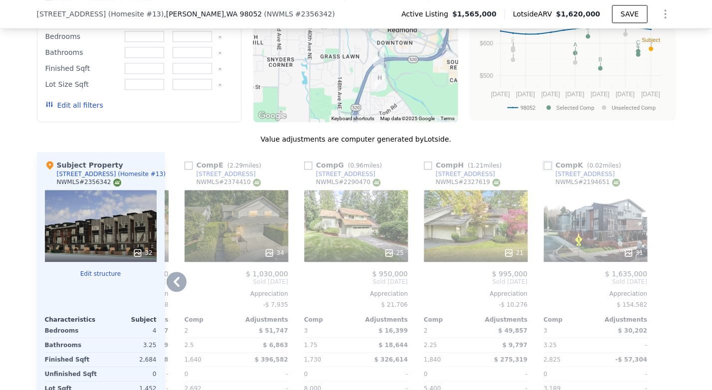
click at [545, 162] on input "checkbox" at bounding box center [548, 166] width 8 height 8
checkbox input "true"
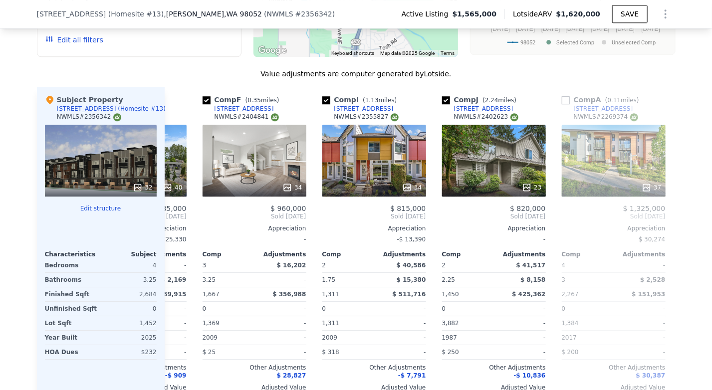
scroll to position [0, 330]
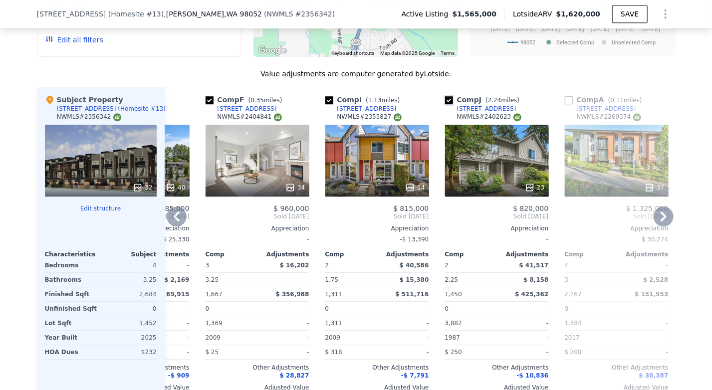
click at [445, 96] on input "checkbox" at bounding box center [449, 100] width 8 height 8
checkbox input "false"
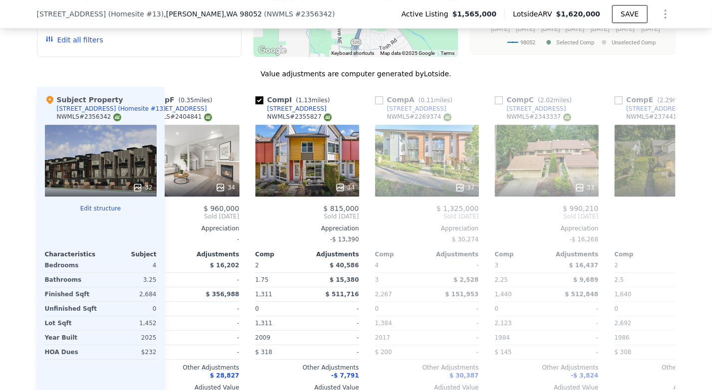
scroll to position [0, 400]
click at [375, 96] on input "checkbox" at bounding box center [379, 100] width 8 height 8
checkbox input "true"
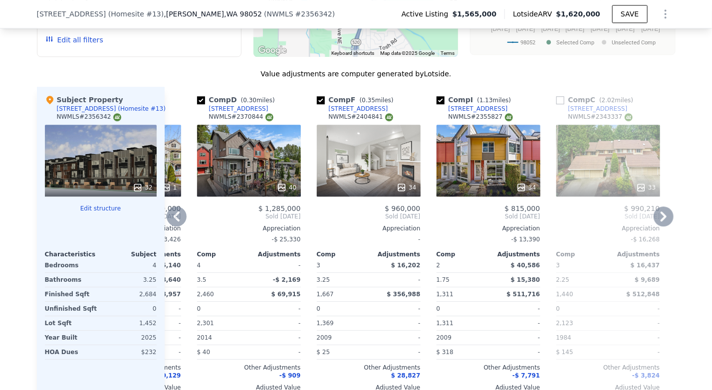
scroll to position [0, 339]
click at [436, 96] on input "checkbox" at bounding box center [440, 100] width 8 height 8
checkbox input "false"
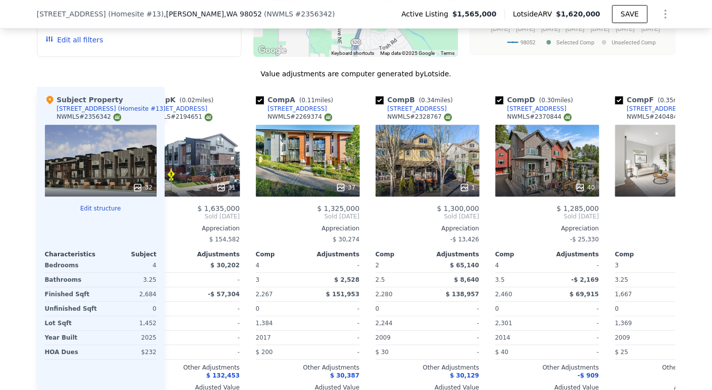
scroll to position [0, 0]
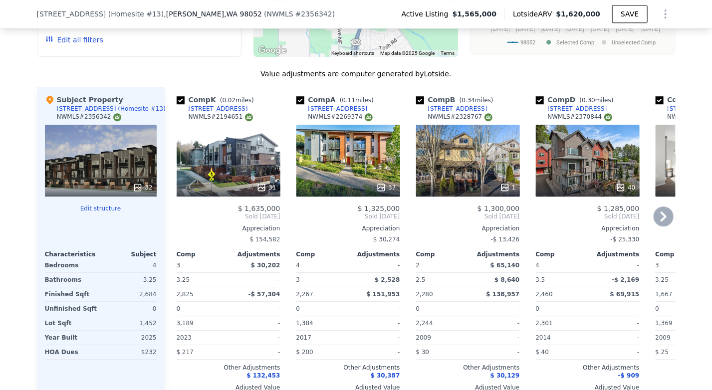
click at [220, 113] on div "NWMLS # 2194651" at bounding box center [221, 117] width 64 height 8
click at [295, 12] on span "# 2356342" at bounding box center [313, 14] width 37 height 8
copy span "2356342"
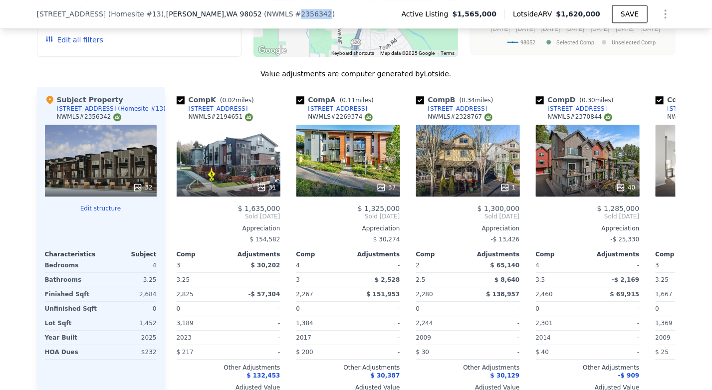
click at [295, 14] on span "# 2356342" at bounding box center [313, 14] width 37 height 8
click at [212, 113] on div "NWMLS # 2194651" at bounding box center [221, 117] width 64 height 8
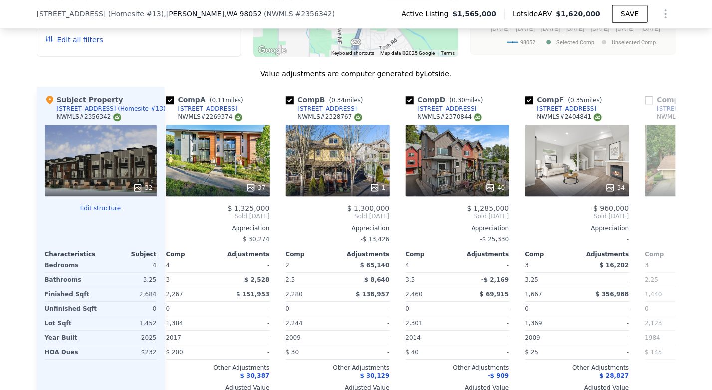
scroll to position [0, 133]
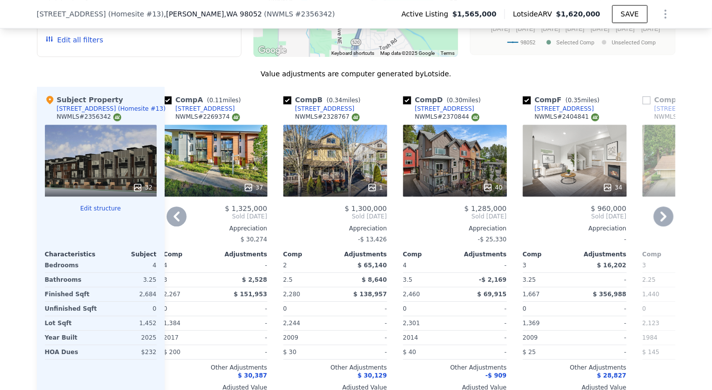
click at [450, 113] on div "NWMLS # 2370844" at bounding box center [447, 117] width 64 height 8
copy div "2370844"
click at [564, 113] on div "NWMLS # 2404841" at bounding box center [567, 117] width 64 height 8
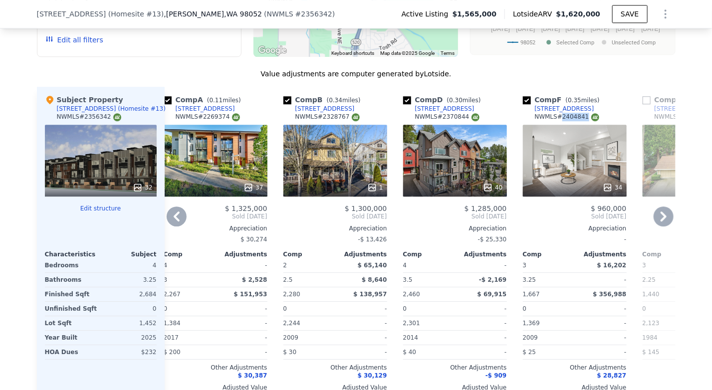
copy div "2404841"
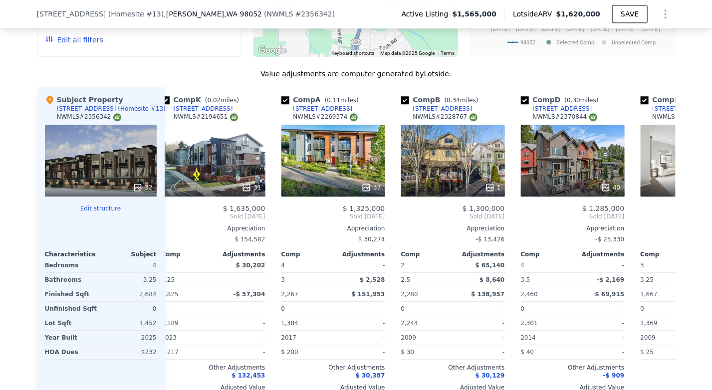
scroll to position [0, 14]
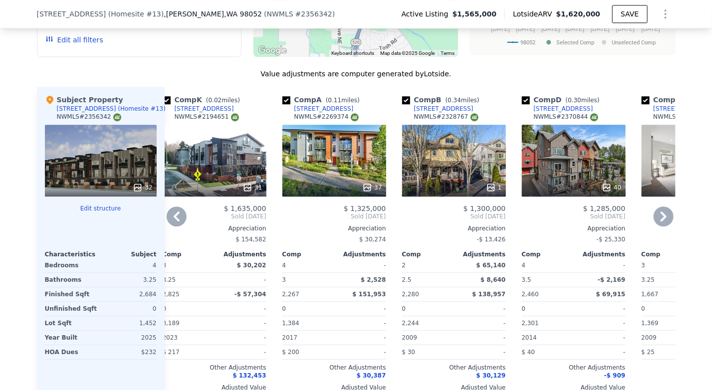
click at [445, 113] on div "NWMLS # 2328767" at bounding box center [446, 117] width 64 height 8
copy div "2328767"
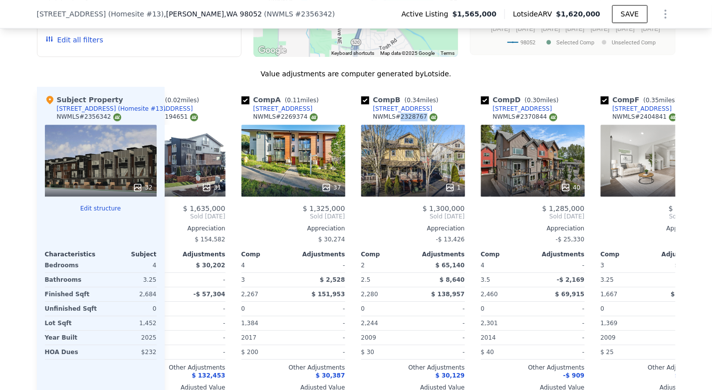
scroll to position [0, 0]
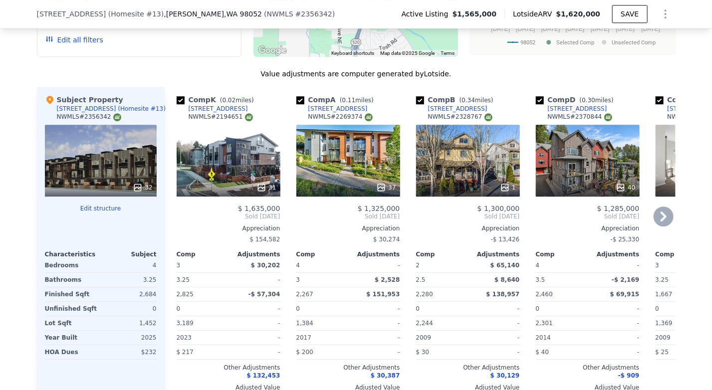
click at [340, 113] on div "NWMLS # 2269374" at bounding box center [340, 117] width 64 height 8
copy div "2269374"
click at [221, 113] on div "NWMLS # 2194651" at bounding box center [221, 117] width 64 height 8
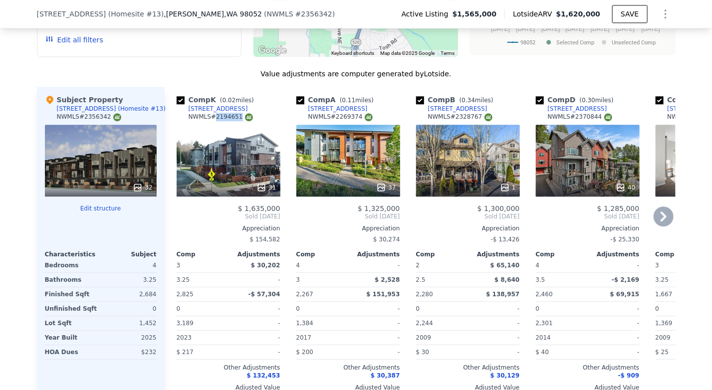
copy div "2194651"
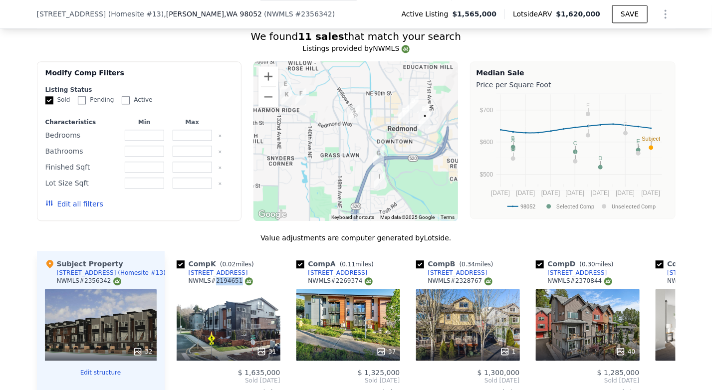
scroll to position [1022, 0]
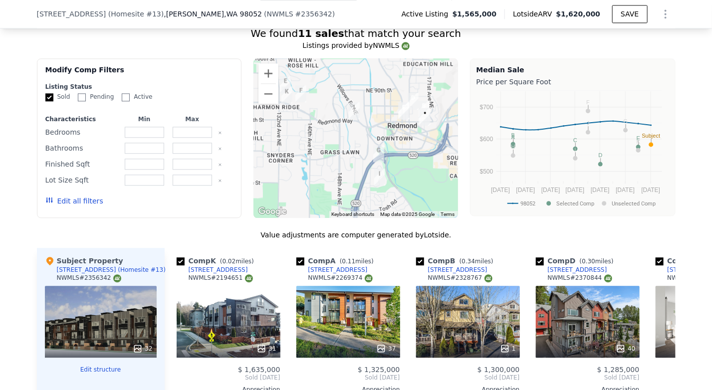
click at [80, 187] on div "Edit all filters" at bounding box center [74, 201] width 58 height 28
click at [75, 196] on button "Edit all filters" at bounding box center [74, 201] width 58 height 10
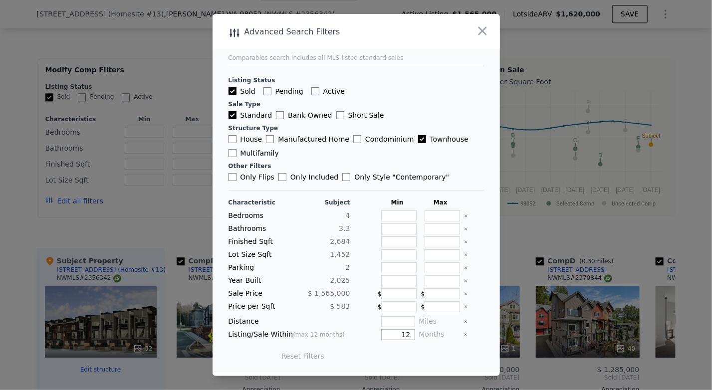
drag, startPoint x: 404, startPoint y: 332, endPoint x: 388, endPoint y: 334, distance: 16.1
click at [388, 334] on input "12" at bounding box center [397, 334] width 33 height 11
type input "6"
click at [400, 353] on button "Update Search" at bounding box center [411, 356] width 75 height 14
checkbox input "false"
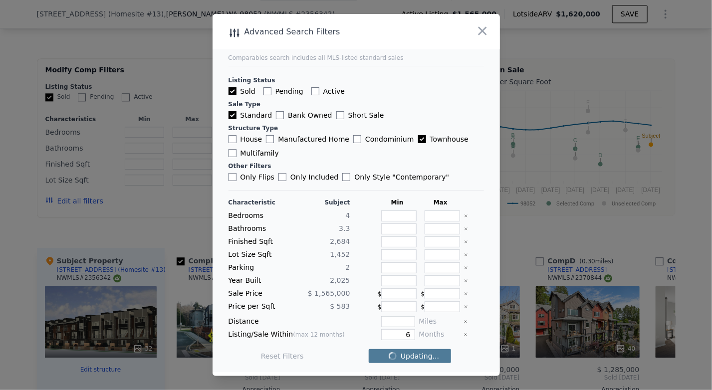
checkbox input "false"
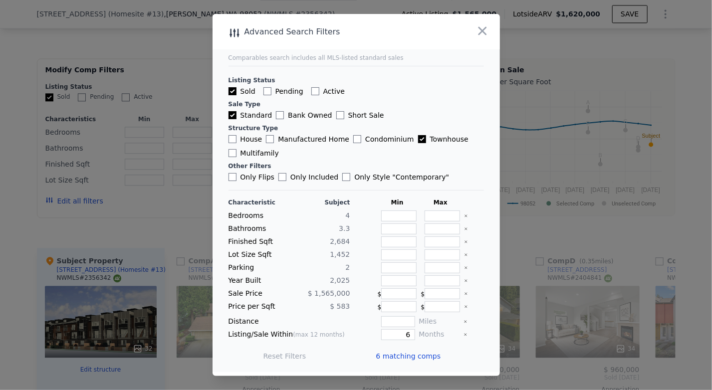
click at [400, 353] on span "6 matching comps" at bounding box center [408, 356] width 65 height 10
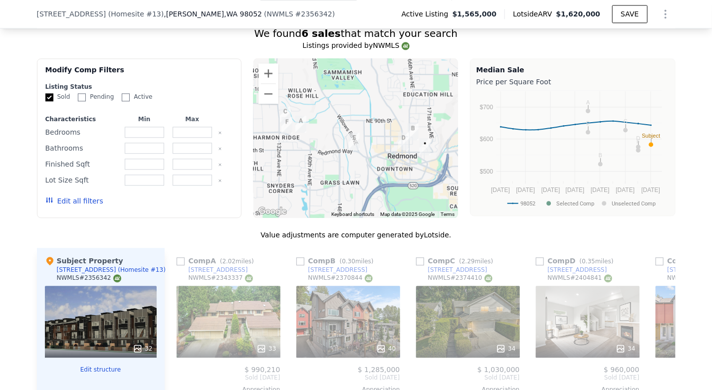
click at [699, 152] on div "We found 6 sales that match your search Listings provided by NWMLS Filters Map …" at bounding box center [356, 300] width 712 height 572
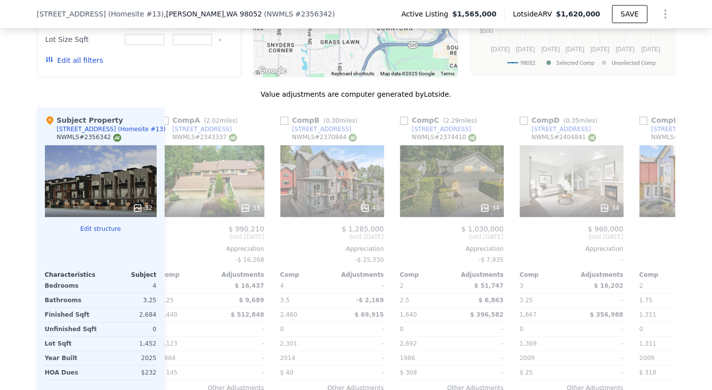
scroll to position [0, 0]
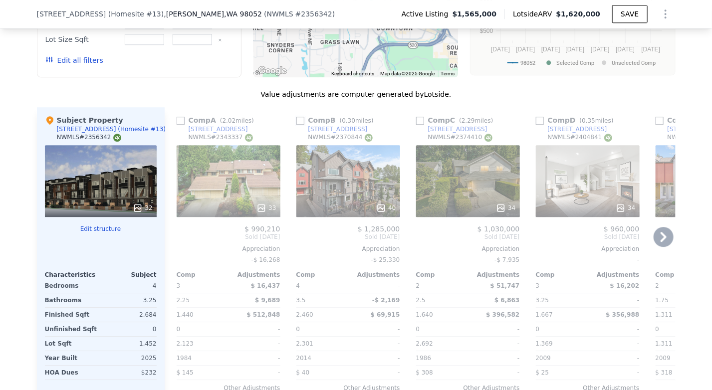
click at [297, 117] on input "checkbox" at bounding box center [300, 121] width 8 height 8
checkbox input "true"
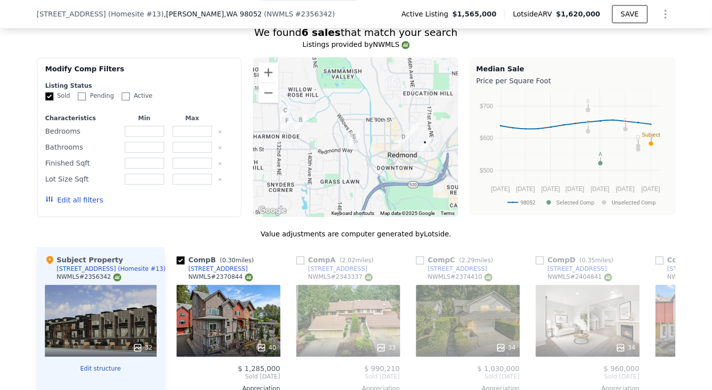
scroll to position [1020, 0]
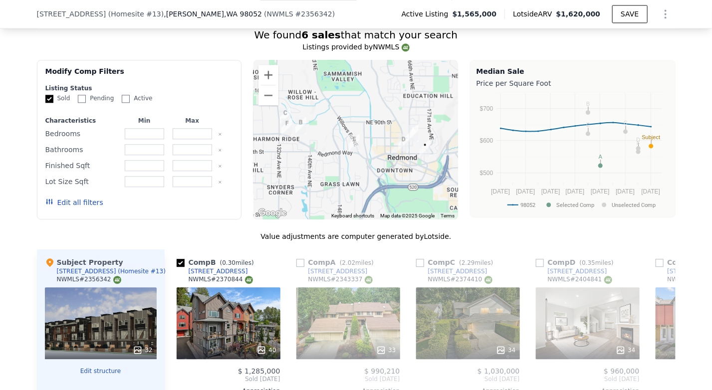
click at [87, 198] on button "Edit all filters" at bounding box center [74, 203] width 58 height 10
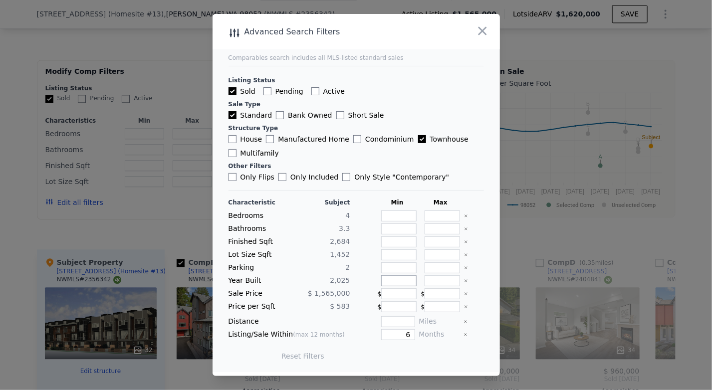
click at [384, 281] on input "number" at bounding box center [398, 280] width 35 height 11
type input "2000"
click at [406, 353] on button "Update Search" at bounding box center [411, 356] width 75 height 14
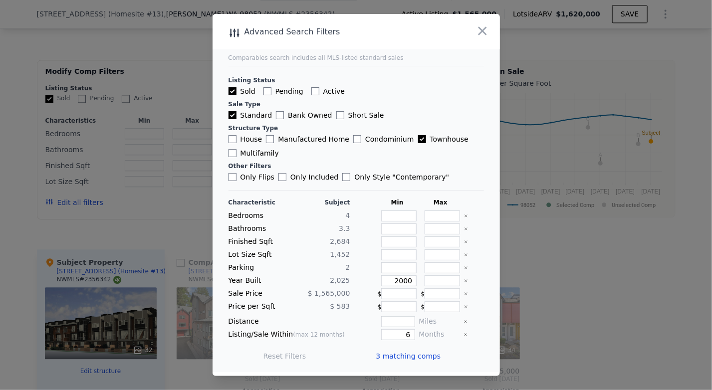
click at [406, 353] on span "3 matching comps" at bounding box center [408, 356] width 65 height 10
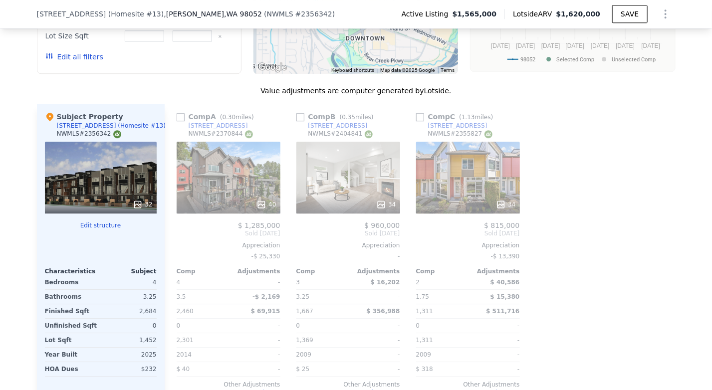
scroll to position [1198, 0]
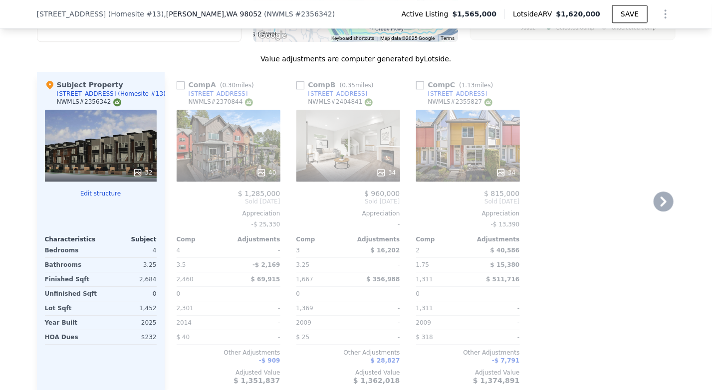
click at [665, 208] on div "Comp A ( 0.30 miles) 8394 167th Ave NE NWMLS # 2370844 40 $ 1,285,000 Sold May …" at bounding box center [420, 232] width 511 height 321
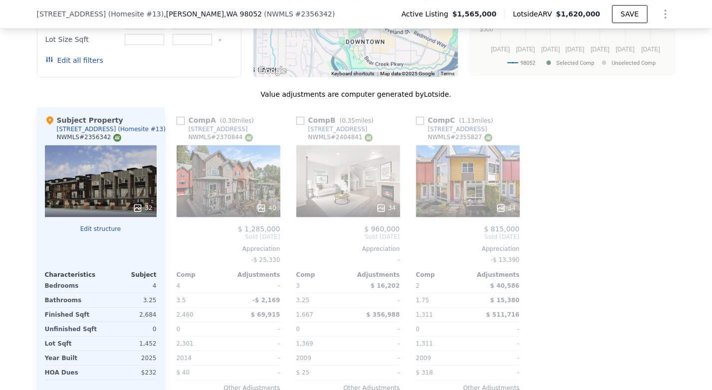
scroll to position [1155, 0]
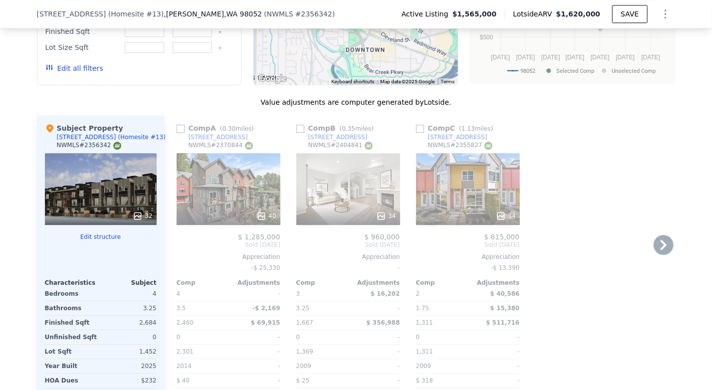
click at [179, 125] on input "checkbox" at bounding box center [181, 129] width 8 height 8
checkbox input "true"
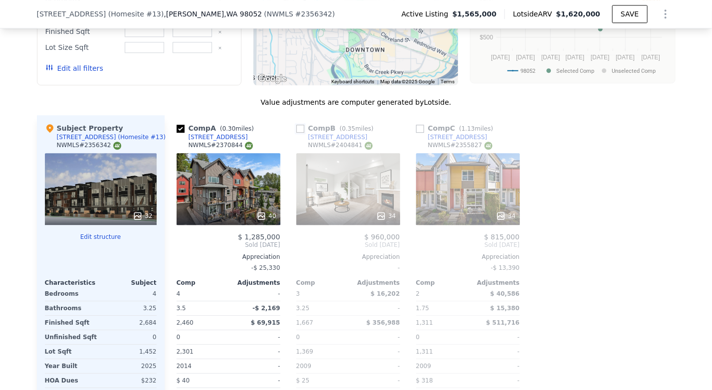
click at [296, 125] on input "checkbox" at bounding box center [300, 129] width 8 height 8
checkbox input "true"
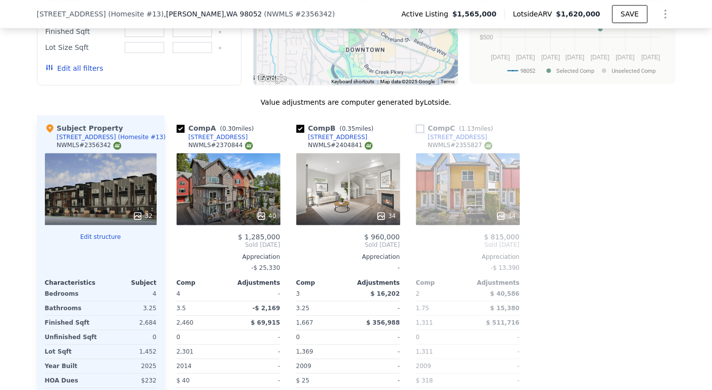
click at [416, 125] on input "checkbox" at bounding box center [420, 129] width 8 height 8
checkbox input "true"
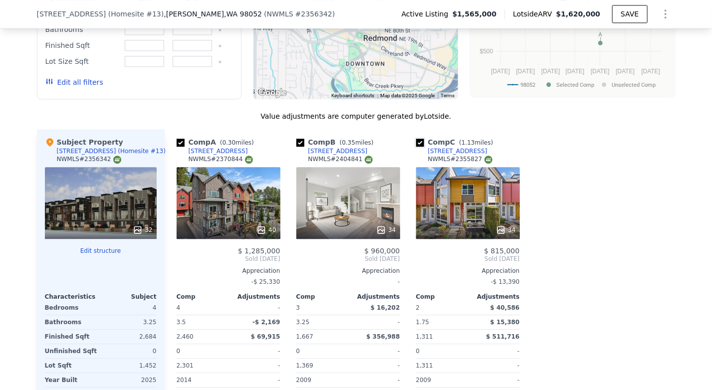
scroll to position [1128, 0]
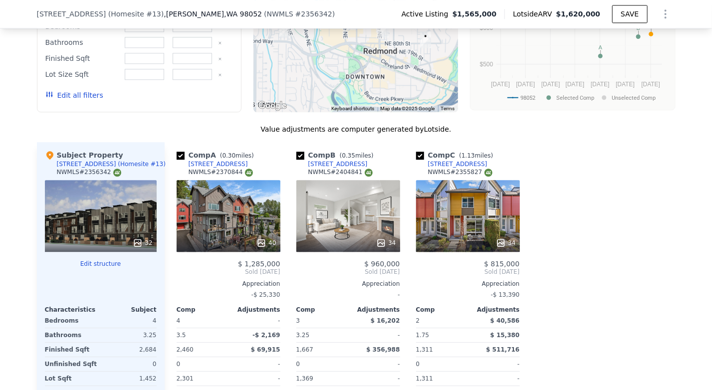
click at [461, 168] on div "NWMLS # 2355827" at bounding box center [460, 172] width 64 height 8
copy div "2355827"
click at [86, 90] on button "Edit all filters" at bounding box center [74, 95] width 58 height 10
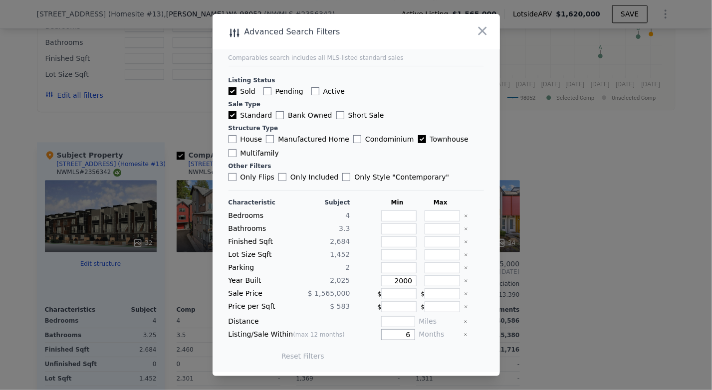
drag, startPoint x: 398, startPoint y: 333, endPoint x: 417, endPoint y: 335, distance: 19.6
click at [417, 335] on div "Listing/Sale Within (max 12 months) 6 Months" at bounding box center [356, 334] width 255 height 11
type input "12"
click at [388, 353] on button "Update Search" at bounding box center [411, 356] width 75 height 14
checkbox input "false"
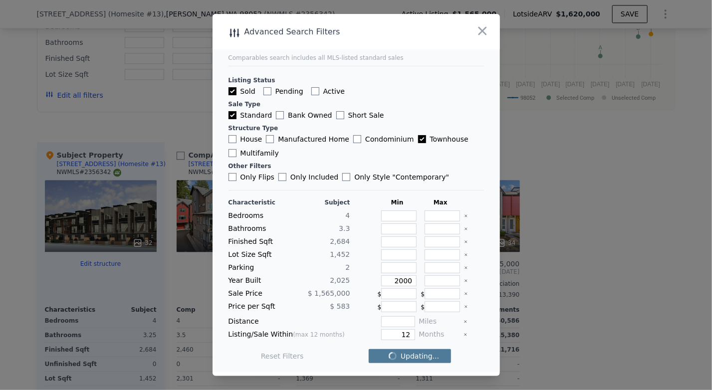
checkbox input "false"
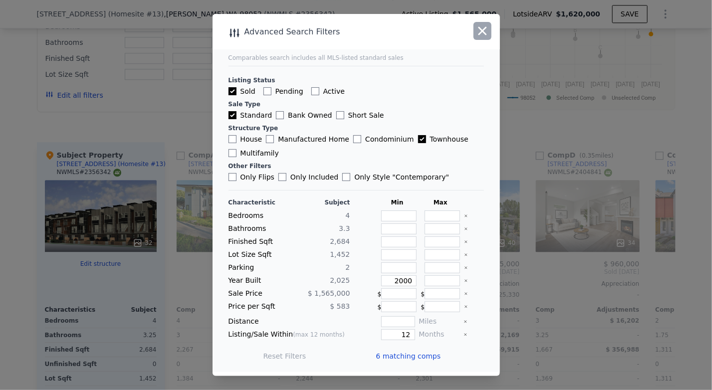
click at [482, 35] on icon "button" at bounding box center [483, 31] width 14 height 14
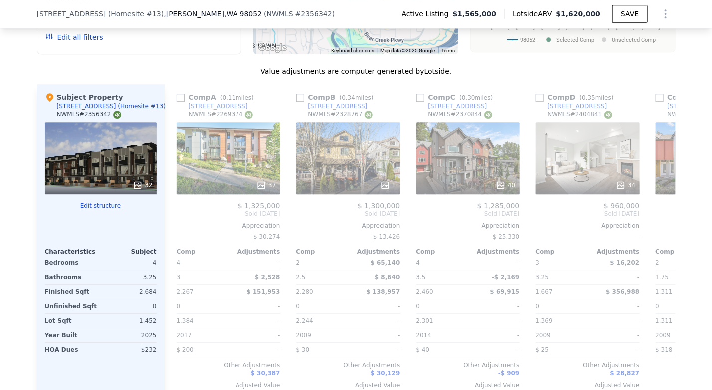
scroll to position [0, 232]
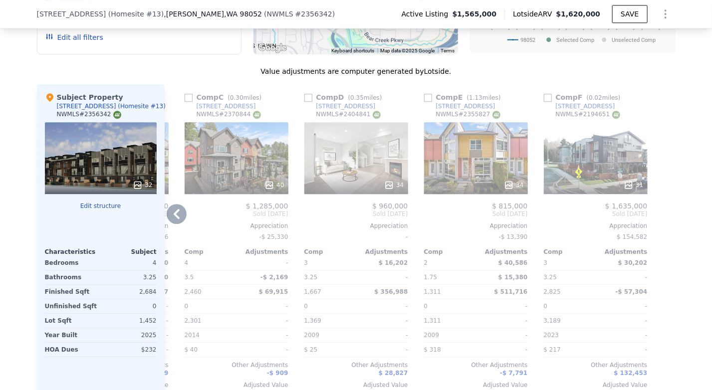
click at [586, 110] on div "NWMLS # 2194651" at bounding box center [588, 114] width 64 height 8
copy div "2194651"
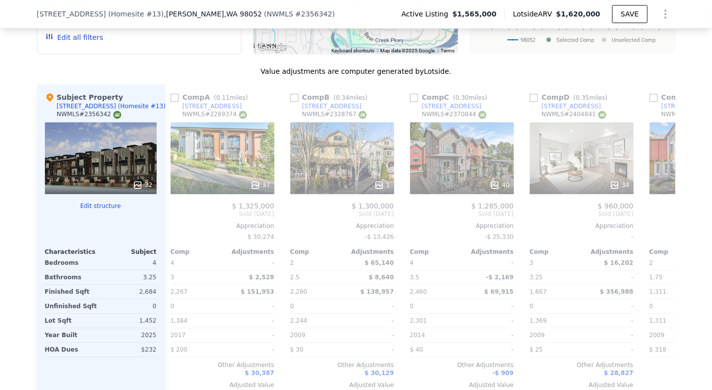
scroll to position [0, 0]
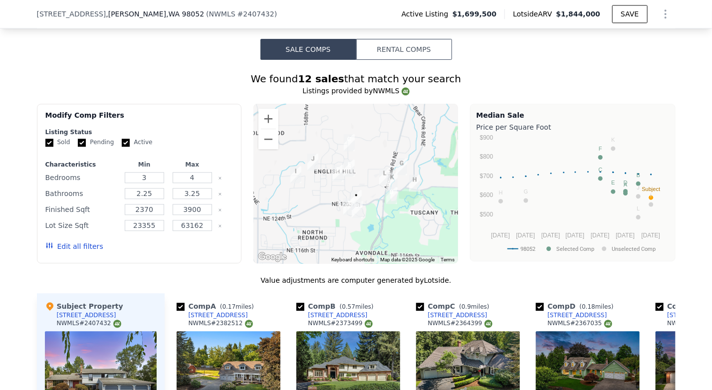
scroll to position [1072, 0]
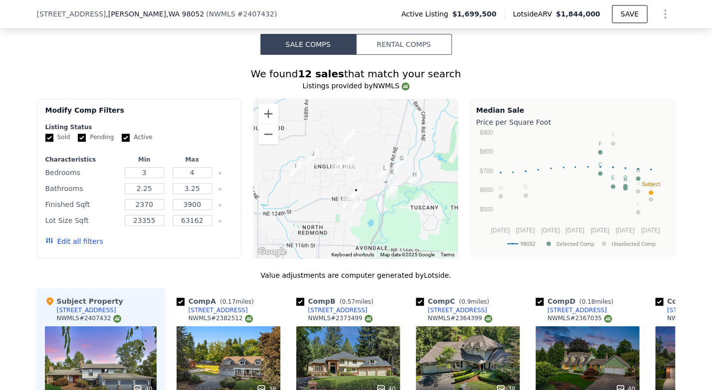
click at [78, 237] on button "Edit all filters" at bounding box center [74, 242] width 58 height 10
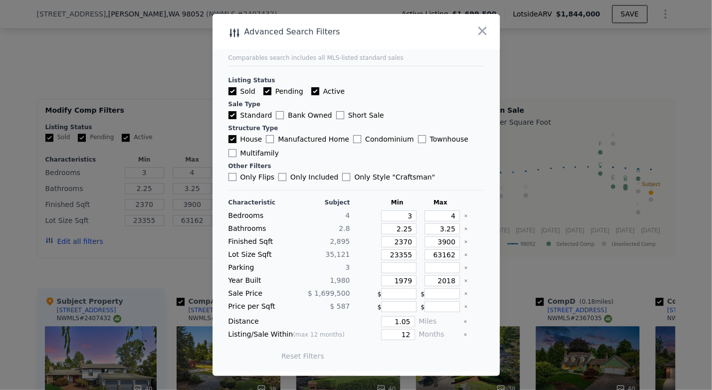
click at [464, 218] on icon "Clear" at bounding box center [466, 216] width 4 height 4
click at [464, 228] on div at bounding box center [473, 229] width 19 height 11
click at [464, 241] on div at bounding box center [473, 242] width 19 height 11
click at [464, 242] on icon "Clear" at bounding box center [466, 242] width 4 height 4
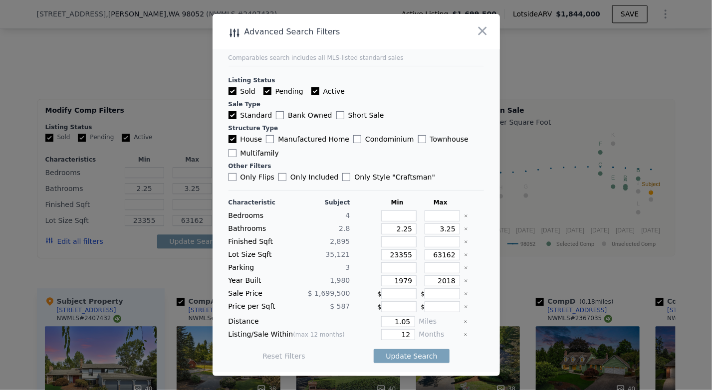
click at [464, 229] on icon "Clear" at bounding box center [466, 229] width 4 height 4
click at [464, 254] on icon "Clear" at bounding box center [466, 255] width 4 height 4
click at [464, 269] on icon "Clear" at bounding box center [466, 268] width 4 height 4
click at [464, 282] on icon "Clear" at bounding box center [466, 281] width 4 height 4
drag, startPoint x: 407, startPoint y: 330, endPoint x: 381, endPoint y: 333, distance: 26.1
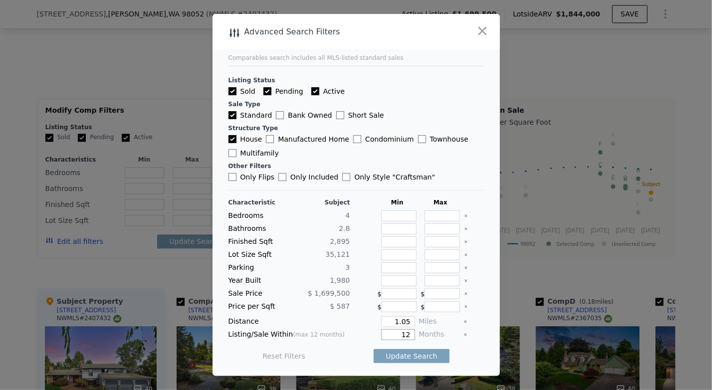
click at [381, 333] on input "12" at bounding box center [397, 334] width 33 height 11
type input "6"
drag, startPoint x: 407, startPoint y: 320, endPoint x: 392, endPoint y: 320, distance: 14.5
click at [392, 320] on input "1.05" at bounding box center [397, 321] width 33 height 11
type input "2"
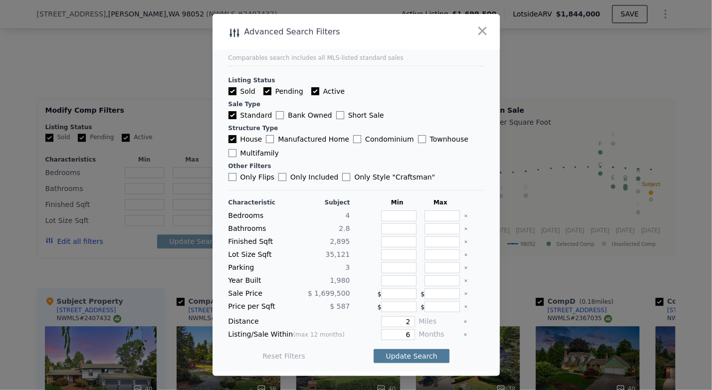
click at [396, 353] on button "Update Search" at bounding box center [411, 356] width 75 height 14
checkbox input "false"
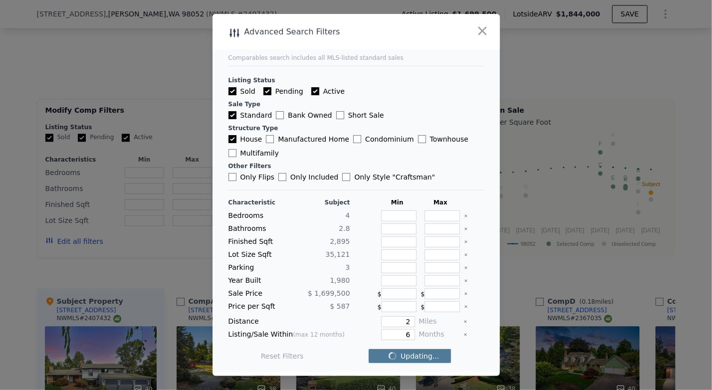
checkbox input "false"
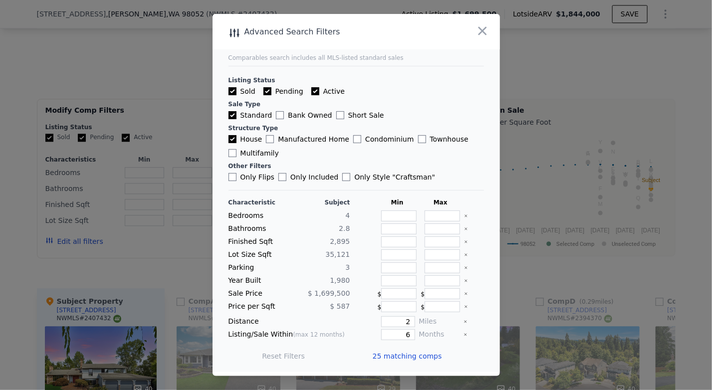
click at [395, 353] on span "25 matching comps" at bounding box center [407, 356] width 69 height 10
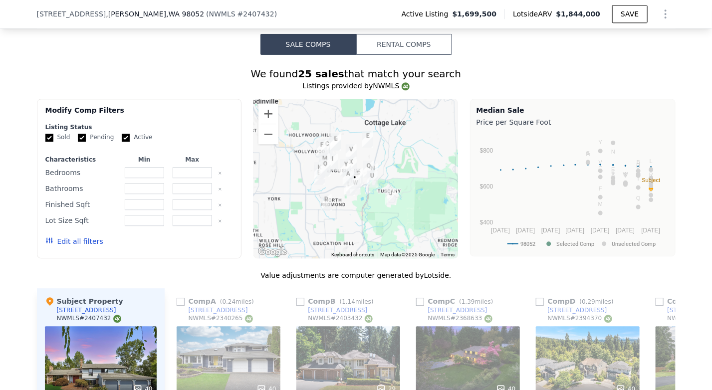
click at [81, 237] on button "Edit all filters" at bounding box center [74, 242] width 58 height 10
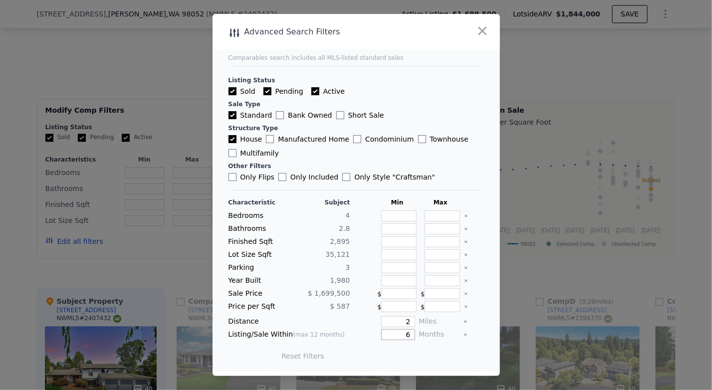
drag, startPoint x: 401, startPoint y: 333, endPoint x: 413, endPoint y: 335, distance: 12.2
click at [413, 335] on div "Listing/Sale Within (max 12 months) 6 Months" at bounding box center [356, 334] width 255 height 11
type input "3"
click at [391, 355] on button "Update Search" at bounding box center [411, 356] width 75 height 14
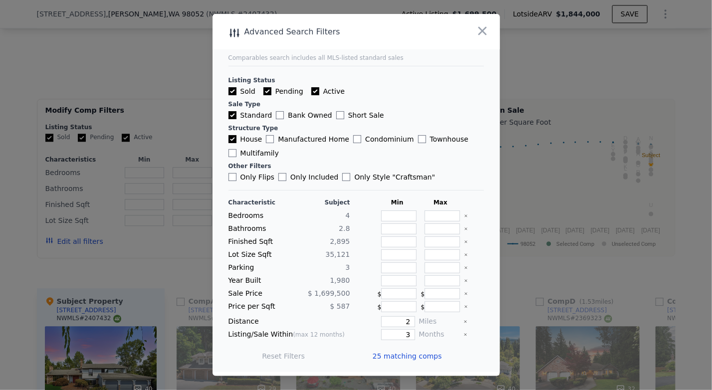
click at [391, 355] on span "25 matching comps" at bounding box center [407, 356] width 69 height 10
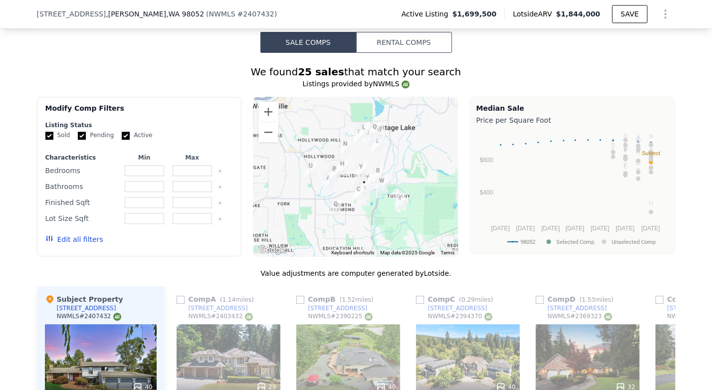
scroll to position [1071, 0]
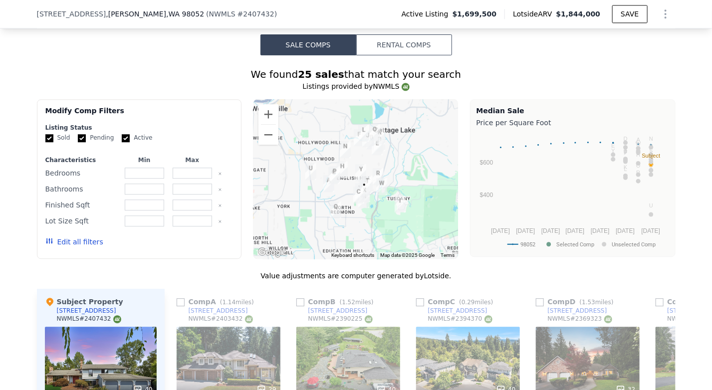
click at [62, 237] on button "Edit all filters" at bounding box center [74, 242] width 58 height 10
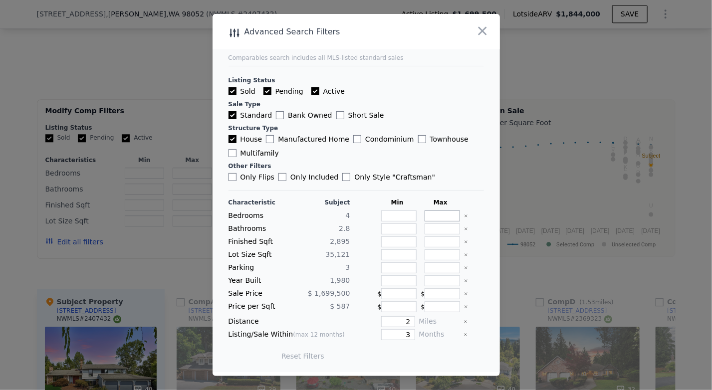
click at [425, 218] on input "number" at bounding box center [442, 216] width 35 height 11
type input "5"
click at [429, 255] on input "number" at bounding box center [442, 255] width 35 height 11
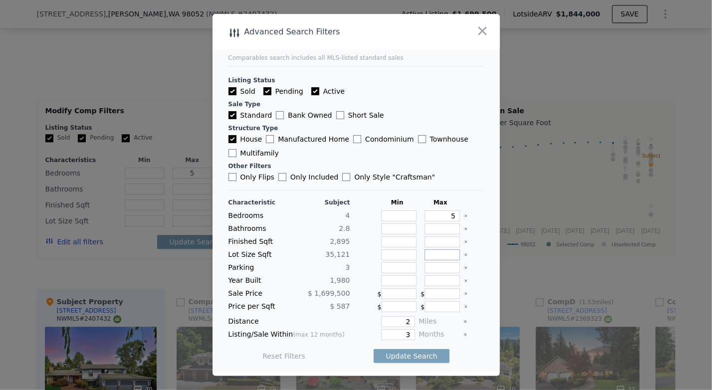
type input "4"
type input "40"
type input "400"
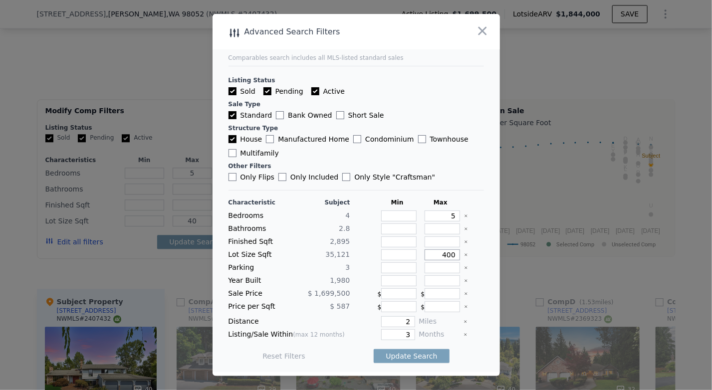
type input "400"
type input "4000"
type input "40000"
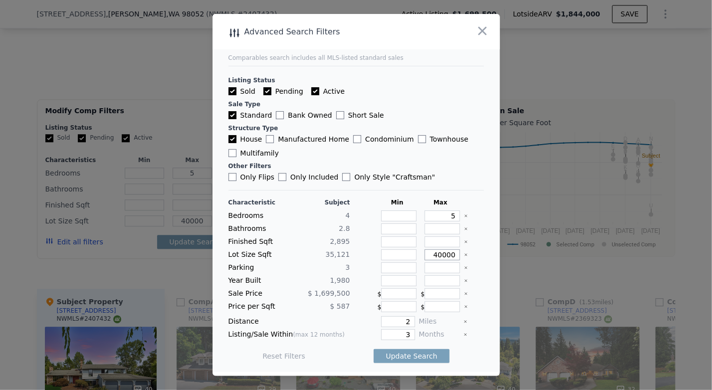
type input "40000"
click at [484, 258] on main "Comparables search includes all MLS-listed standard sales Listing Status Sold P…" at bounding box center [356, 193] width 287 height 358
click at [394, 350] on button "Update Search" at bounding box center [411, 356] width 75 height 14
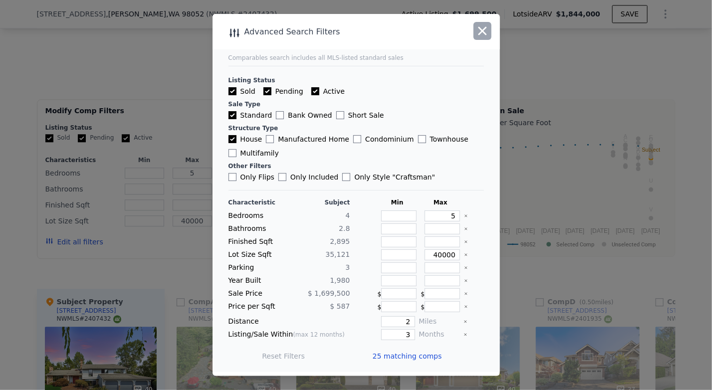
click at [484, 36] on icon "button" at bounding box center [483, 31] width 14 height 14
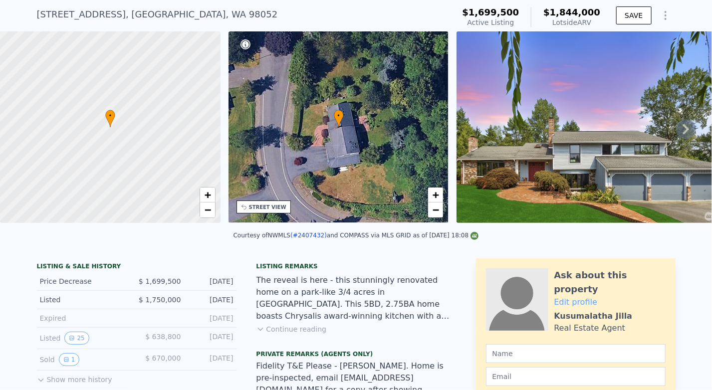
scroll to position [3, 0]
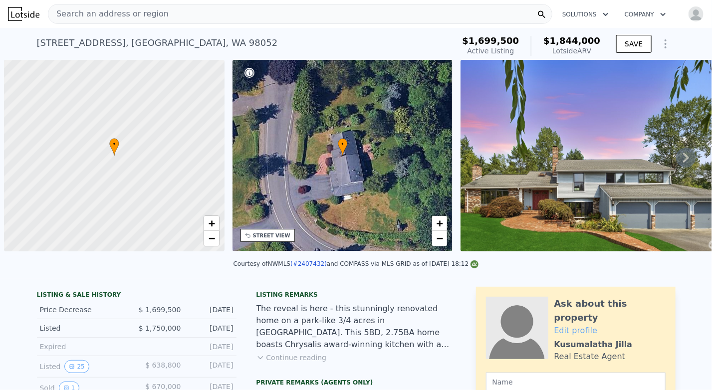
scroll to position [0, 4]
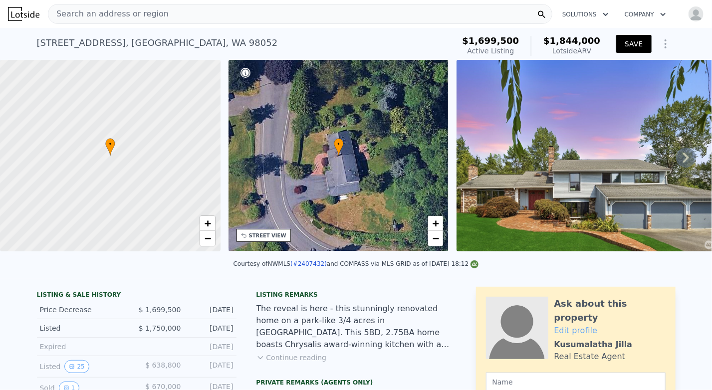
click at [631, 43] on button "SAVE" at bounding box center [633, 44] width 35 height 18
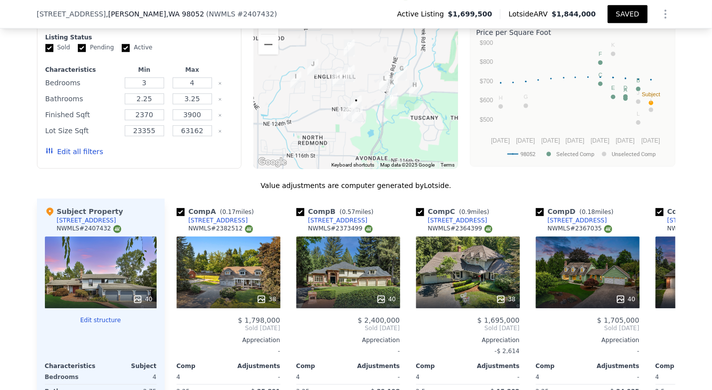
scroll to position [1157, 0]
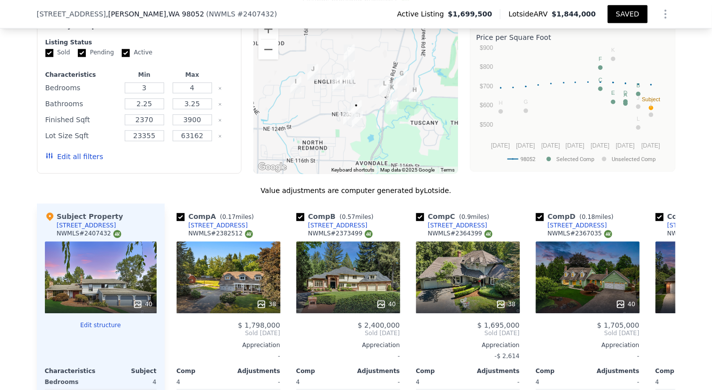
click at [75, 152] on button "Edit all filters" at bounding box center [74, 157] width 58 height 10
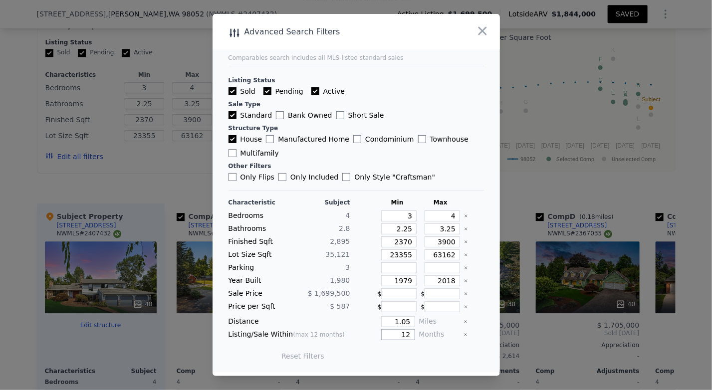
drag, startPoint x: 398, startPoint y: 332, endPoint x: 418, endPoint y: 331, distance: 20.0
click at [418, 331] on div "Listing/Sale Within (max 12 months) 12 Months" at bounding box center [356, 334] width 255 height 11
type input "3"
click at [401, 354] on button "Update Search" at bounding box center [411, 356] width 75 height 14
checkbox input "false"
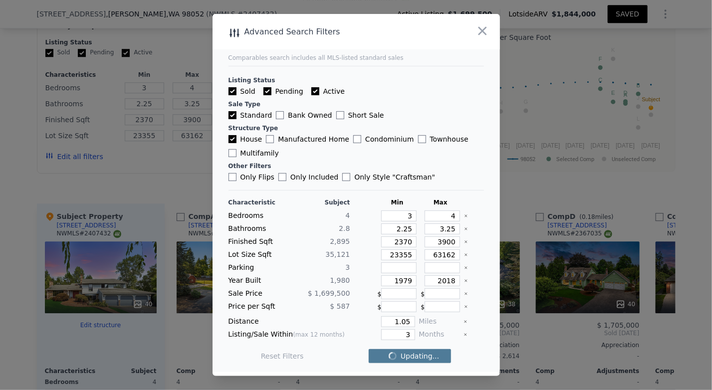
checkbox input "false"
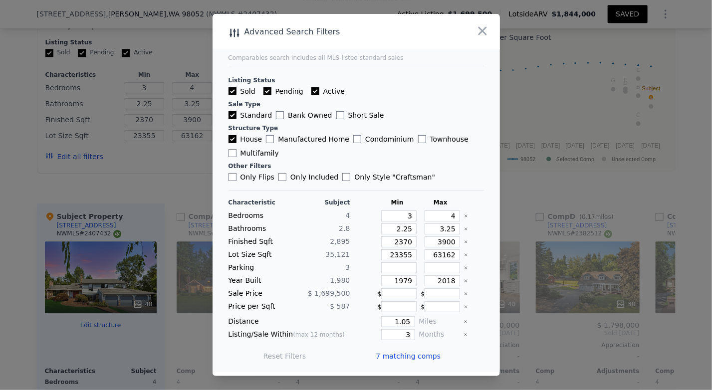
click at [401, 354] on span "7 matching comps" at bounding box center [408, 356] width 65 height 10
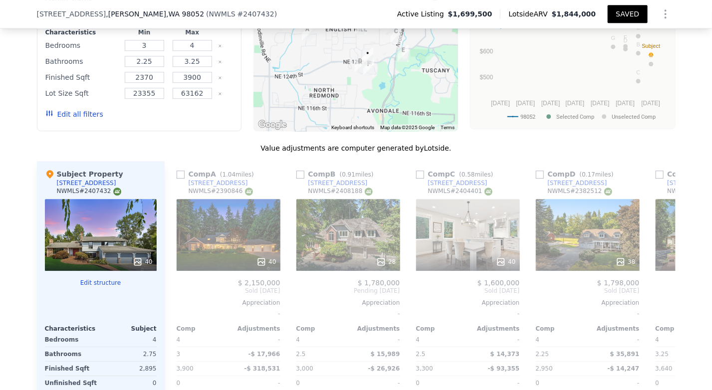
scroll to position [1192, 0]
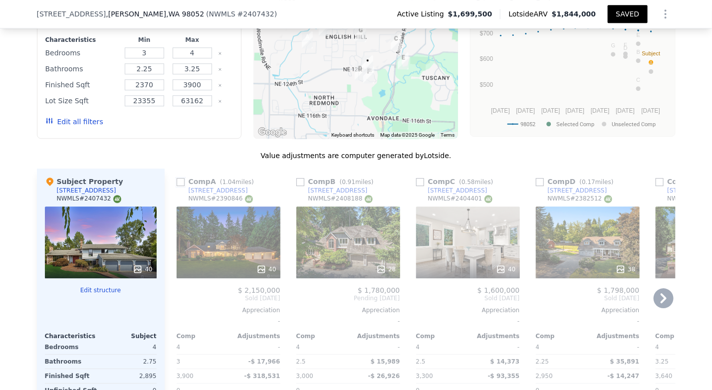
click at [178, 178] on input "checkbox" at bounding box center [181, 182] width 8 height 8
checkbox input "true"
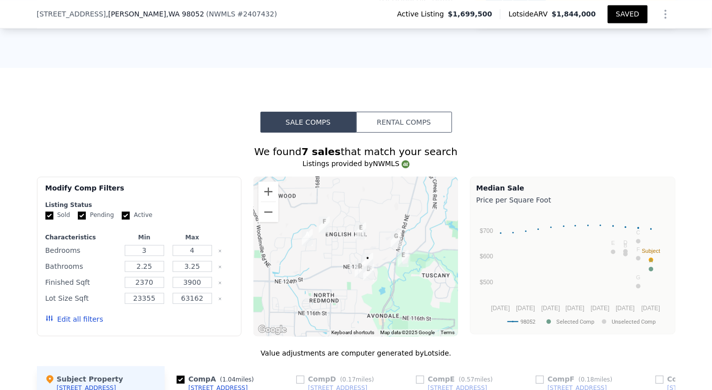
scroll to position [992, 0]
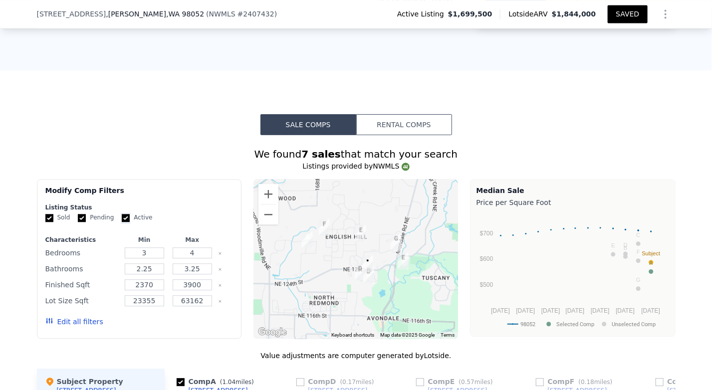
click at [122, 214] on input "Active" at bounding box center [126, 218] width 8 height 8
checkbox input "false"
click at [78, 214] on input "Pending" at bounding box center [82, 218] width 8 height 8
checkbox input "false"
click at [182, 315] on button "Update Search" at bounding box center [194, 322] width 75 height 14
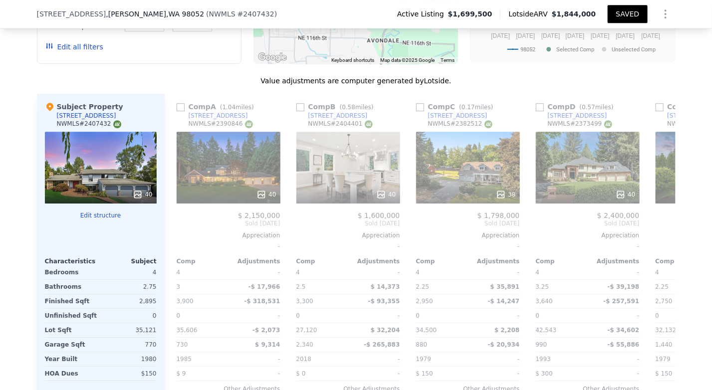
scroll to position [1264, 0]
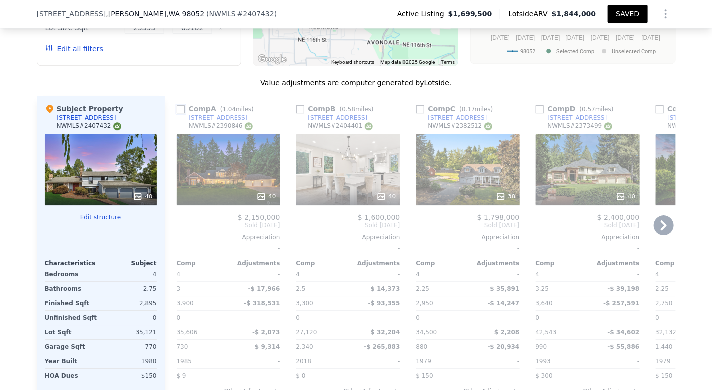
click at [178, 105] on input "checkbox" at bounding box center [181, 109] width 8 height 8
checkbox input "true"
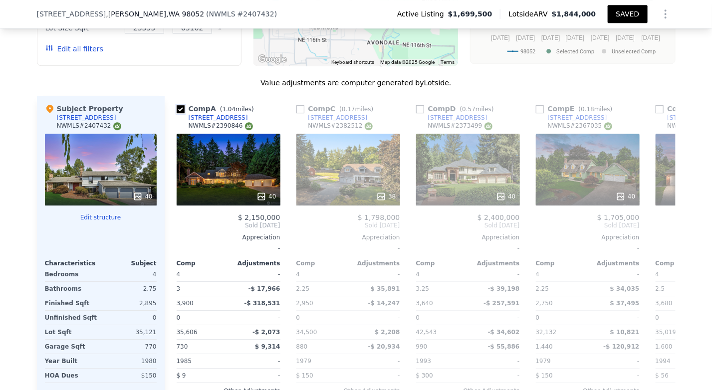
scroll to position [1286, 0]
